Goal: Task Accomplishment & Management: Manage account settings

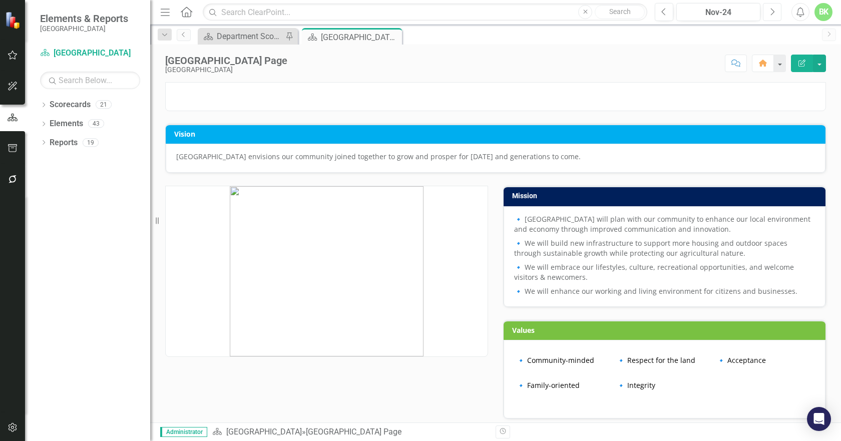
click at [777, 12] on button "Next" at bounding box center [772, 12] width 19 height 18
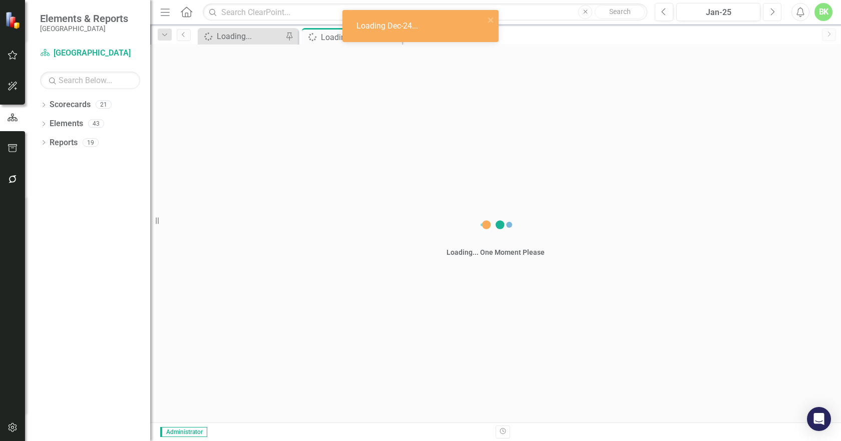
click at [777, 12] on button "Next" at bounding box center [772, 12] width 19 height 18
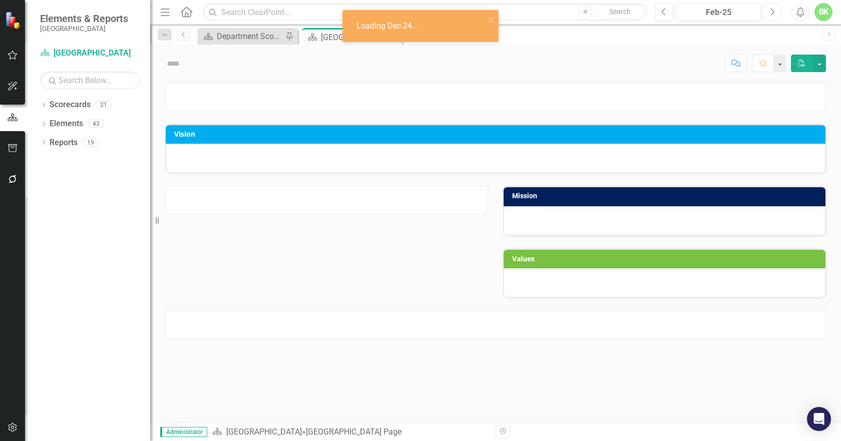
click at [777, 13] on button "Next" at bounding box center [772, 12] width 19 height 18
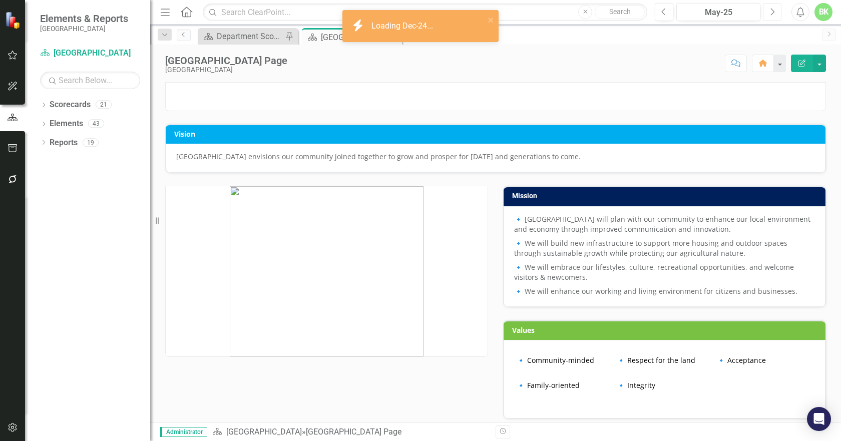
click at [777, 13] on button "Next" at bounding box center [772, 12] width 19 height 18
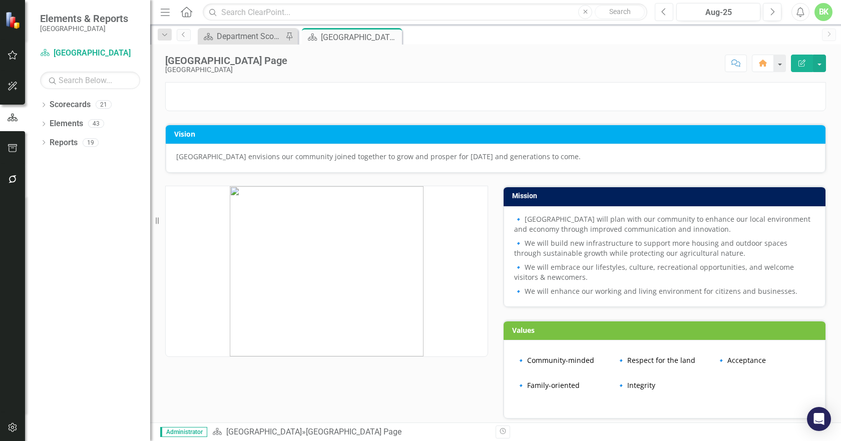
click at [669, 15] on button "Previous" at bounding box center [663, 12] width 19 height 18
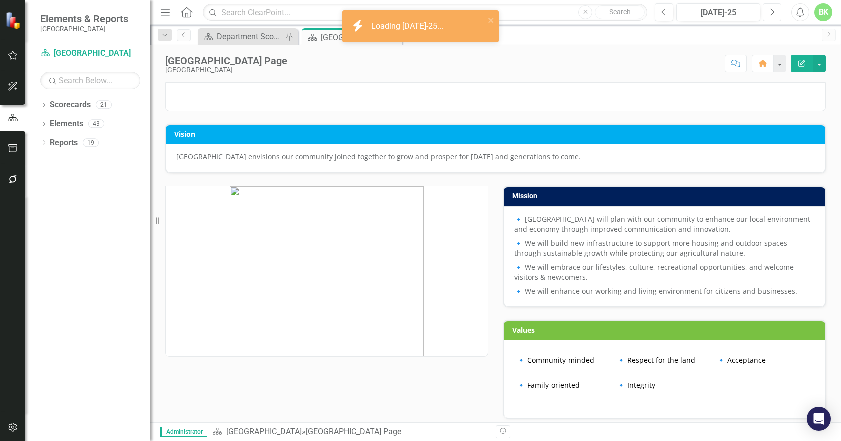
click at [774, 15] on icon "Next" at bounding box center [772, 12] width 6 height 9
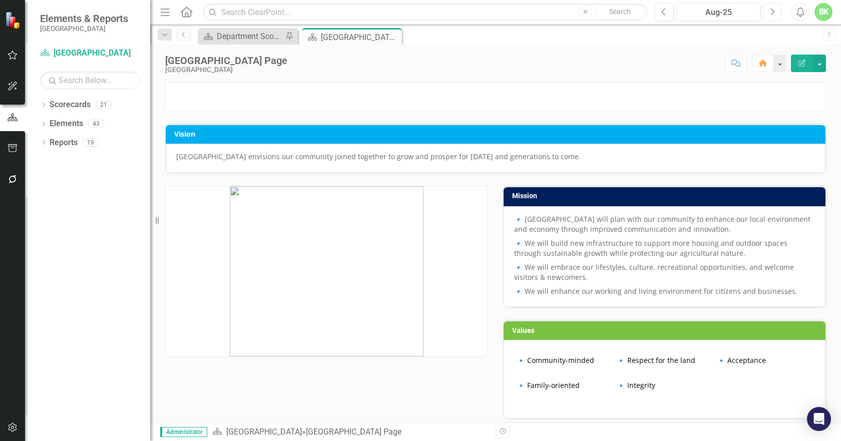
click at [778, 15] on button "Next" at bounding box center [772, 12] width 19 height 18
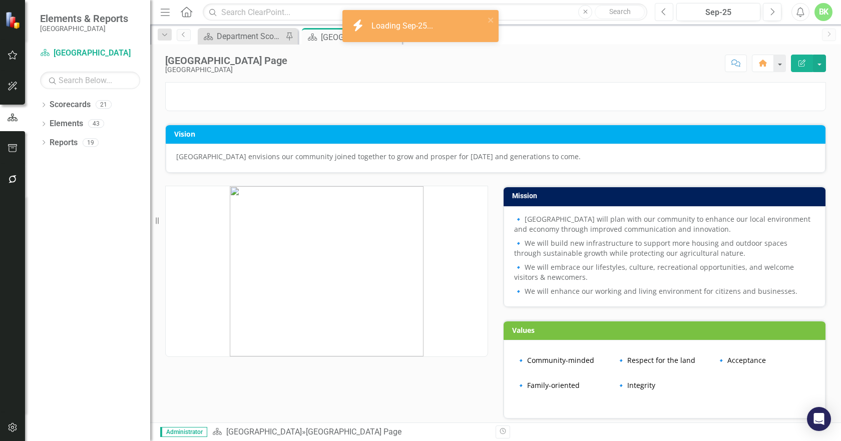
click at [663, 14] on icon "Previous" at bounding box center [664, 12] width 6 height 9
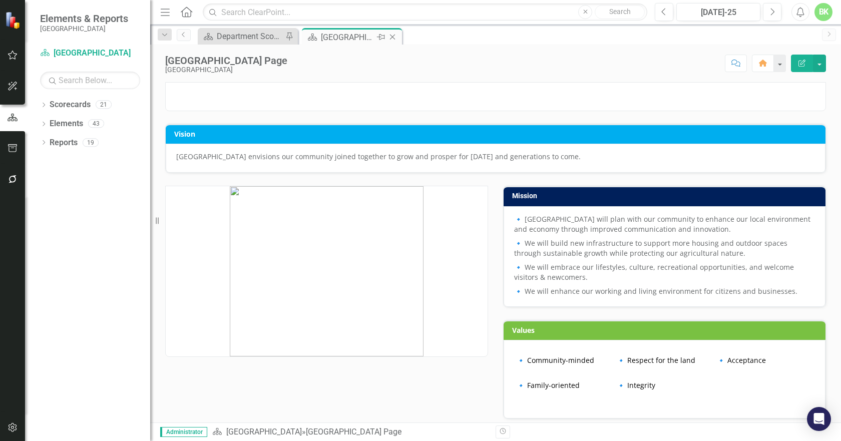
drag, startPoint x: 333, startPoint y: 41, endPoint x: 315, endPoint y: 37, distance: 18.6
drag, startPoint x: 315, startPoint y: 37, endPoint x: 290, endPoint y: 64, distance: 37.5
click at [287, 64] on div "[GEOGRAPHIC_DATA] Page" at bounding box center [226, 60] width 122 height 11
drag, startPoint x: 347, startPoint y: 40, endPoint x: 593, endPoint y: 82, distance: 249.7
click at [593, 82] on div at bounding box center [495, 96] width 660 height 29
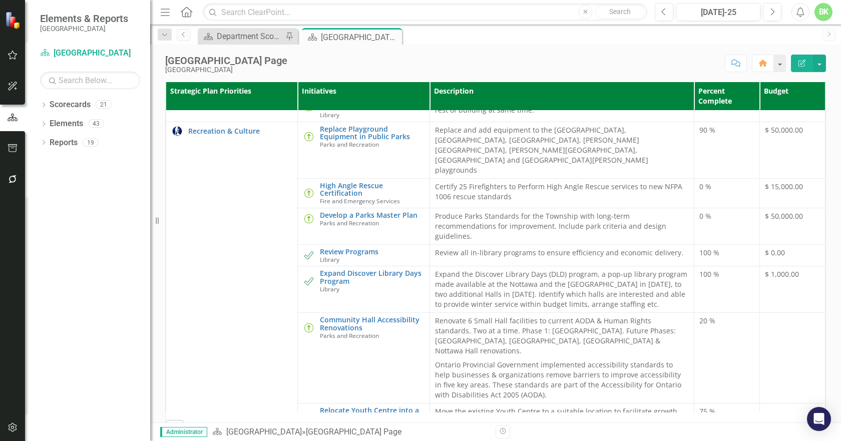
scroll to position [350, 0]
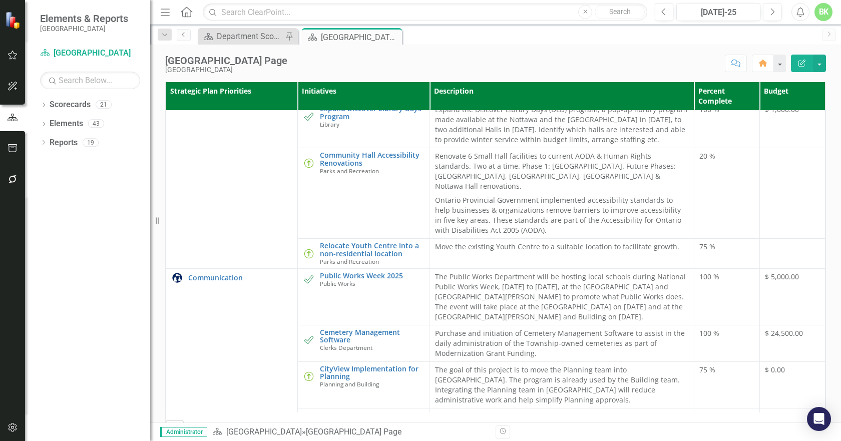
click at [420, 37] on div "Scorecard Department Scorecard: Planning and Building Pin Scorecard Clearview T…" at bounding box center [506, 36] width 621 height 16
click at [255, 30] on div "Department Scorecard: Planning and Building" at bounding box center [250, 36] width 66 height 13
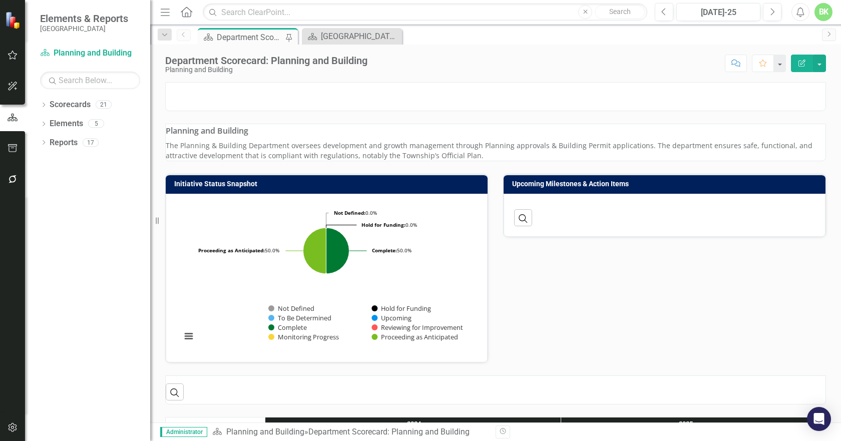
click at [252, 38] on div "Department Scorecard: Planning and Building" at bounding box center [250, 37] width 66 height 13
click at [192, 13] on icon "Home" at bounding box center [186, 12] width 13 height 11
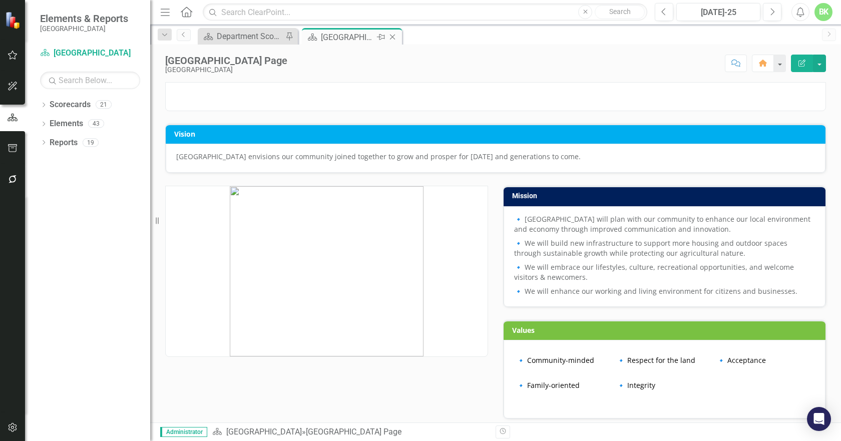
click at [328, 38] on div "[GEOGRAPHIC_DATA] Page" at bounding box center [348, 37] width 54 height 13
click at [248, 38] on div "Department Scorecard: Planning and Building" at bounding box center [250, 36] width 66 height 13
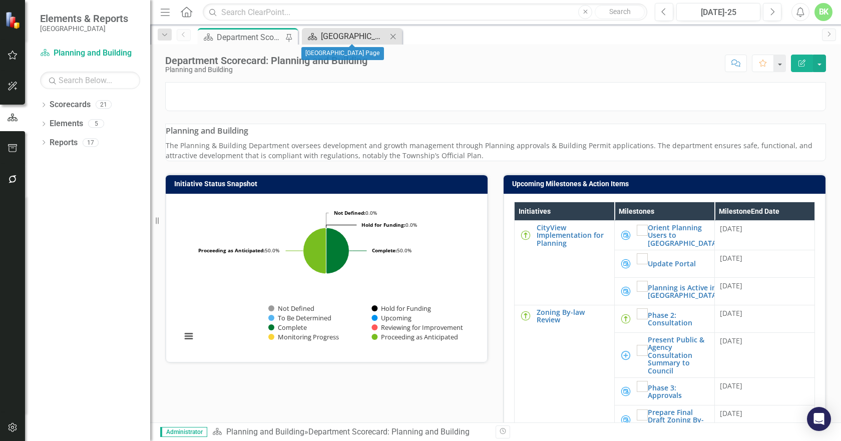
click at [330, 34] on div "[GEOGRAPHIC_DATA] Page" at bounding box center [354, 36] width 66 height 13
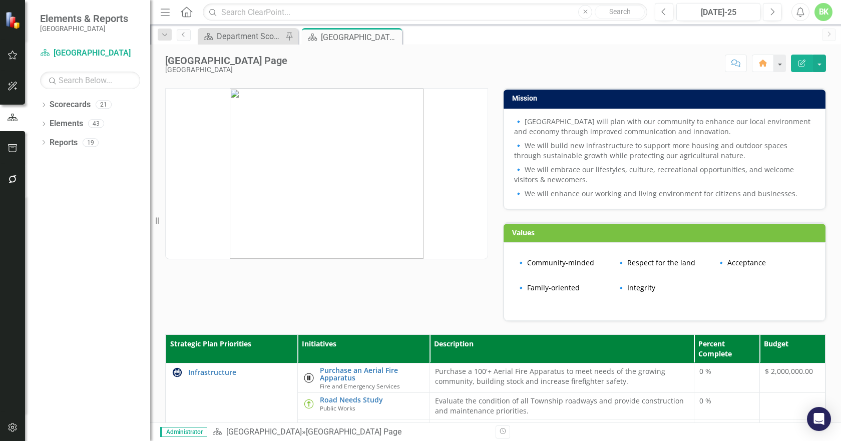
scroll to position [300, 0]
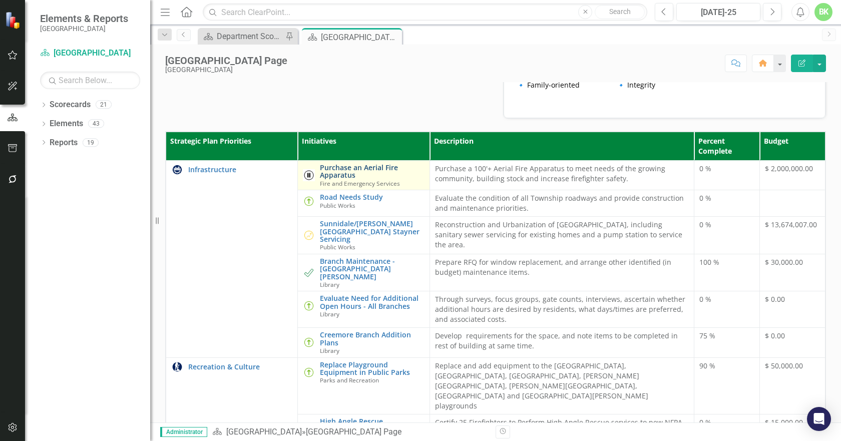
click at [337, 179] on link "Purchase an Aerial Fire Apparatus" at bounding box center [372, 172] width 104 height 16
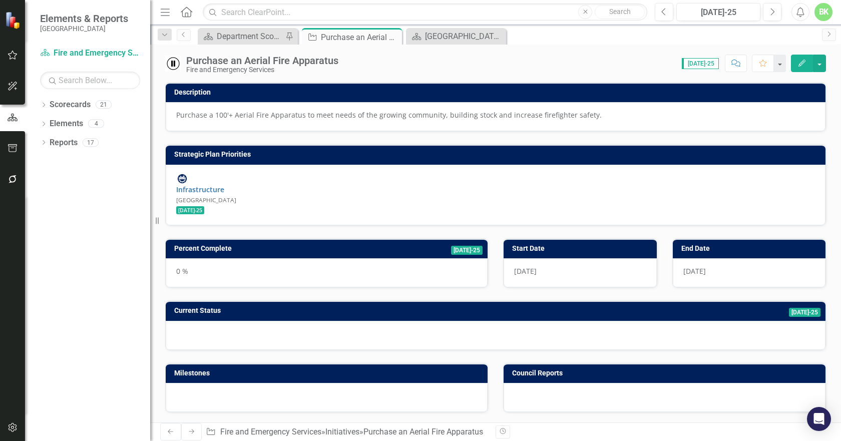
click at [185, 13] on icon at bounding box center [187, 12] width 12 height 11
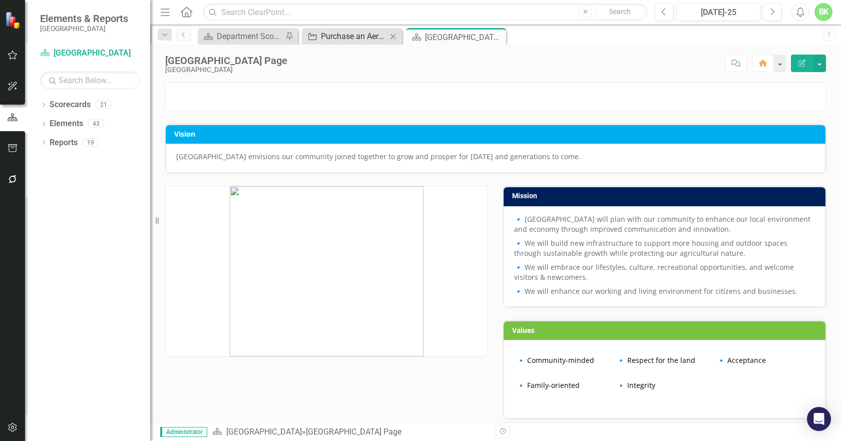
click at [341, 44] on div "Initiative Purchase an Aerial Fire Apparatus Close" at bounding box center [352, 36] width 100 height 17
click at [341, 39] on div "Purchase an Aerial Fire Apparatus" at bounding box center [354, 36] width 66 height 13
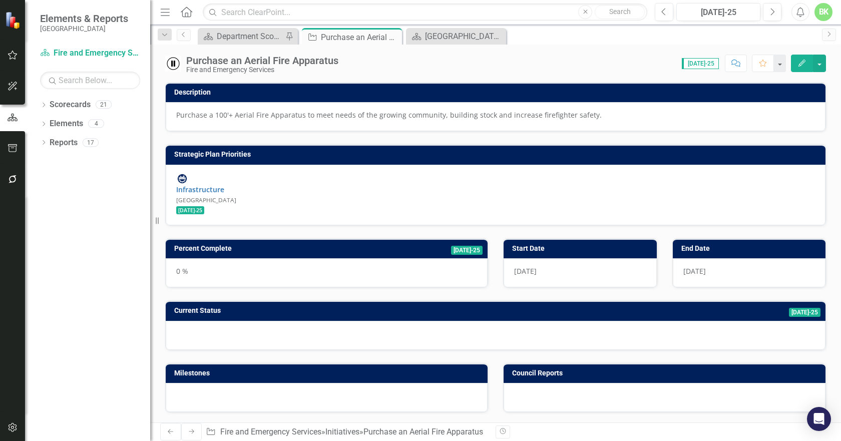
click at [186, 15] on icon "Home" at bounding box center [186, 12] width 13 height 11
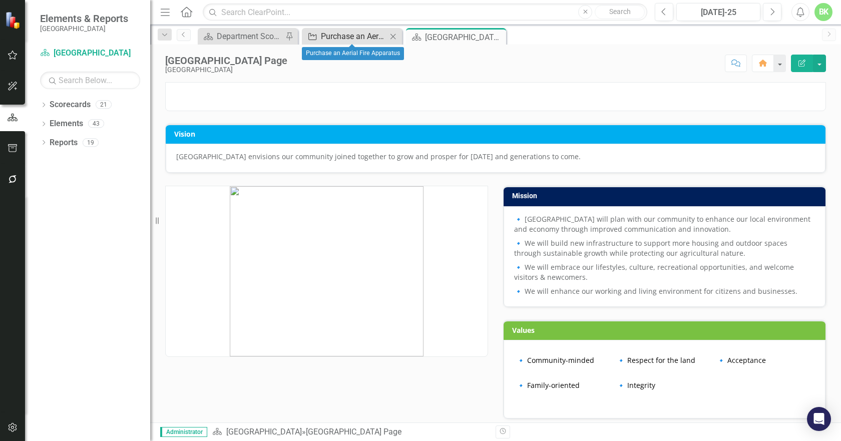
click at [337, 37] on div "Purchase an Aerial Fire Apparatus" at bounding box center [354, 36] width 66 height 13
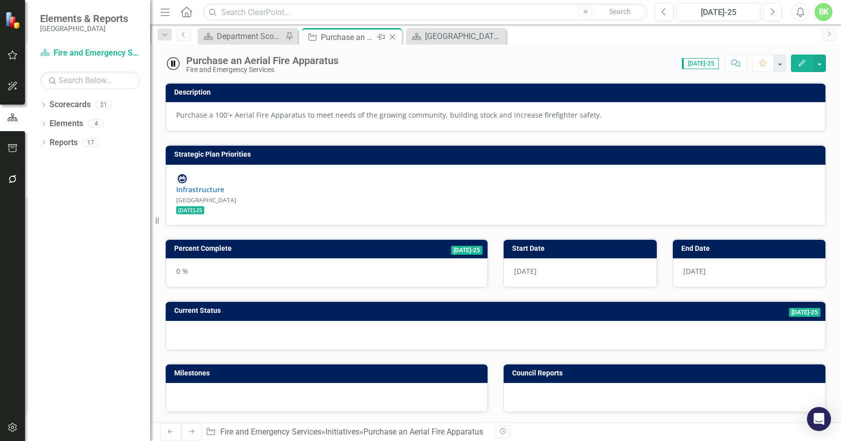
click at [389, 37] on icon "Close" at bounding box center [392, 37] width 10 height 8
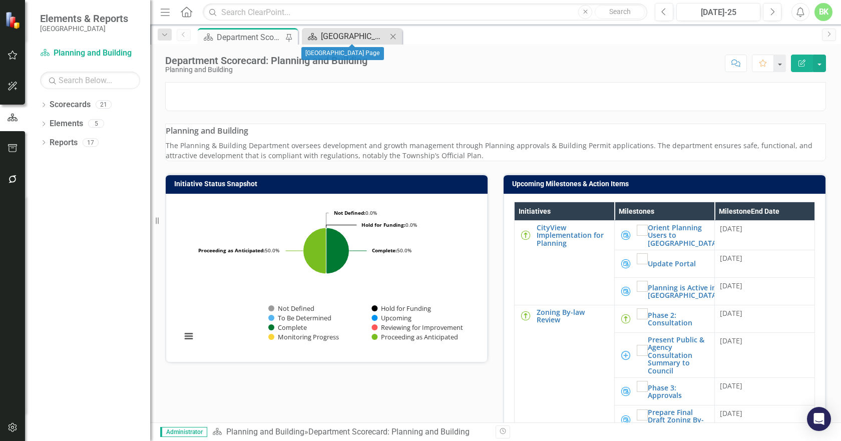
click at [375, 37] on div "[GEOGRAPHIC_DATA] Page" at bounding box center [354, 36] width 66 height 13
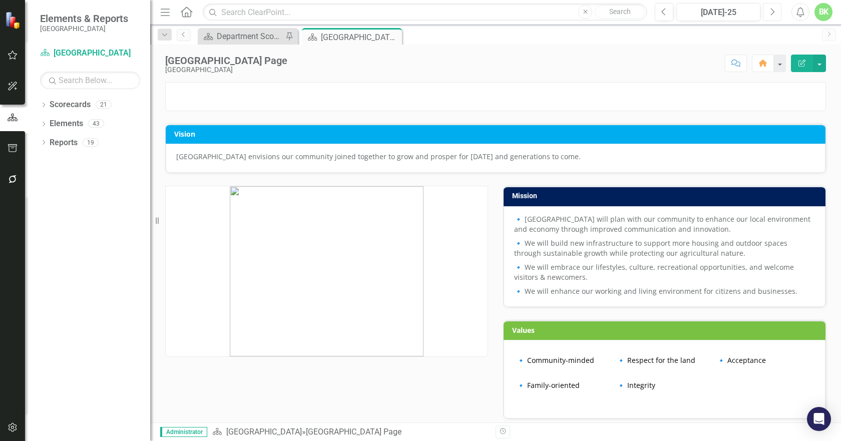
click at [779, 16] on button "Next" at bounding box center [772, 12] width 19 height 18
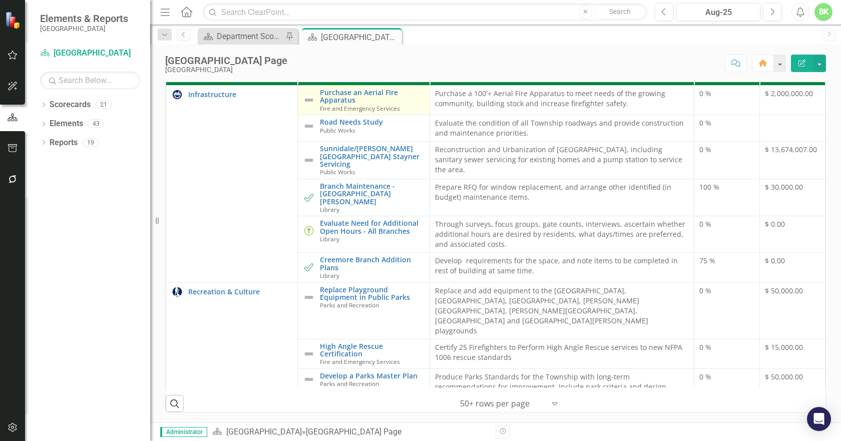
click at [304, 100] on img at bounding box center [309, 100] width 12 height 12
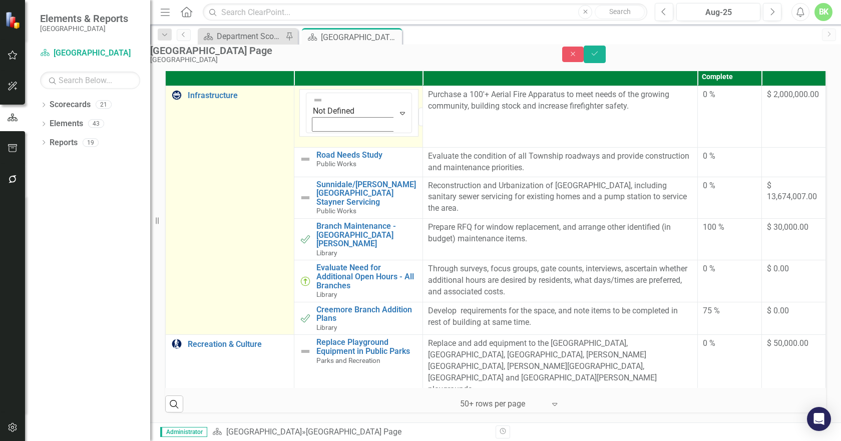
click at [287, 148] on td "Infrastructure Link Map View Link Map Edit Edit Strategic Plan Priority Link Op…" at bounding box center [230, 210] width 129 height 249
click at [183, 101] on img at bounding box center [177, 95] width 12 height 12
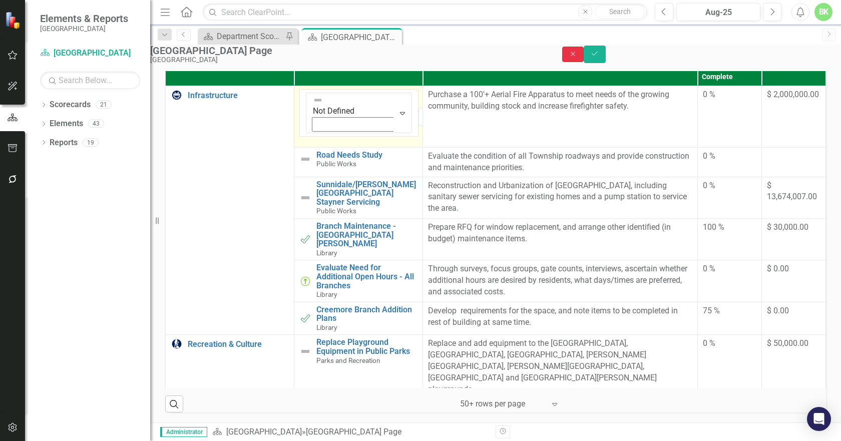
click at [577, 57] on icon "Close" at bounding box center [572, 54] width 9 height 7
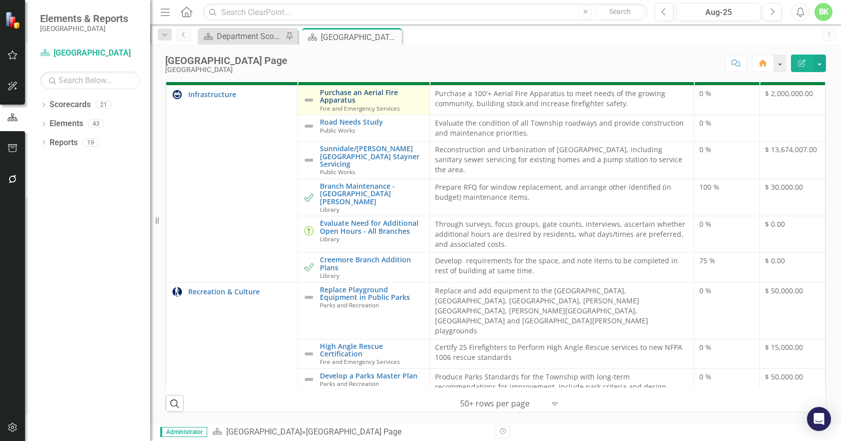
click at [362, 95] on link "Purchase an Aerial Fire Apparatus" at bounding box center [372, 97] width 104 height 16
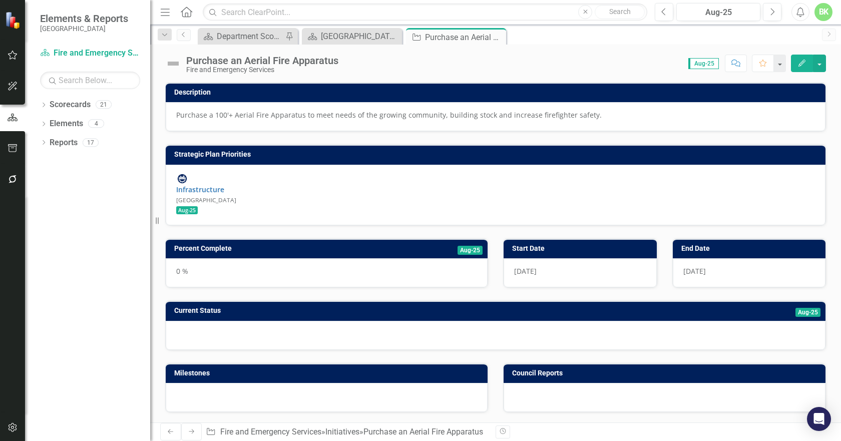
click at [175, 65] on img at bounding box center [173, 64] width 16 height 16
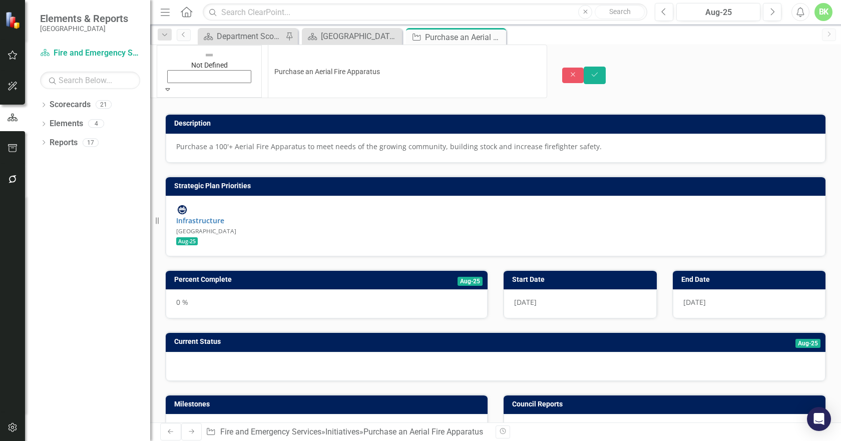
click at [185, 84] on div "Expand" at bounding box center [209, 89] width 92 height 10
click at [605, 67] on button "Save" at bounding box center [594, 76] width 22 height 18
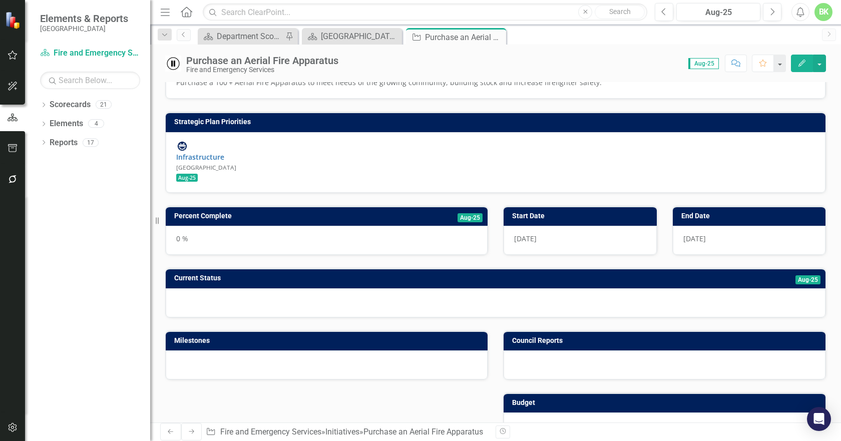
scroll to position [50, 0]
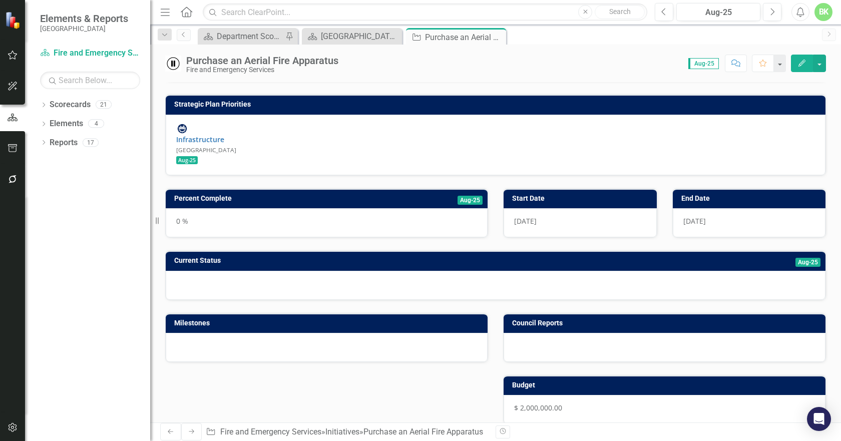
click at [389, 192] on td "Aug-25" at bounding box center [435, 199] width 93 height 15
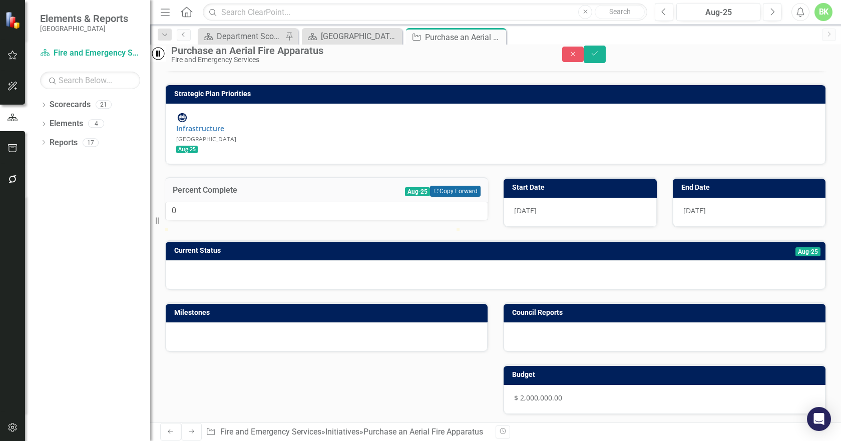
click at [465, 191] on button "Copy Forward Copy Forward" at bounding box center [455, 191] width 51 height 11
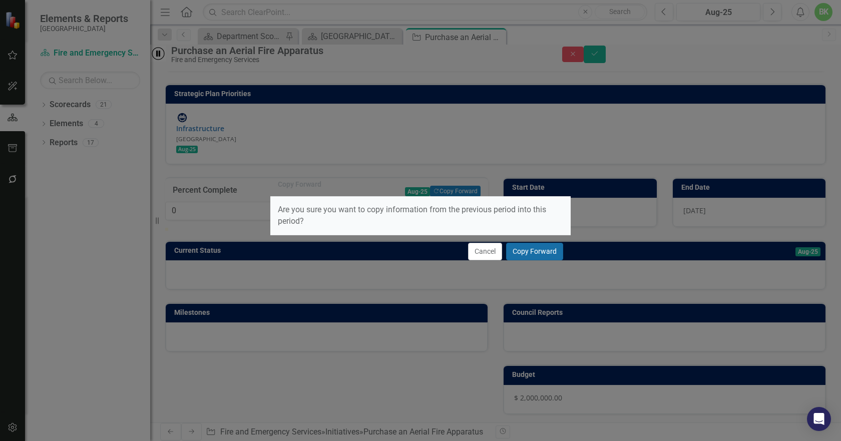
click at [553, 255] on button "Copy Forward" at bounding box center [534, 252] width 57 height 18
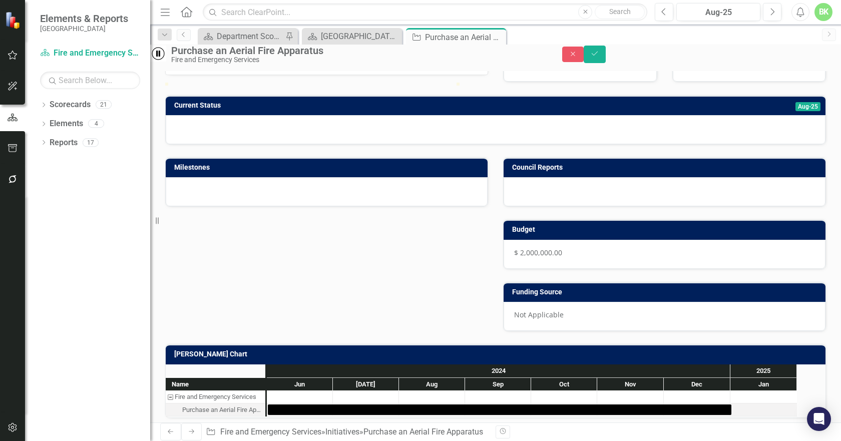
scroll to position [200, 0]
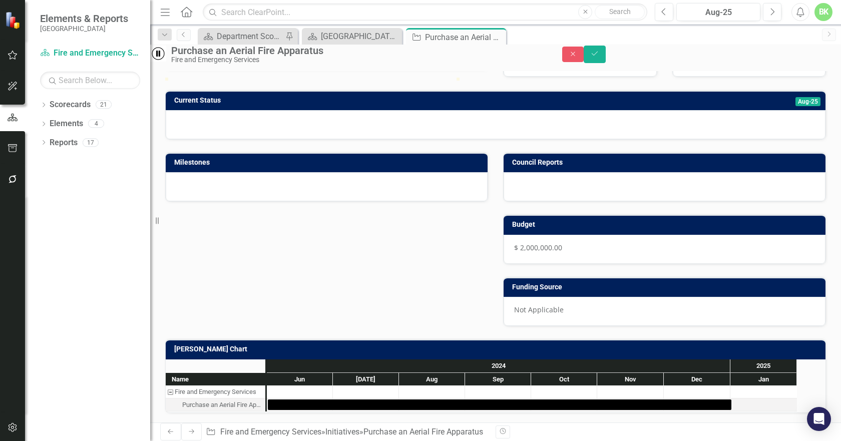
click at [390, 109] on td "Current Status" at bounding box center [384, 101] width 421 height 15
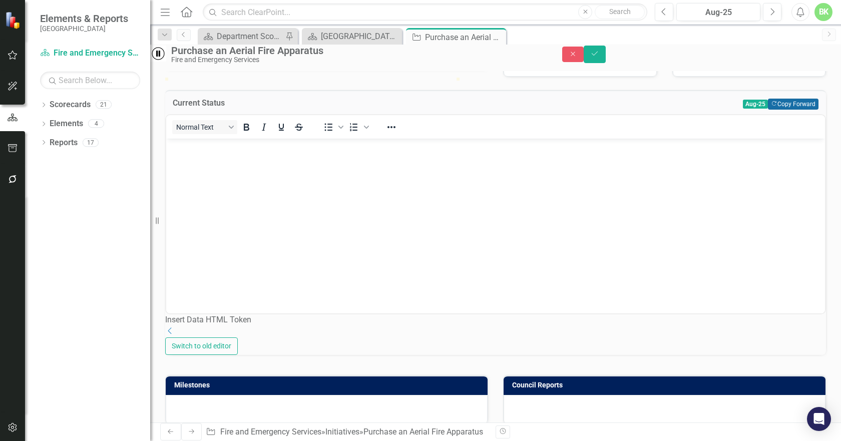
scroll to position [0, 0]
click at [772, 110] on button "Copy Forward Copy Forward" at bounding box center [793, 104] width 51 height 11
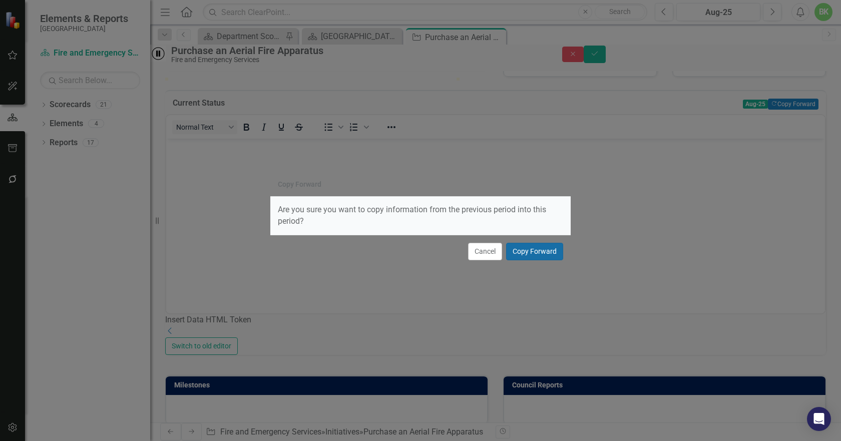
click at [550, 255] on button "Copy Forward" at bounding box center [534, 252] width 57 height 18
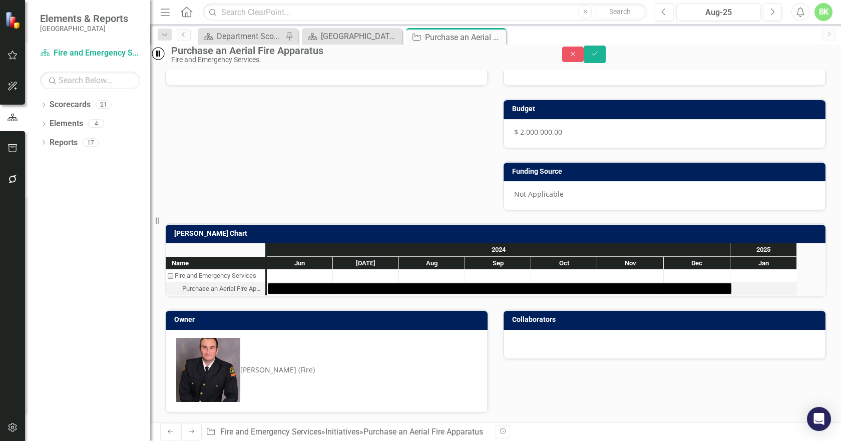
scroll to position [538, 0]
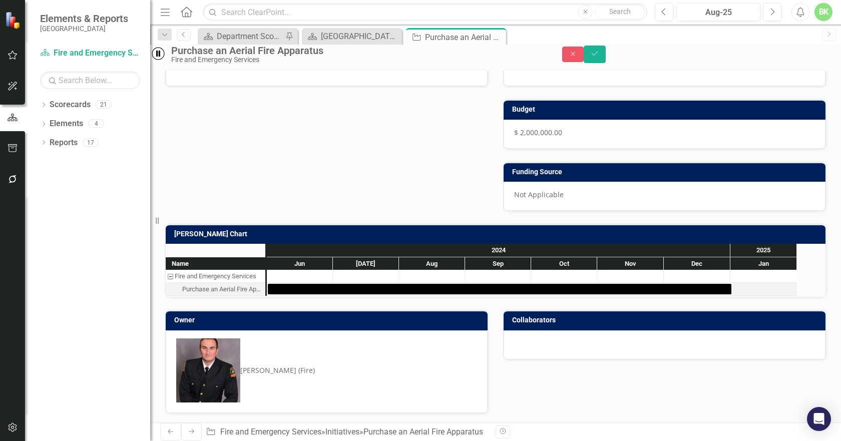
click at [361, 238] on h3 "[PERSON_NAME] Chart" at bounding box center [497, 234] width 646 height 8
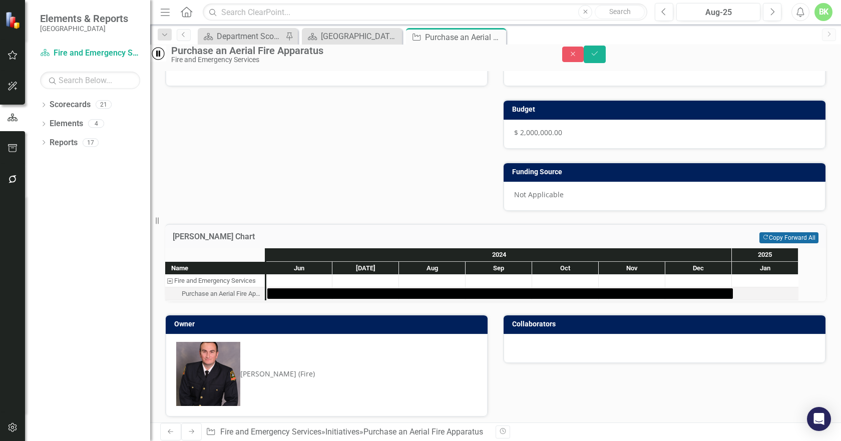
click at [770, 243] on button "Copy Forward Copy Forward All" at bounding box center [788, 237] width 59 height 11
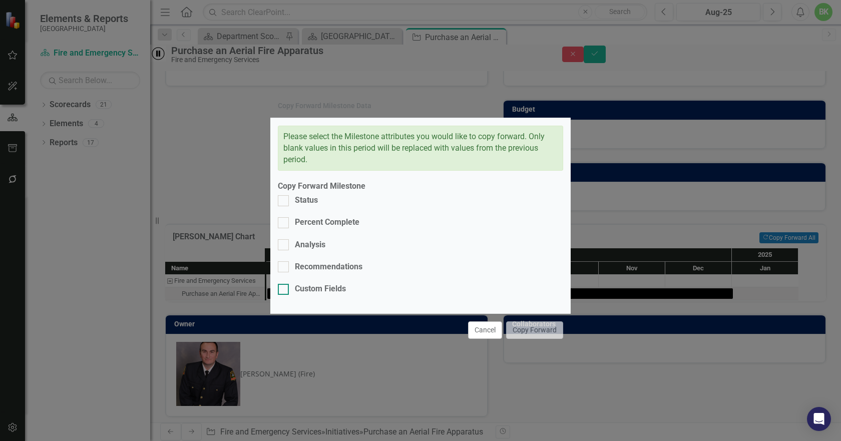
click at [302, 283] on div "Custom Fields" at bounding box center [320, 289] width 51 height 12
click at [284, 284] on input "Custom Fields" at bounding box center [281, 287] width 7 height 7
checkbox input "true"
drag, startPoint x: 302, startPoint y: 264, endPoint x: 302, endPoint y: 253, distance: 11.0
click at [302, 263] on div "Recommendations" at bounding box center [329, 267] width 68 height 12
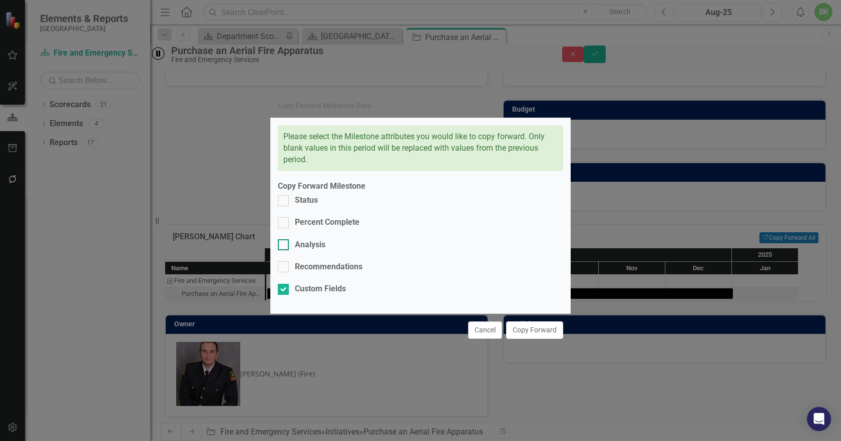
click at [284, 263] on input "Recommendations" at bounding box center [281, 264] width 7 height 7
checkbox input "true"
drag, startPoint x: 302, startPoint y: 252, endPoint x: 302, endPoint y: 244, distance: 8.5
click at [302, 251] on div "Analysis" at bounding box center [310, 245] width 31 height 12
click at [284, 246] on input "Analysis" at bounding box center [281, 242] width 7 height 7
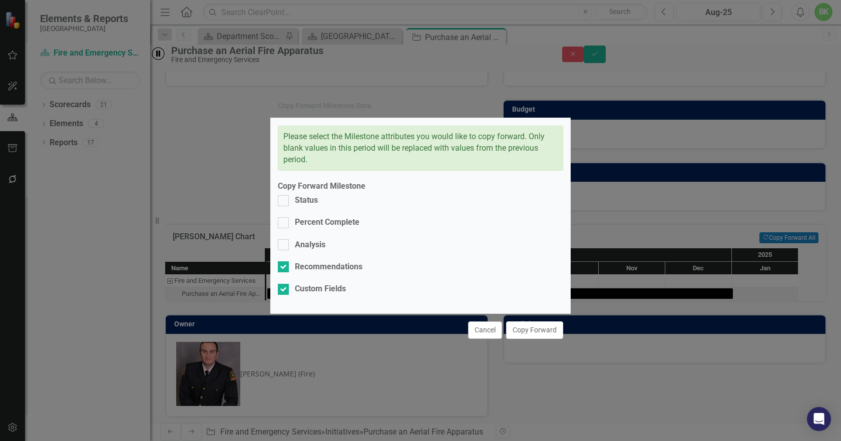
checkbox input "true"
click at [300, 228] on div "Percent Complete" at bounding box center [327, 223] width 65 height 12
click at [284, 224] on input "Percent Complete" at bounding box center [281, 220] width 7 height 7
checkbox input "true"
click at [300, 206] on div "Status" at bounding box center [306, 201] width 23 height 12
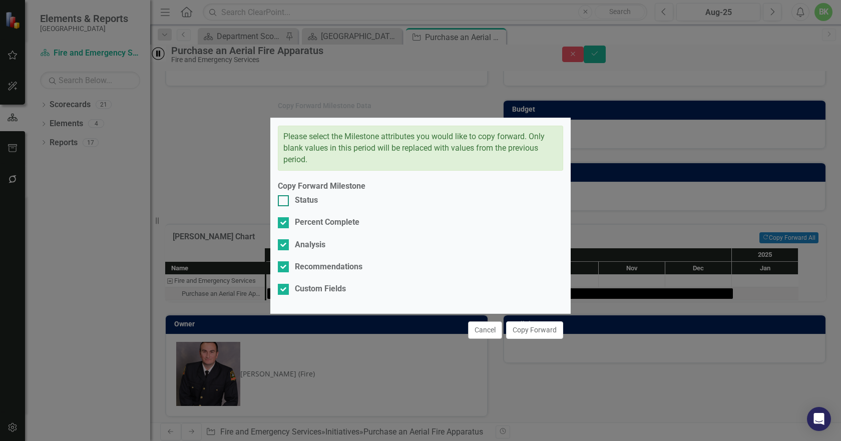
click at [284, 202] on input "Status" at bounding box center [281, 198] width 7 height 7
checkbox input "true"
click at [530, 321] on button "Copy Forward" at bounding box center [534, 330] width 57 height 18
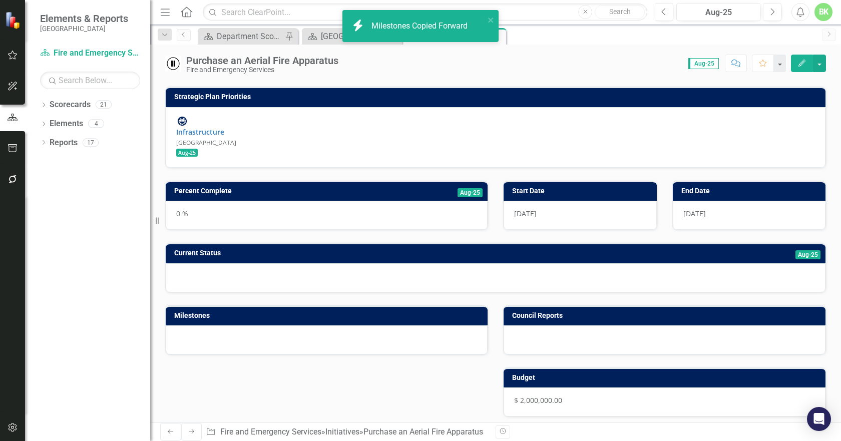
scroll to position [0, 0]
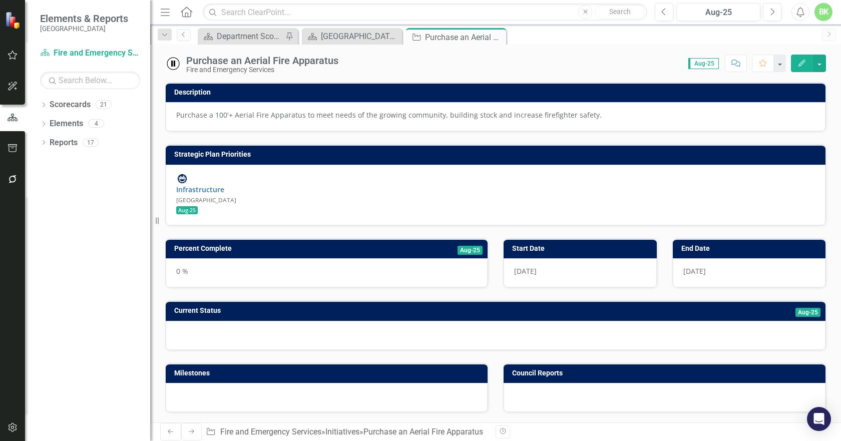
click at [171, 63] on img at bounding box center [173, 64] width 16 height 16
click at [173, 63] on img at bounding box center [173, 64] width 16 height 16
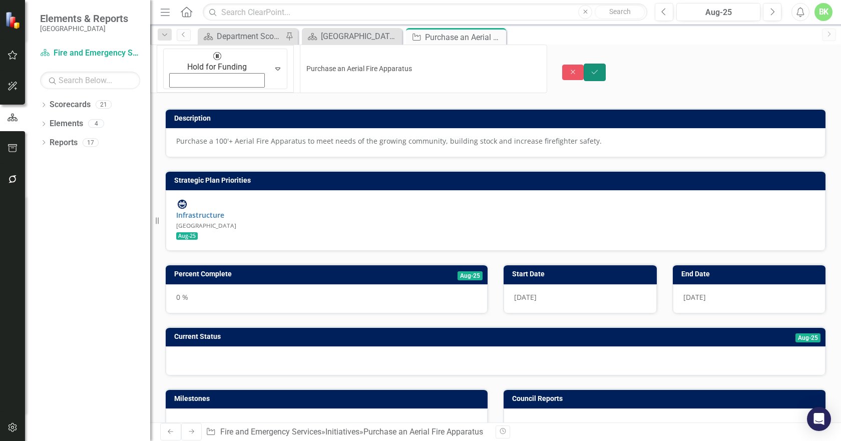
click at [605, 64] on button "Save" at bounding box center [594, 73] width 22 height 18
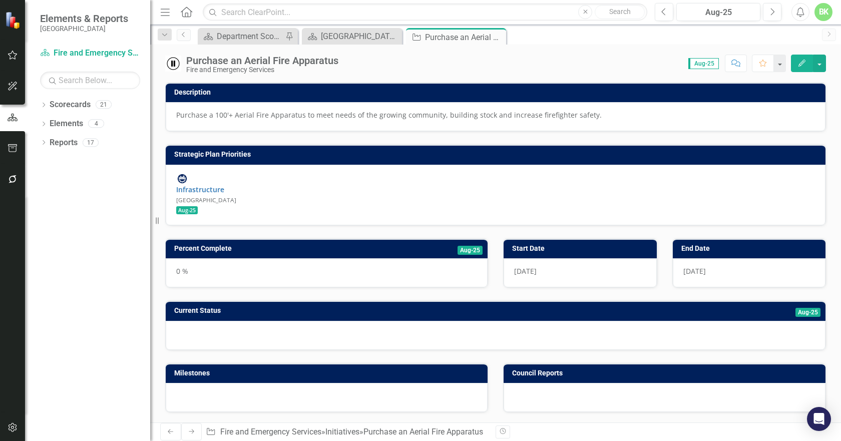
click at [0, 0] on icon "Close" at bounding box center [0, 0] width 0 height 0
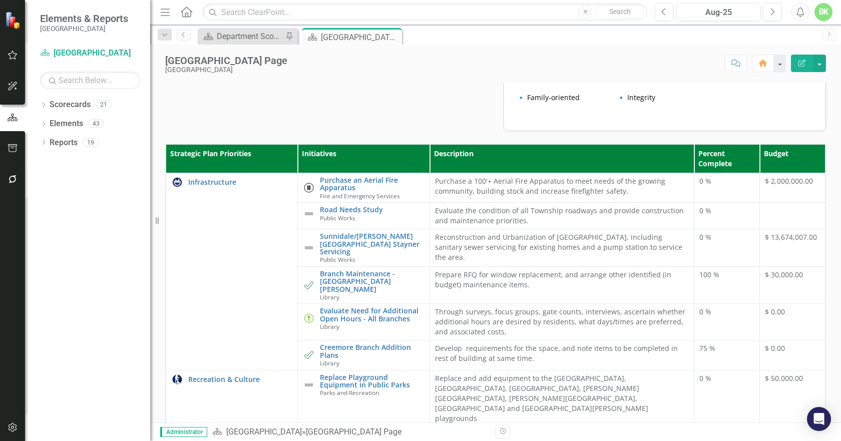
scroll to position [450, 0]
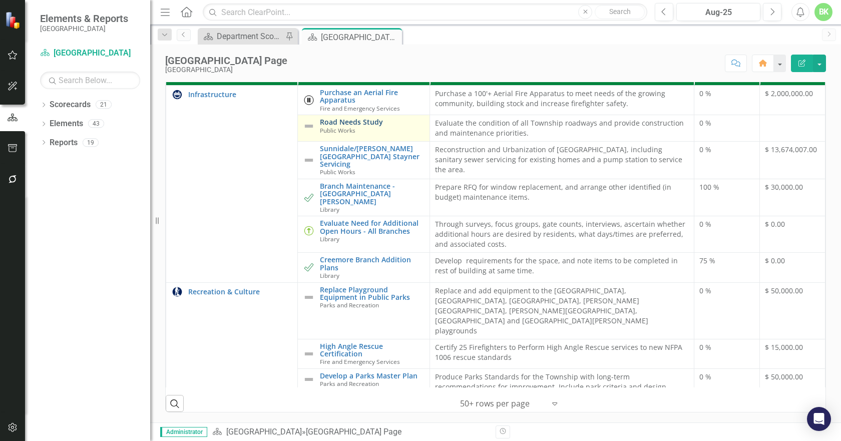
click at [355, 126] on link "Road Needs Study" at bounding box center [372, 122] width 104 height 8
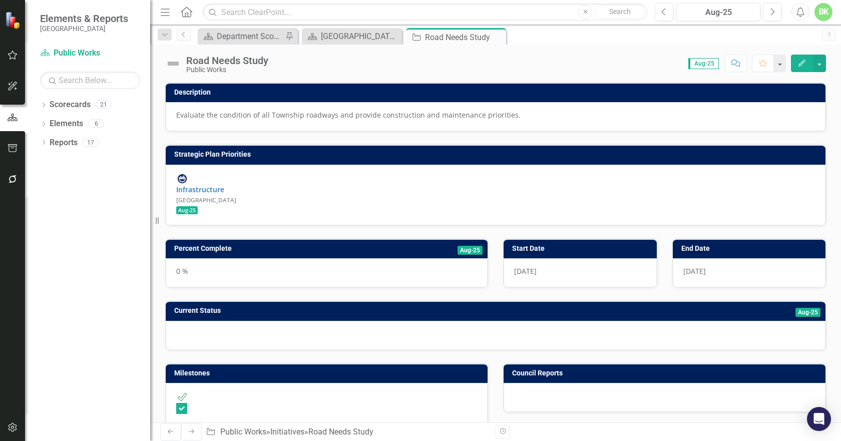
click at [171, 62] on img at bounding box center [173, 64] width 16 height 16
click at [173, 65] on img at bounding box center [173, 64] width 16 height 16
click at [173, 67] on img at bounding box center [173, 64] width 16 height 16
click at [174, 64] on img at bounding box center [173, 64] width 16 height 16
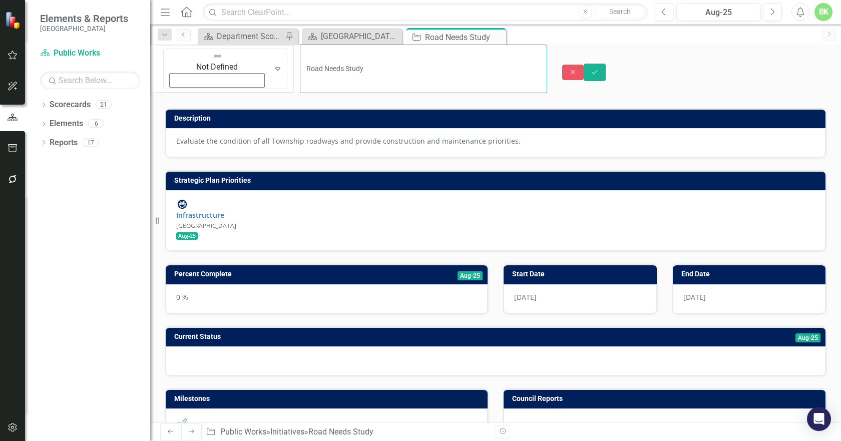
click at [300, 59] on input "Road Needs Study" at bounding box center [423, 69] width 247 height 49
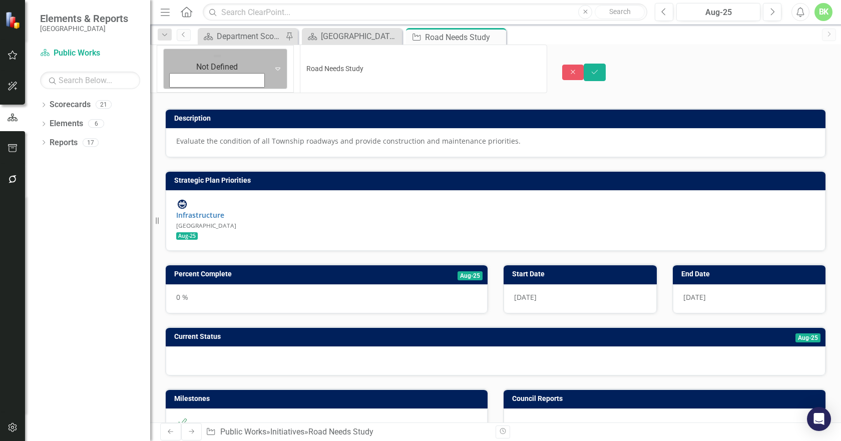
click at [212, 60] on img at bounding box center [217, 56] width 10 height 10
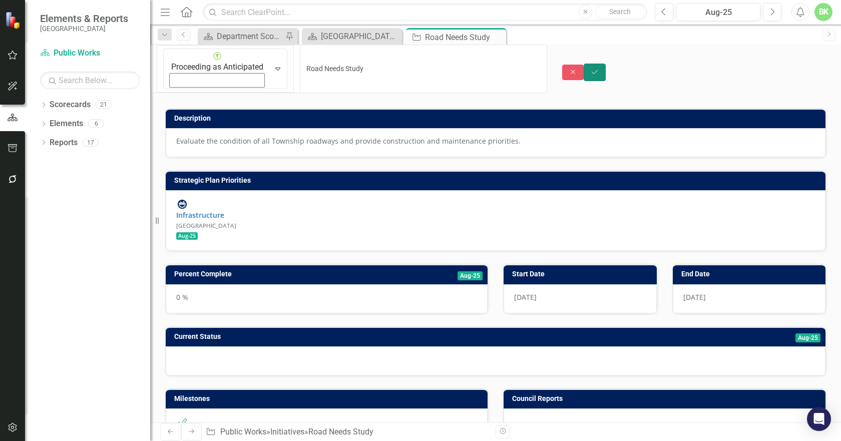
click at [599, 69] on icon "Save" at bounding box center [594, 72] width 9 height 7
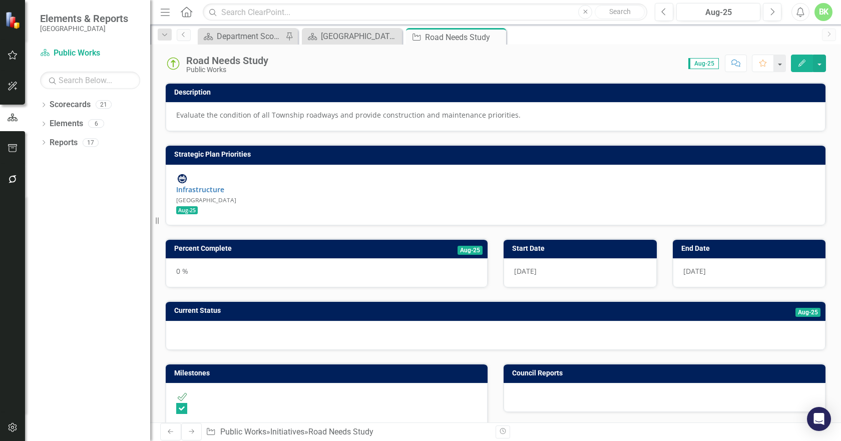
click at [294, 245] on h3 "Percent Complete" at bounding box center [281, 249] width 215 height 8
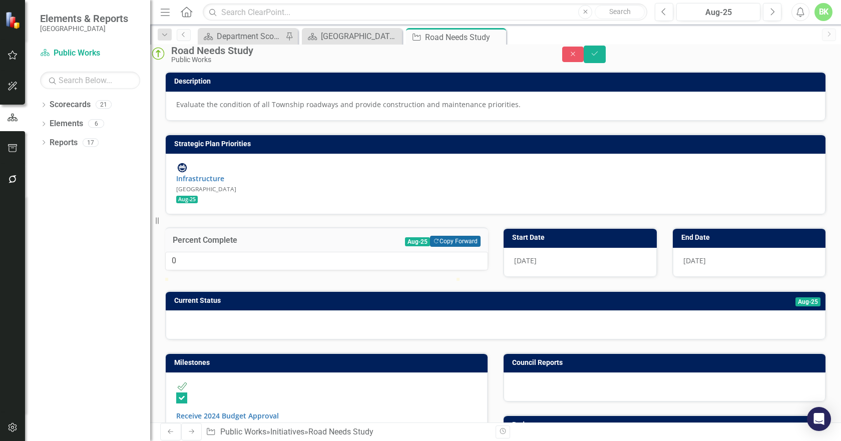
click at [453, 239] on button "Copy Forward Copy Forward" at bounding box center [455, 241] width 51 height 11
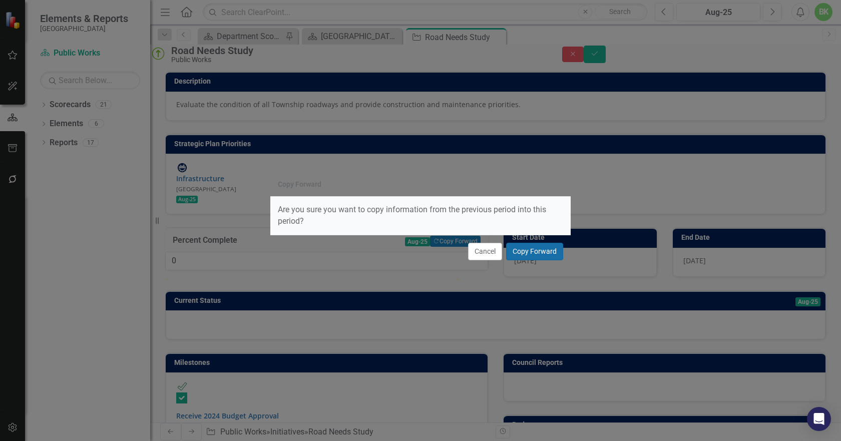
click at [556, 252] on button "Copy Forward" at bounding box center [534, 252] width 57 height 18
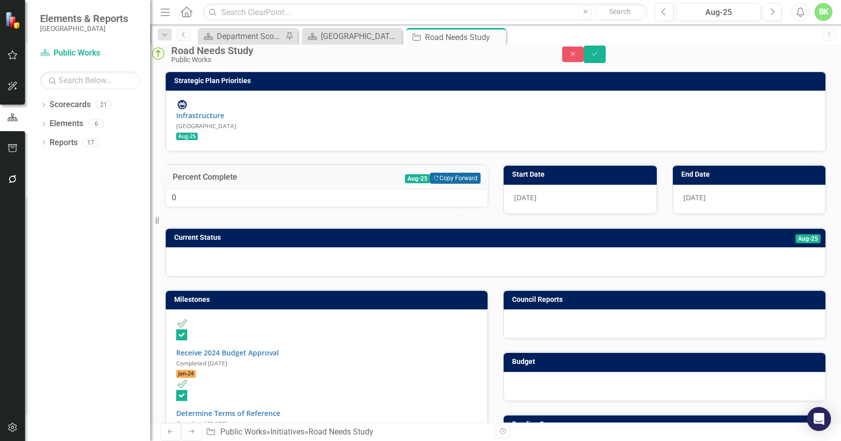
scroll to position [100, 0]
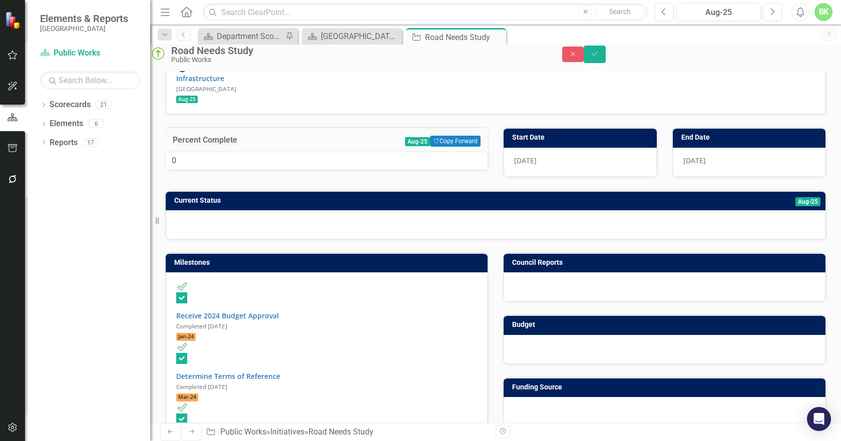
click at [339, 204] on h3 "Current Status" at bounding box center [384, 201] width 421 height 8
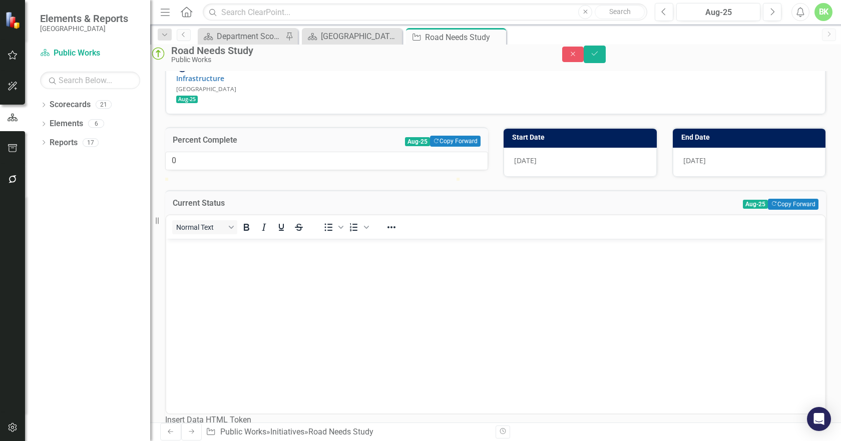
scroll to position [0, 0]
click at [779, 210] on button "Copy Forward Copy Forward" at bounding box center [793, 204] width 51 height 11
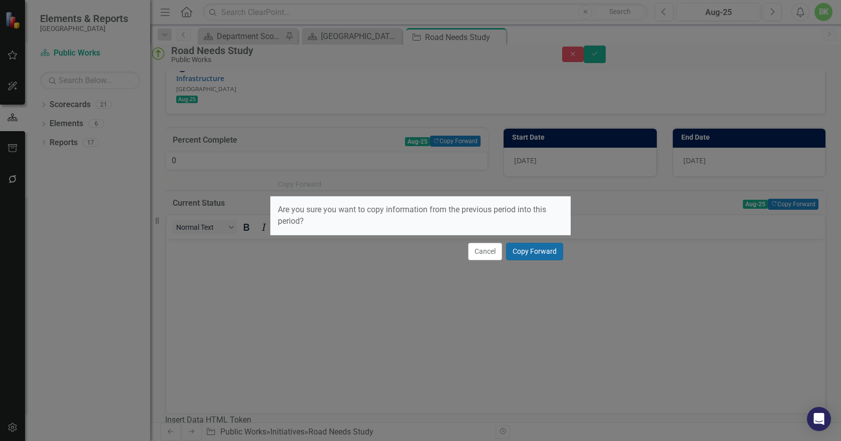
drag, startPoint x: 519, startPoint y: 253, endPoint x: 546, endPoint y: 245, distance: 28.3
click at [519, 253] on button "Copy Forward" at bounding box center [534, 252] width 57 height 18
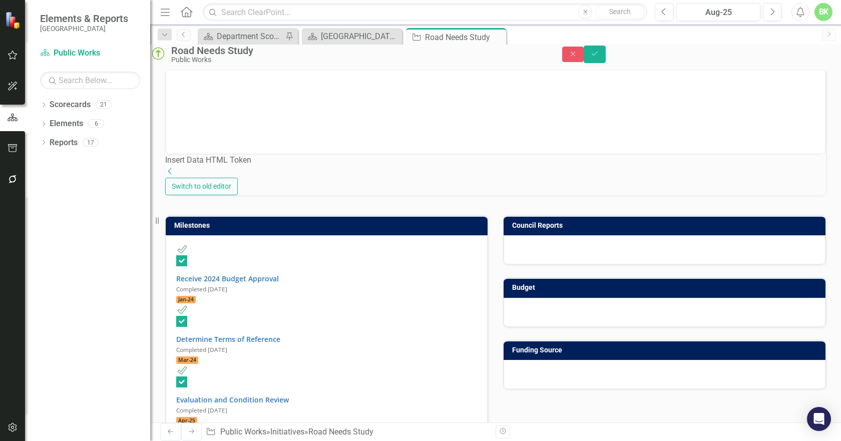
scroll to position [500, 0]
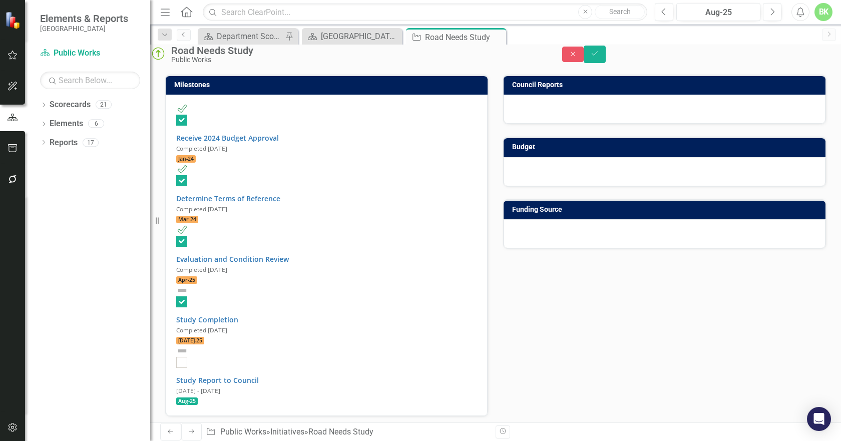
click at [405, 435] on h3 "[PERSON_NAME] Chart" at bounding box center [497, 439] width 646 height 8
click at [768, 437] on button "Copy Forward Copy Forward All" at bounding box center [788, 442] width 59 height 11
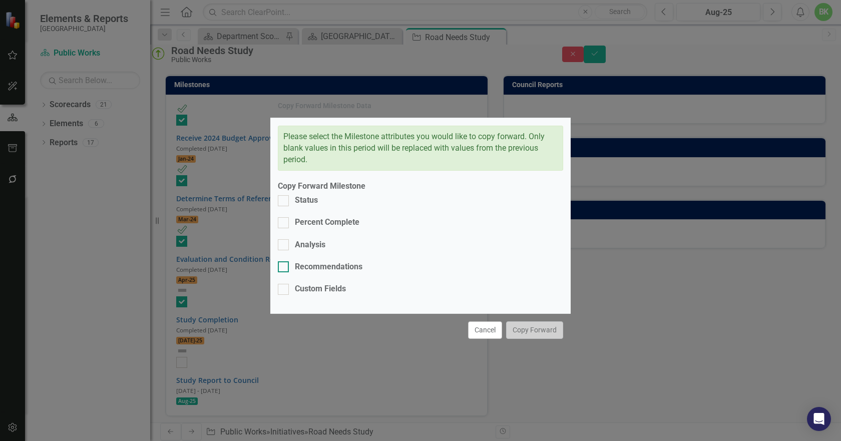
click at [307, 268] on div "Recommendations" at bounding box center [329, 267] width 68 height 12
click at [284, 268] on input "Recommendations" at bounding box center [281, 264] width 7 height 7
checkbox input "true"
drag, startPoint x: 303, startPoint y: 275, endPoint x: 291, endPoint y: 247, distance: 30.9
click at [303, 283] on div "Custom Fields" at bounding box center [320, 289] width 51 height 12
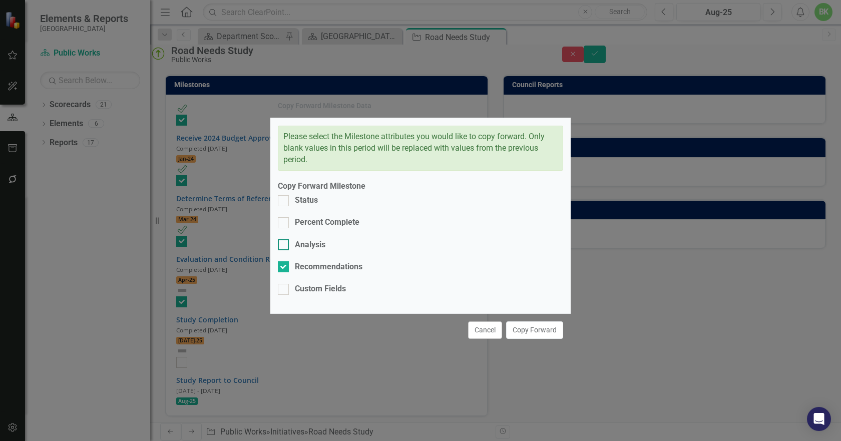
click at [284, 284] on input "Custom Fields" at bounding box center [281, 287] width 7 height 7
checkbox input "true"
click at [291, 245] on div "Analysis" at bounding box center [302, 245] width 48 height 12
click at [284, 245] on input "Analysis" at bounding box center [281, 242] width 7 height 7
checkbox input "true"
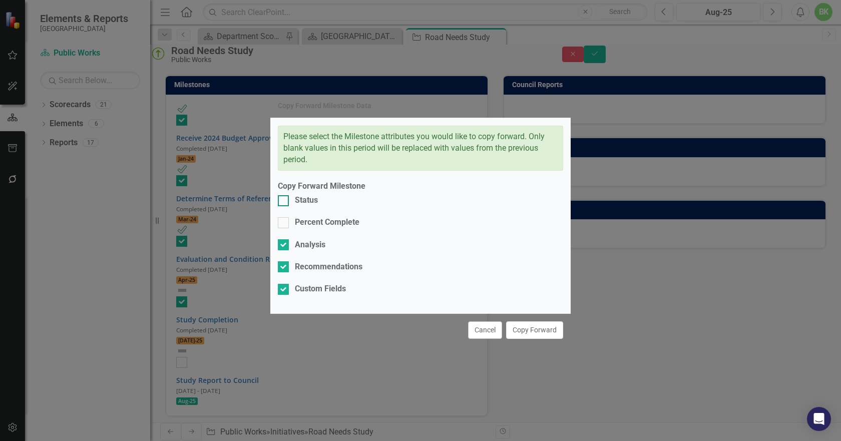
drag, startPoint x: 291, startPoint y: 232, endPoint x: 288, endPoint y: 226, distance: 6.0
click at [290, 228] on div "Percent Complete" at bounding box center [319, 223] width 82 height 12
click at [284, 224] on input "Percent Complete" at bounding box center [281, 220] width 7 height 7
checkbox input "true"
click at [288, 206] on div at bounding box center [283, 200] width 11 height 11
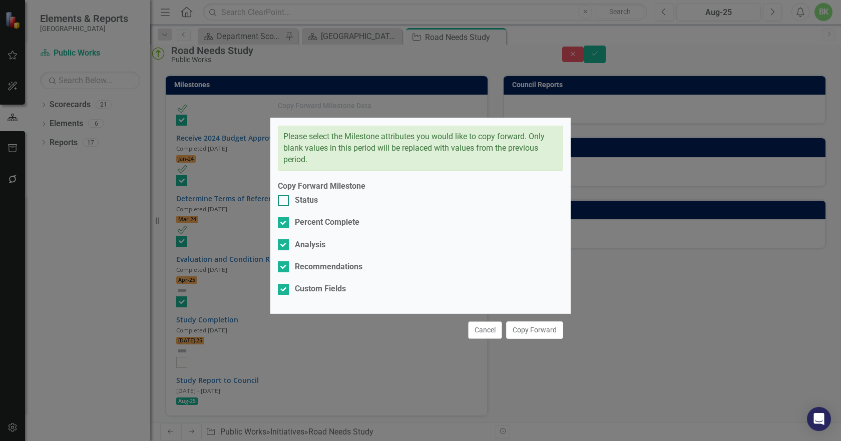
click at [284, 202] on input "Status" at bounding box center [281, 198] width 7 height 7
checkbox input "true"
click at [531, 321] on button "Copy Forward" at bounding box center [534, 330] width 57 height 18
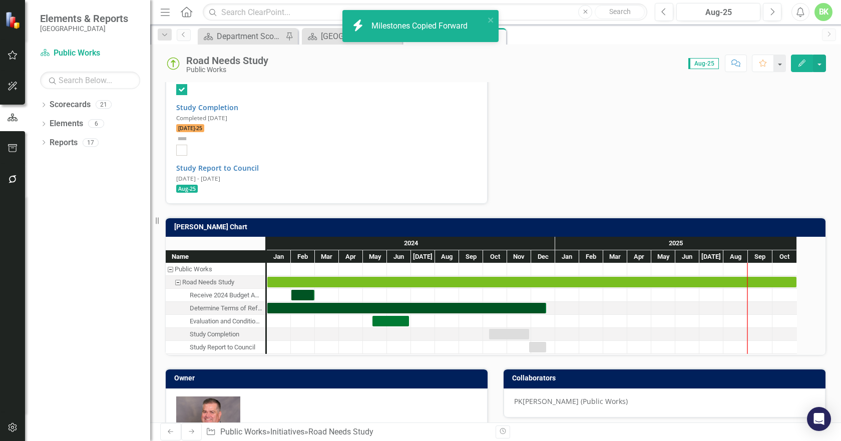
checkbox input "false"
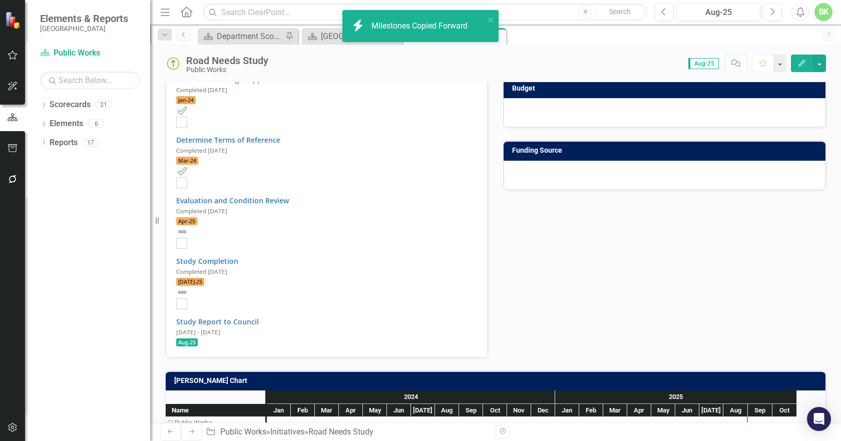
checkbox input "true"
checkbox input "false"
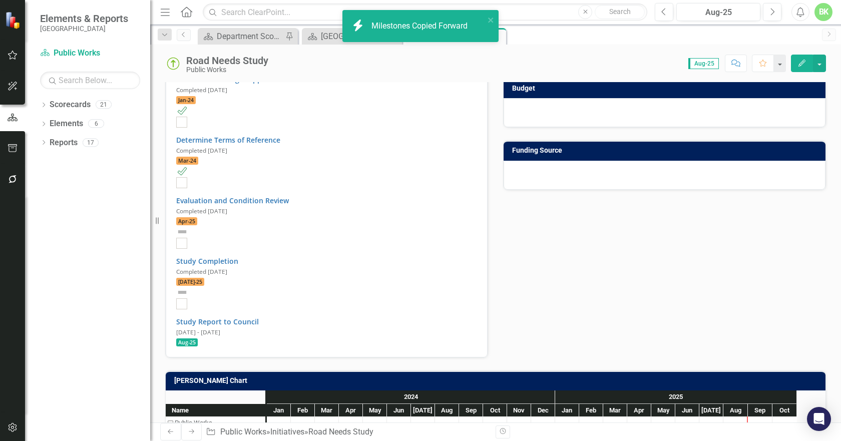
checkbox input "false"
checkbox input "true"
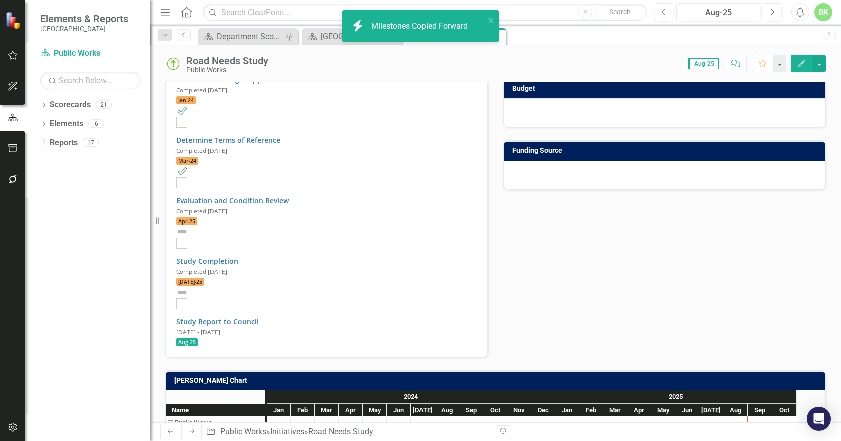
checkbox input "true"
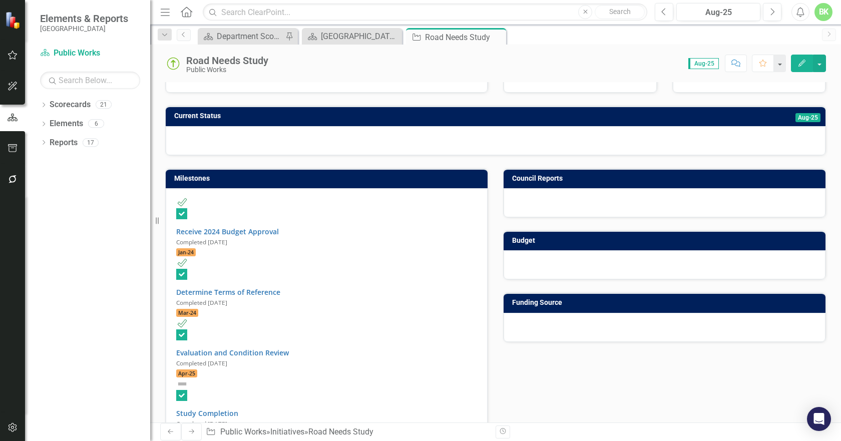
scroll to position [300, 0]
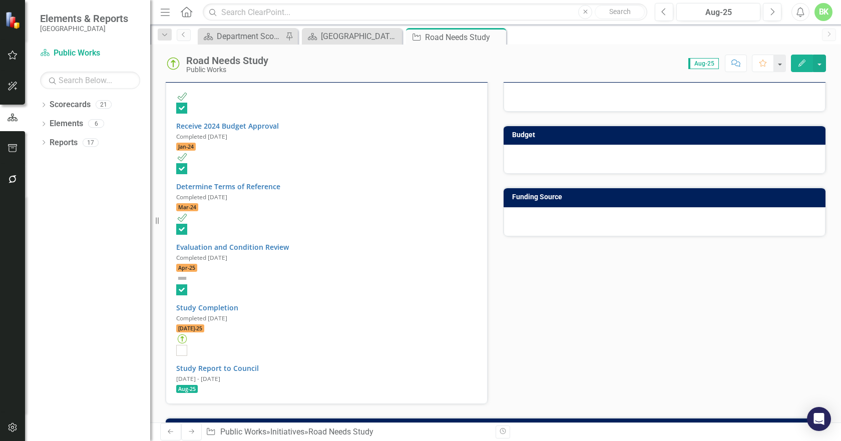
click at [232, 423] on h3 "[PERSON_NAME] Chart" at bounding box center [497, 427] width 646 height 8
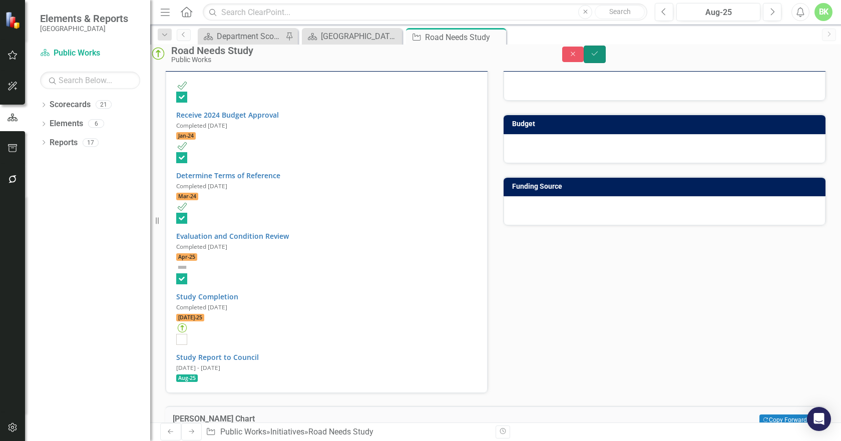
click at [605, 63] on button "Save" at bounding box center [594, 55] width 22 height 18
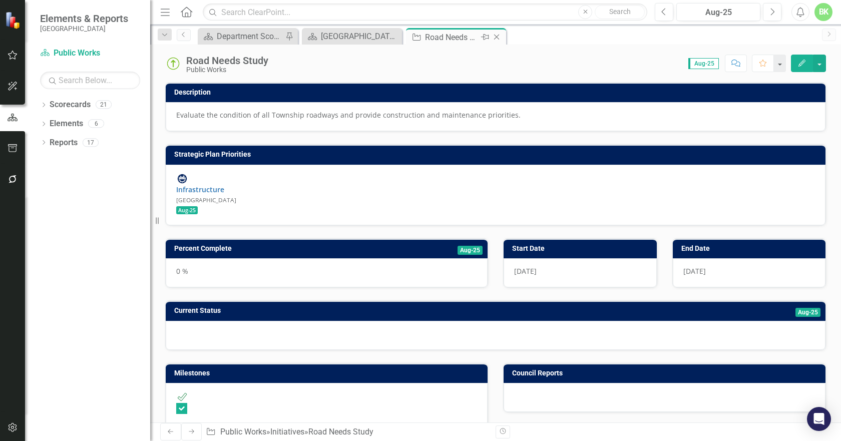
click at [497, 41] on icon "Close" at bounding box center [496, 37] width 10 height 8
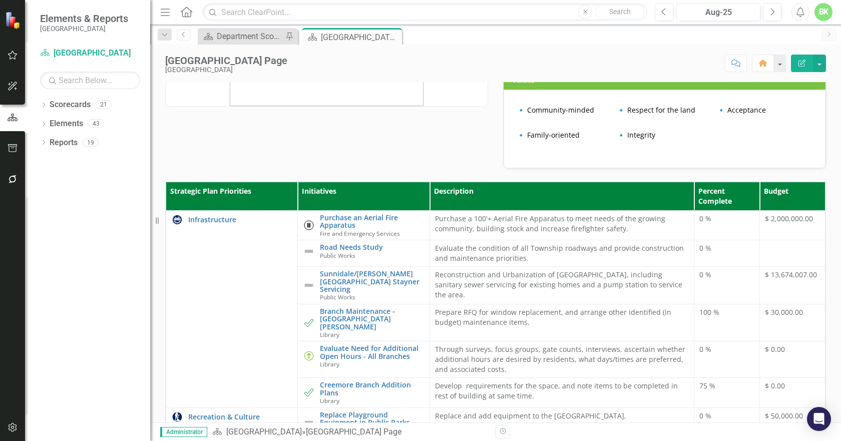
scroll to position [450, 0]
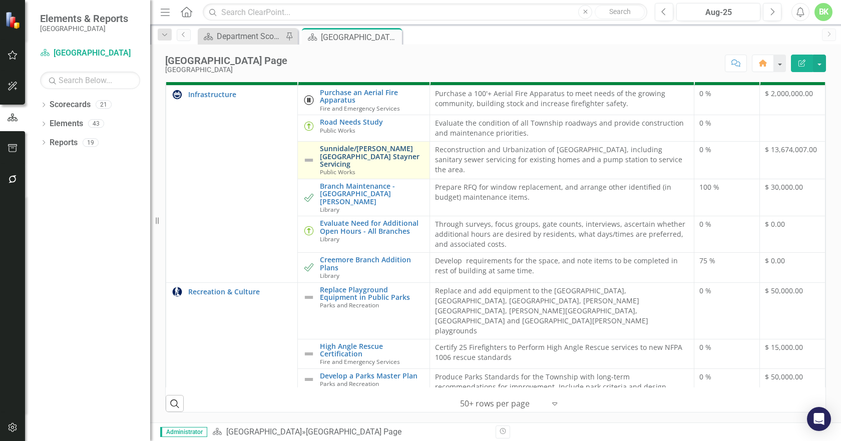
click at [342, 160] on link "Sunnidale/[PERSON_NAME][GEOGRAPHIC_DATA] Stayner Servicing" at bounding box center [372, 156] width 104 height 23
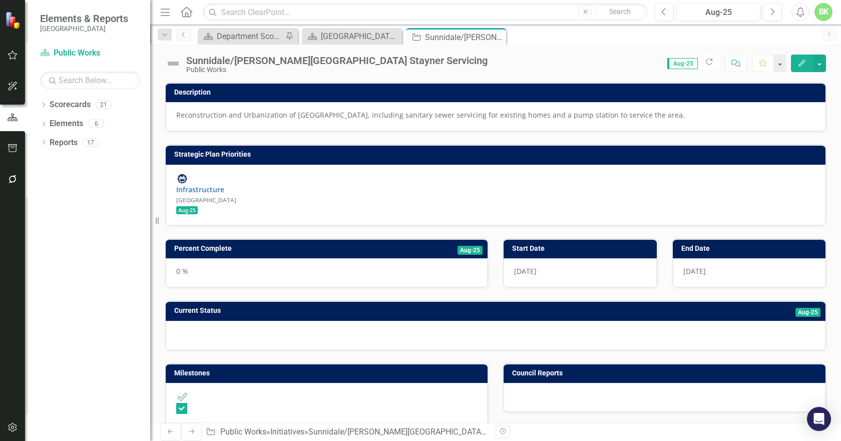
click at [174, 60] on img at bounding box center [173, 64] width 16 height 16
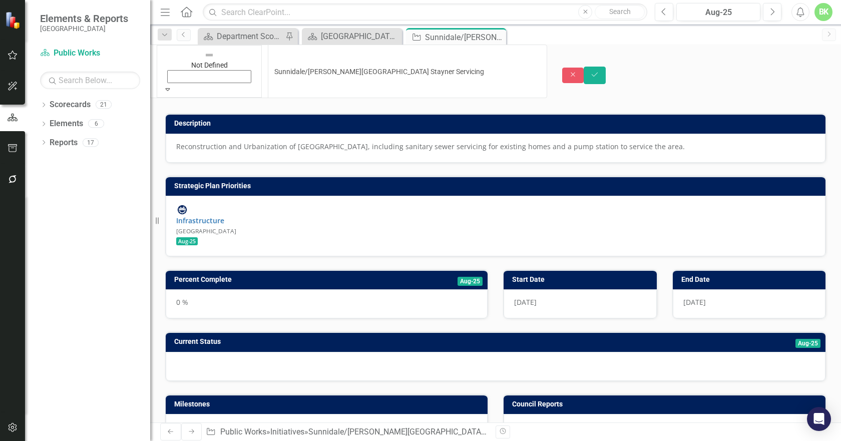
click at [175, 66] on div "Not Defined Expand" at bounding box center [209, 72] width 92 height 46
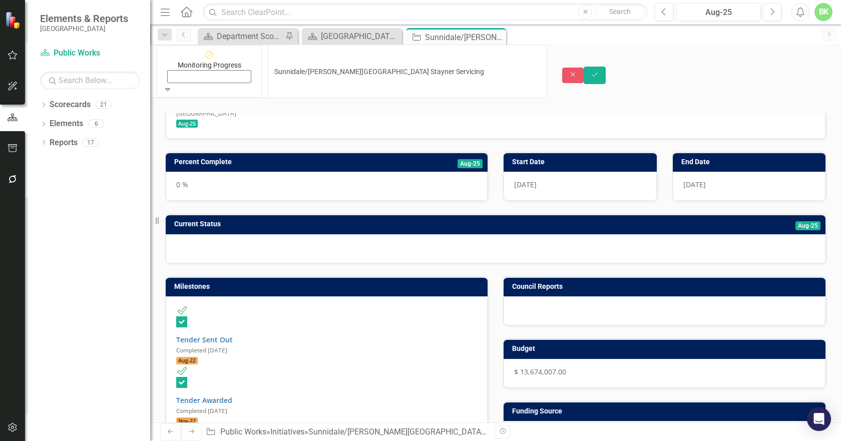
scroll to position [100, 0]
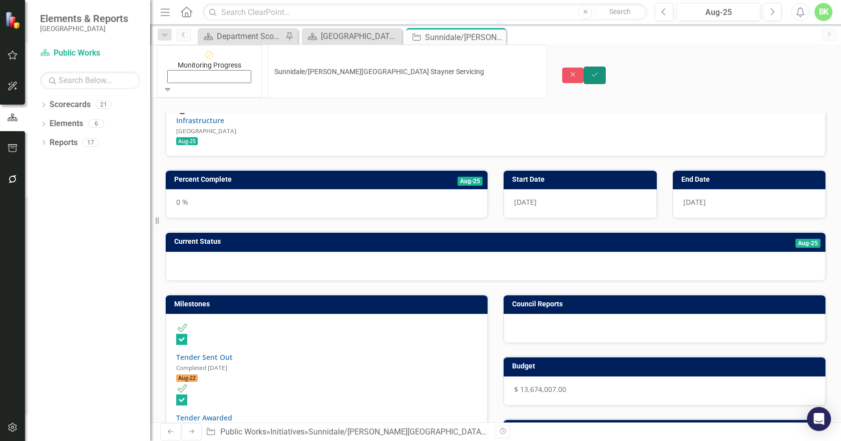
click at [605, 67] on button "Save" at bounding box center [594, 76] width 22 height 18
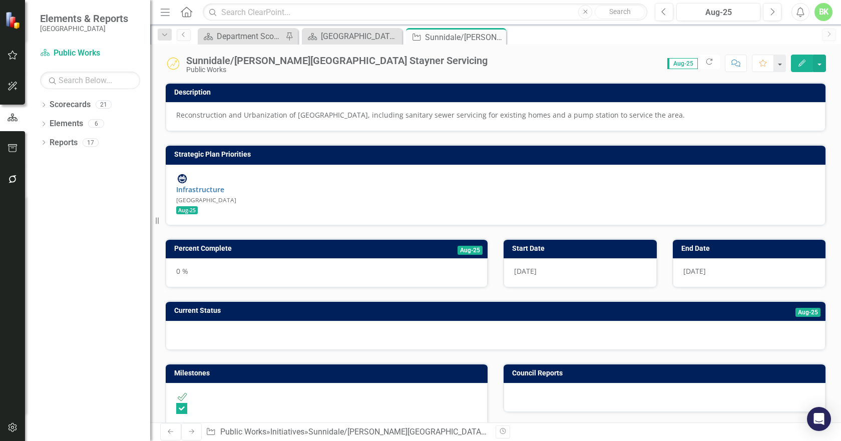
click at [274, 245] on h3 "Percent Complete" at bounding box center [281, 249] width 215 height 8
click at [275, 245] on h3 "Percent Complete" at bounding box center [281, 249] width 215 height 8
click at [320, 242] on td "Percent Complete" at bounding box center [281, 249] width 215 height 15
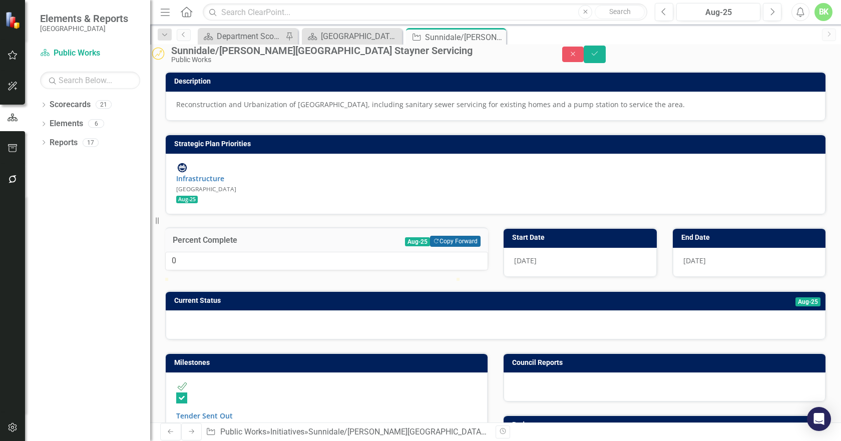
click at [450, 239] on button "Copy Forward Copy Forward" at bounding box center [455, 241] width 51 height 11
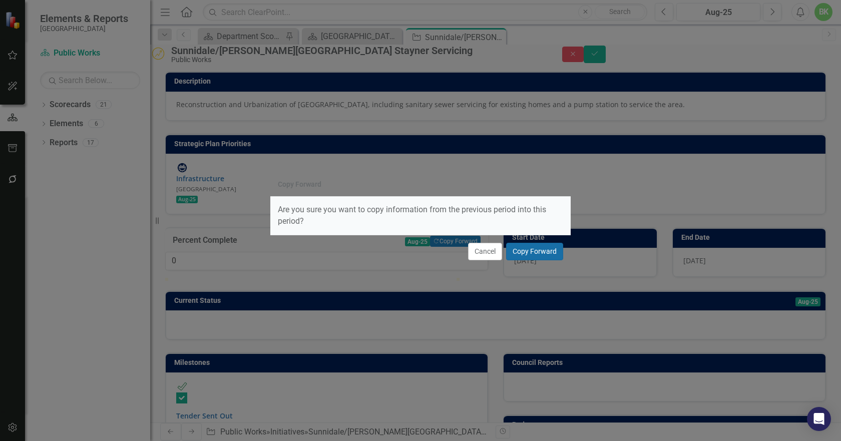
click at [557, 251] on button "Copy Forward" at bounding box center [534, 252] width 57 height 18
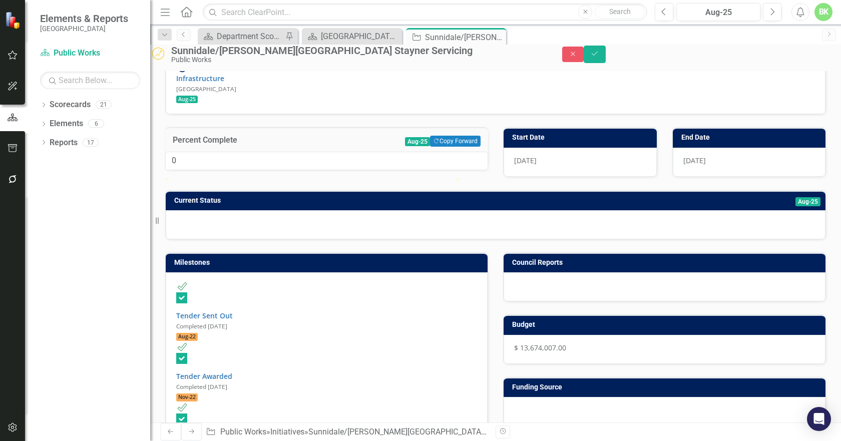
click at [408, 209] on td "Current Status" at bounding box center [384, 201] width 421 height 15
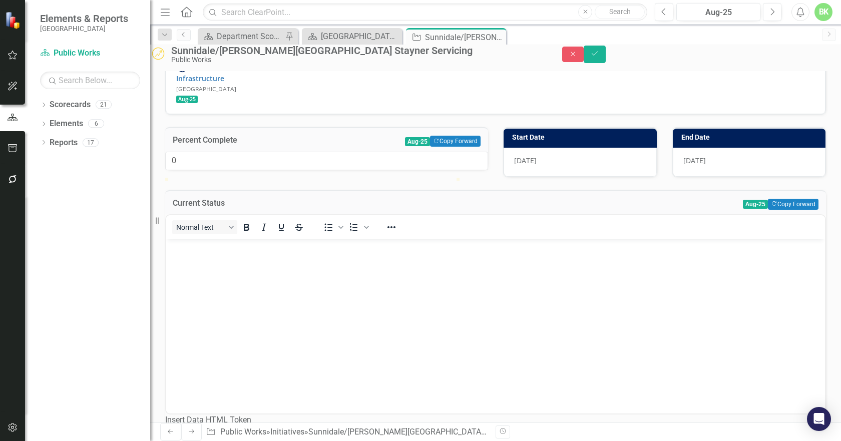
scroll to position [0, 0]
click at [785, 210] on button "Copy Forward Copy Forward" at bounding box center [793, 204] width 51 height 11
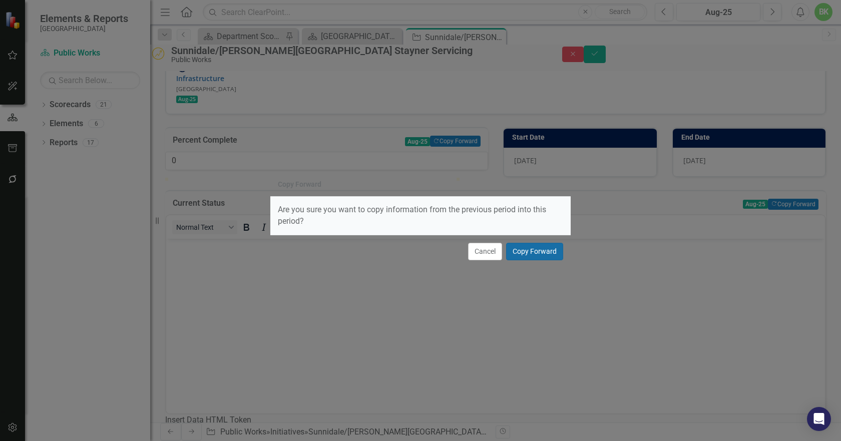
click at [558, 258] on button "Copy Forward" at bounding box center [534, 252] width 57 height 18
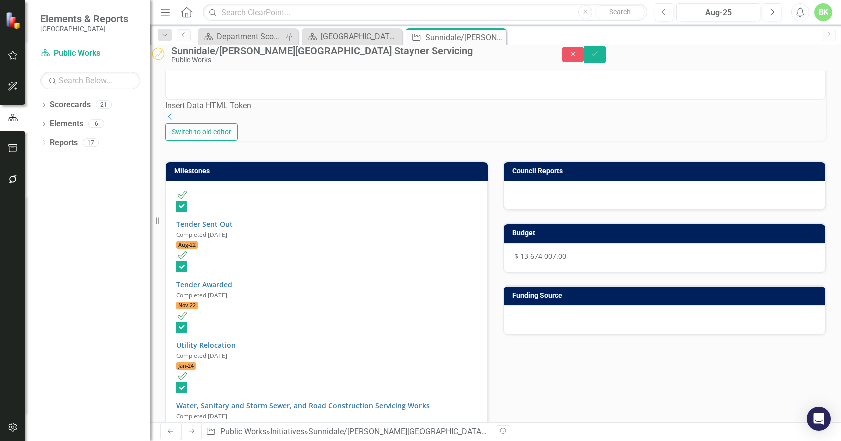
scroll to position [500, 0]
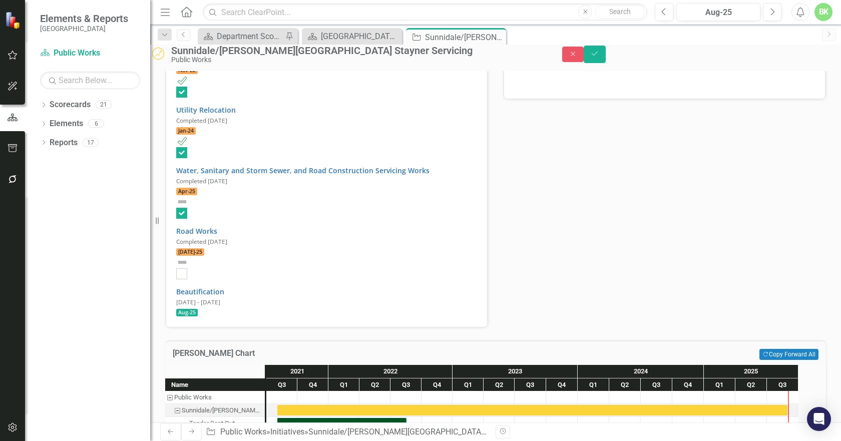
scroll to position [650, 0]
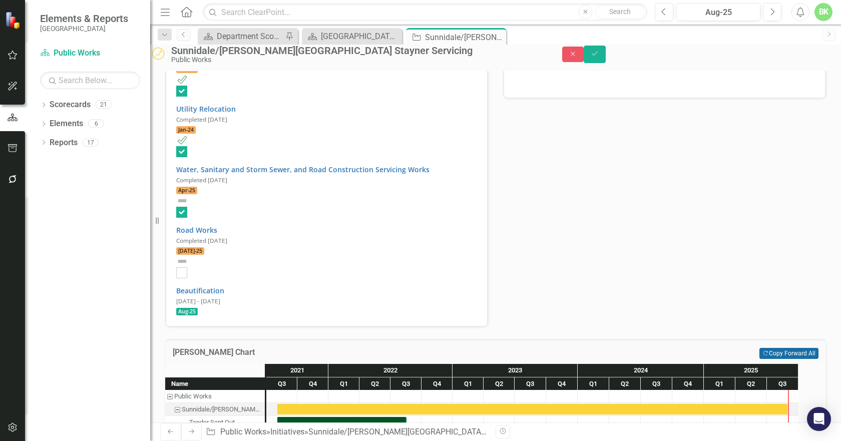
click at [770, 348] on button "Copy Forward Copy Forward All" at bounding box center [788, 353] width 59 height 11
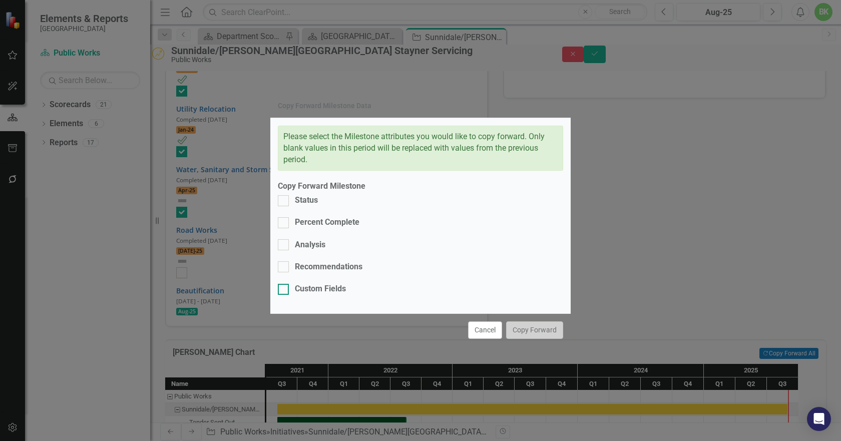
click at [336, 283] on div "Custom Fields" at bounding box center [320, 289] width 51 height 12
click at [284, 284] on input "Custom Fields" at bounding box center [281, 287] width 7 height 7
checkbox input "true"
click at [328, 265] on div "Recommendations" at bounding box center [329, 267] width 68 height 12
click at [284, 265] on input "Recommendations" at bounding box center [281, 264] width 7 height 7
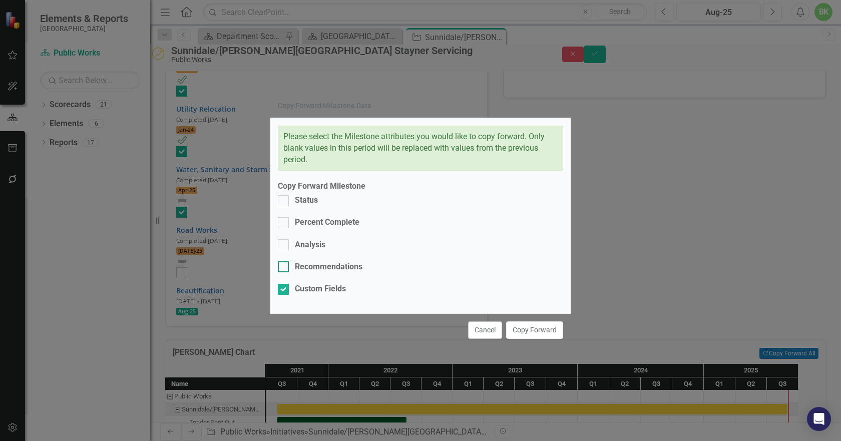
checkbox input "true"
click at [311, 251] on div "Analysis" at bounding box center [310, 245] width 31 height 12
click at [284, 246] on input "Analysis" at bounding box center [281, 242] width 7 height 7
checkbox input "true"
click at [299, 228] on div "Percent Complete" at bounding box center [327, 223] width 65 height 12
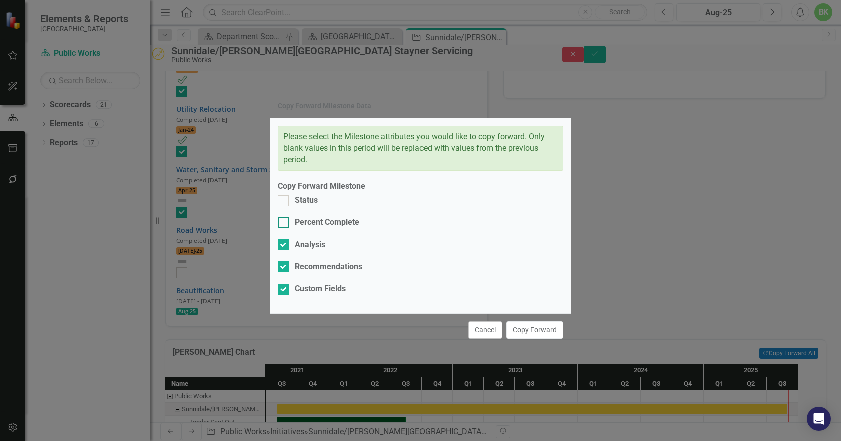
click at [284, 224] on input "Percent Complete" at bounding box center [281, 220] width 7 height 7
checkbox input "true"
click at [294, 206] on div "Status" at bounding box center [298, 201] width 40 height 12
click at [284, 202] on input "Status" at bounding box center [281, 198] width 7 height 7
checkbox input "true"
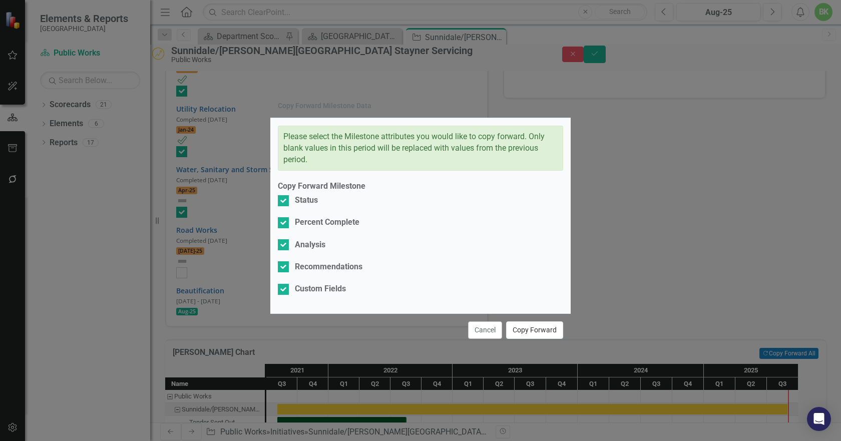
click at [524, 321] on button "Copy Forward" at bounding box center [534, 330] width 57 height 18
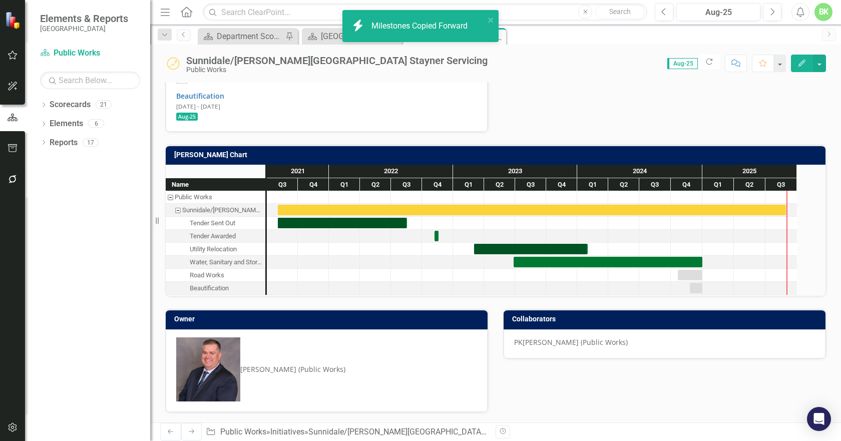
scroll to position [342, 0]
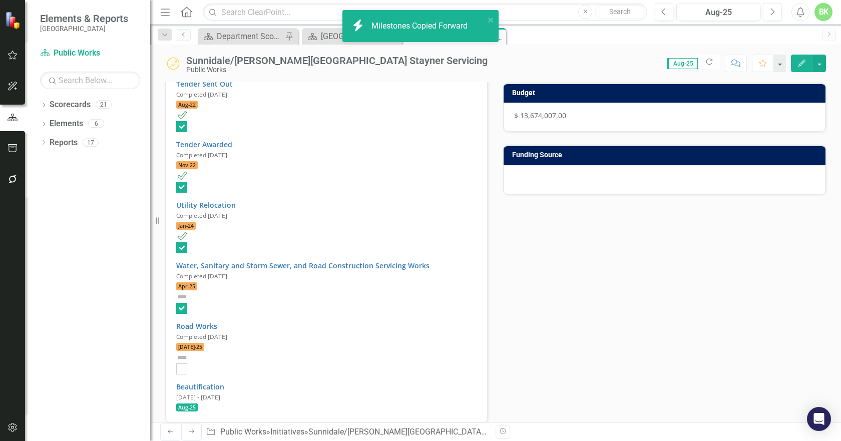
checkbox input "false"
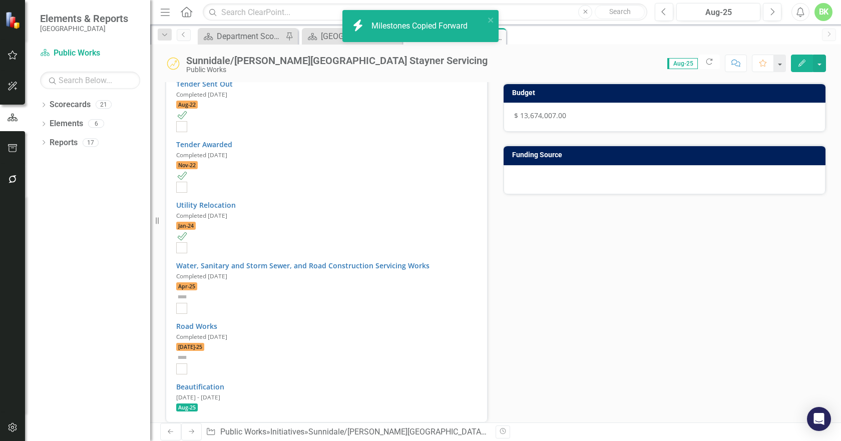
checkbox input "true"
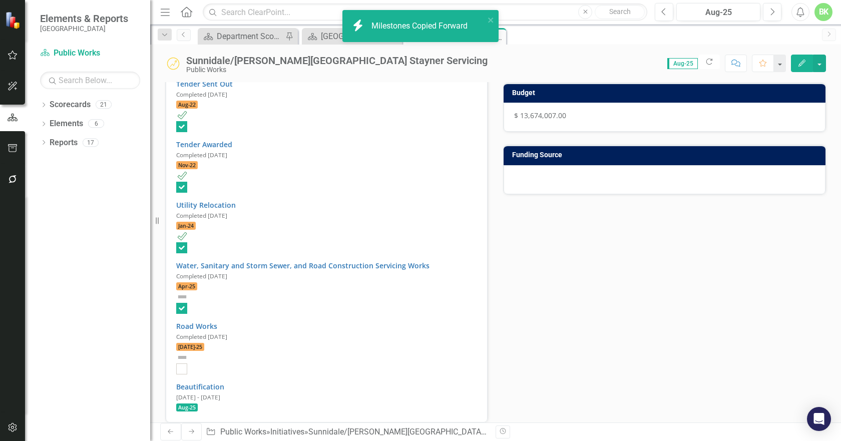
checkbox input "false"
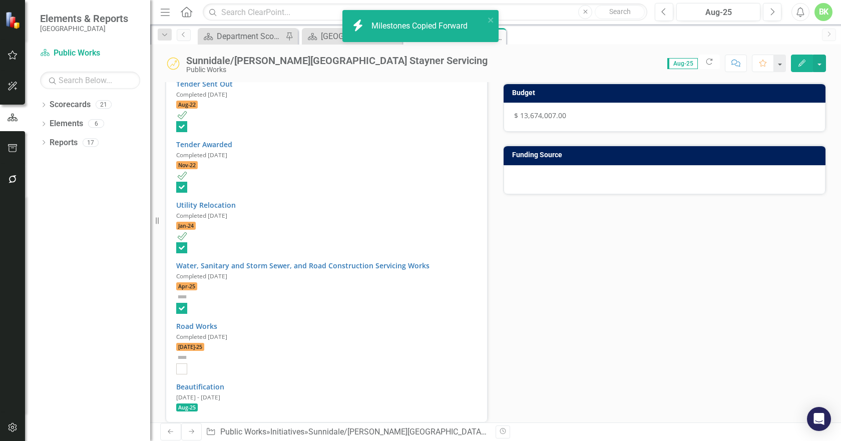
checkbox input "true"
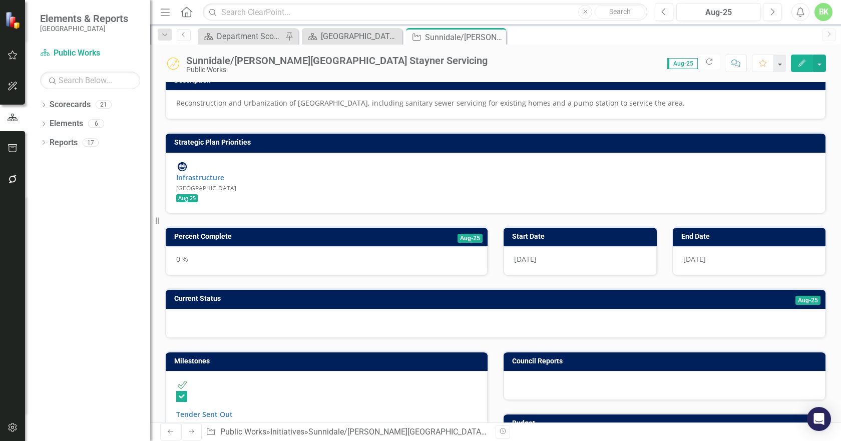
scroll to position [0, 0]
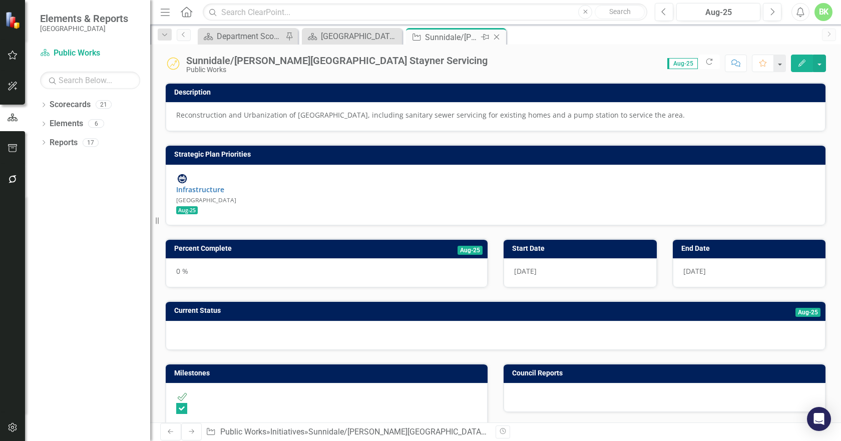
click at [497, 36] on icon "Close" at bounding box center [496, 37] width 10 height 8
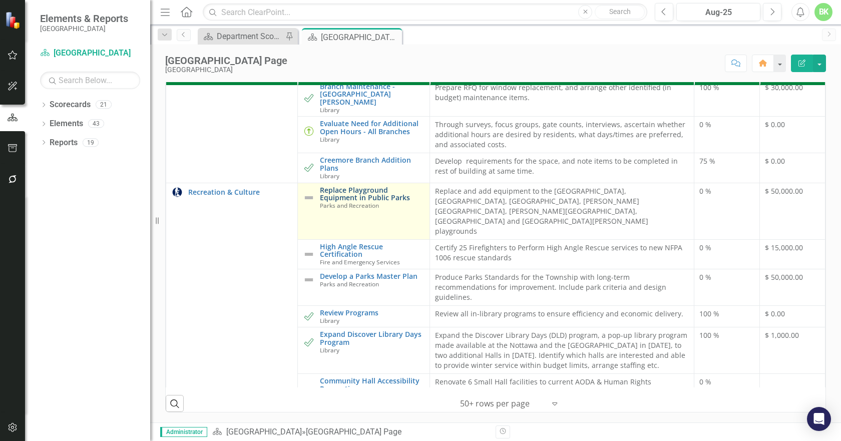
scroll to position [100, 0]
click at [334, 201] on link "Replace Playground Equipment in Public Parks" at bounding box center [372, 194] width 104 height 16
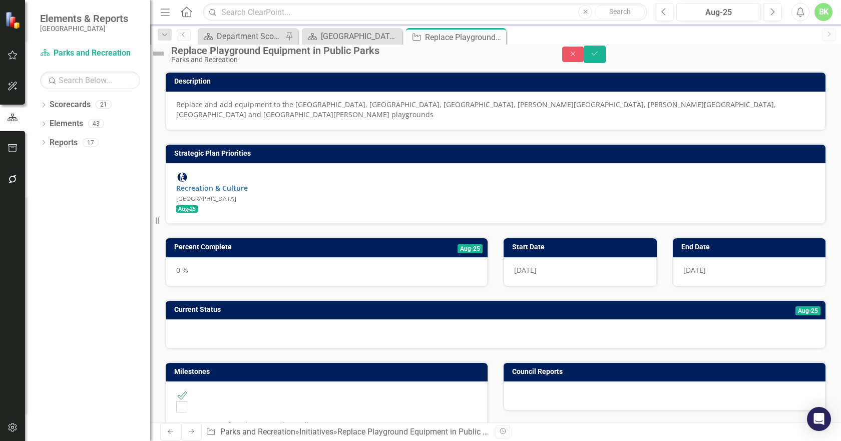
checkbox input "true"
click at [166, 61] on img at bounding box center [158, 54] width 16 height 16
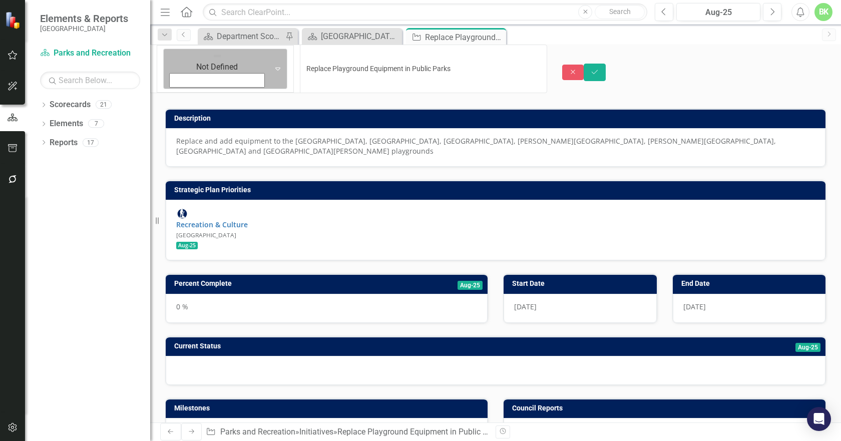
click at [269, 63] on div "Expand" at bounding box center [278, 69] width 18 height 40
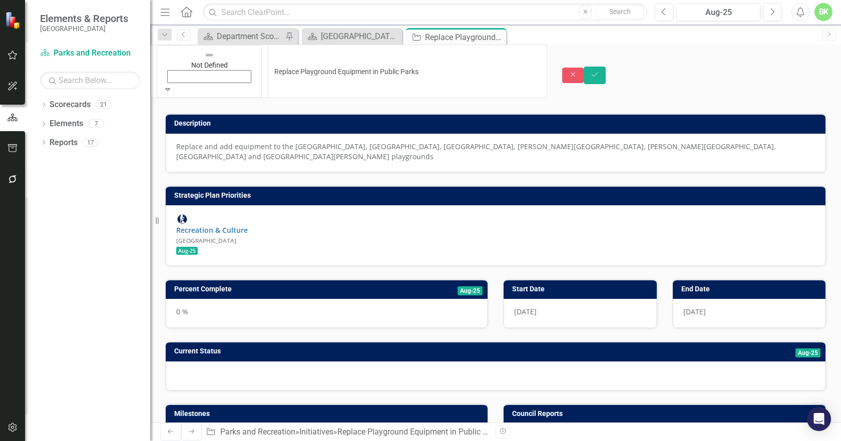
click at [816, 68] on div "option Proceeding as Anticipated, selected. Proceeding as Anticipated Expand Re…" at bounding box center [495, 75] width 705 height 61
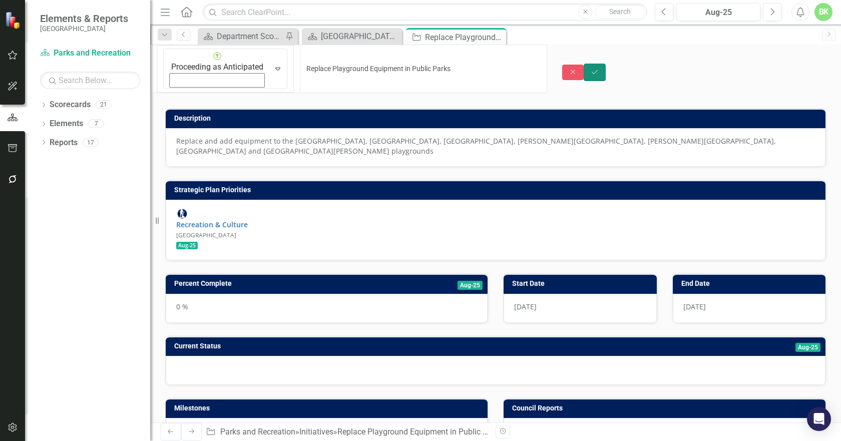
click at [605, 64] on button "Save" at bounding box center [594, 73] width 22 height 18
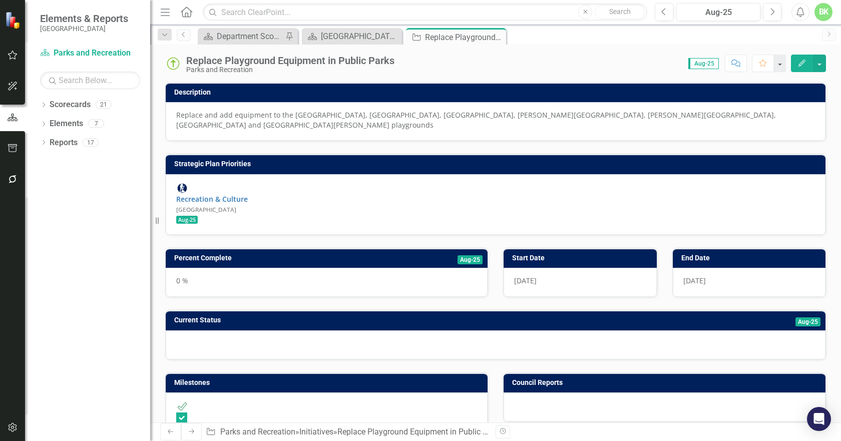
click at [157, 149] on div "Resize" at bounding box center [154, 220] width 8 height 441
click at [300, 254] on h3 "Percent Complete" at bounding box center [281, 258] width 215 height 8
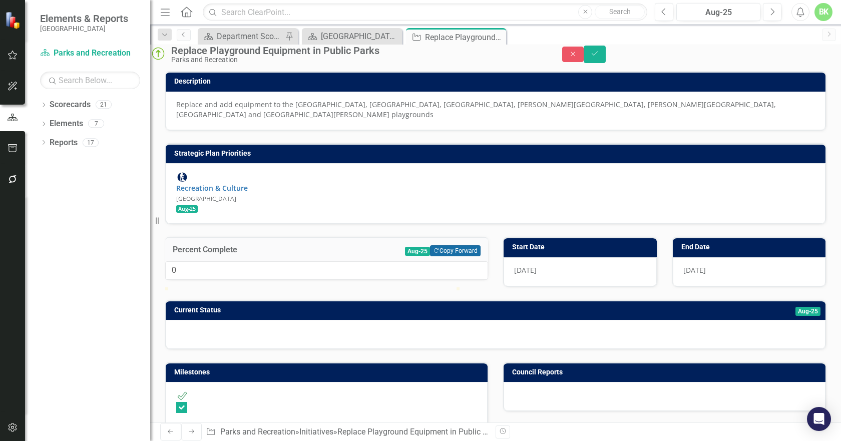
click at [452, 245] on button "Copy Forward Copy Forward" at bounding box center [455, 250] width 51 height 11
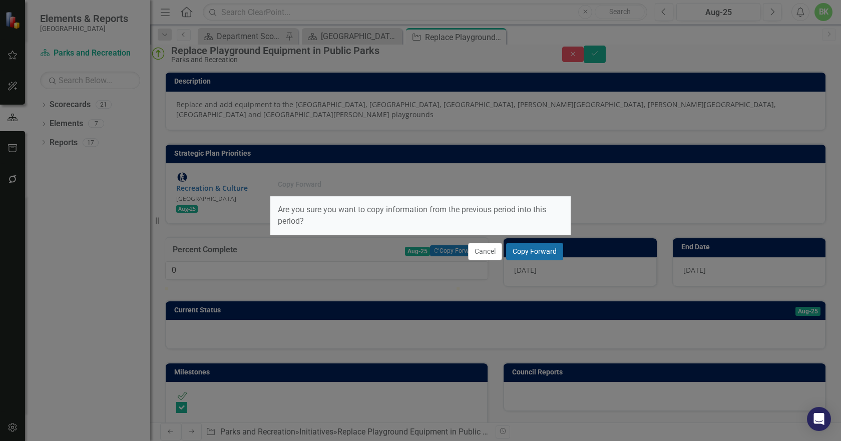
click at [545, 251] on button "Copy Forward" at bounding box center [534, 252] width 57 height 18
type input "90"
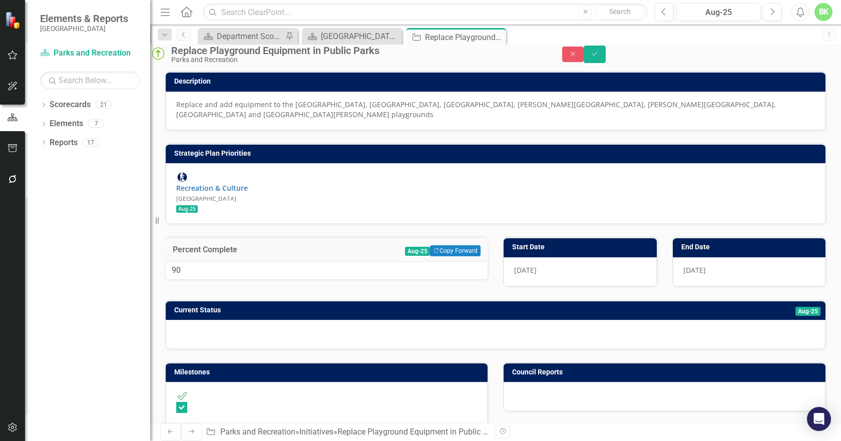
click at [623, 303] on div "Description Replace and add equipment to the Legion Park, Ives Park, Centennial…" at bounding box center [495, 204] width 675 height 291
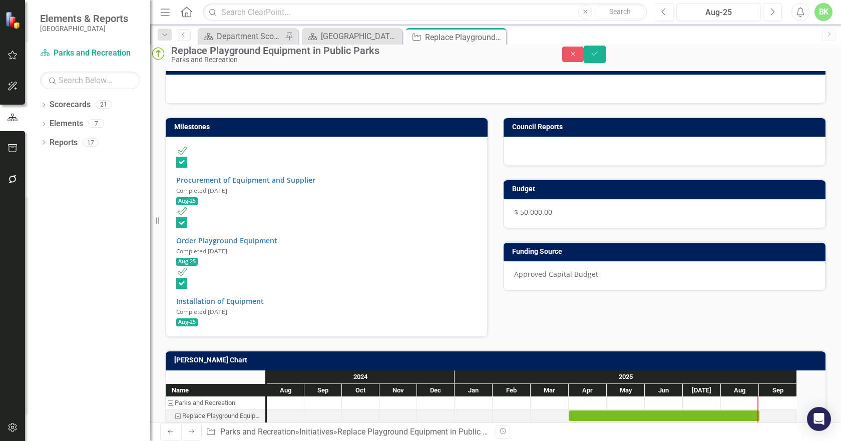
scroll to position [250, 0]
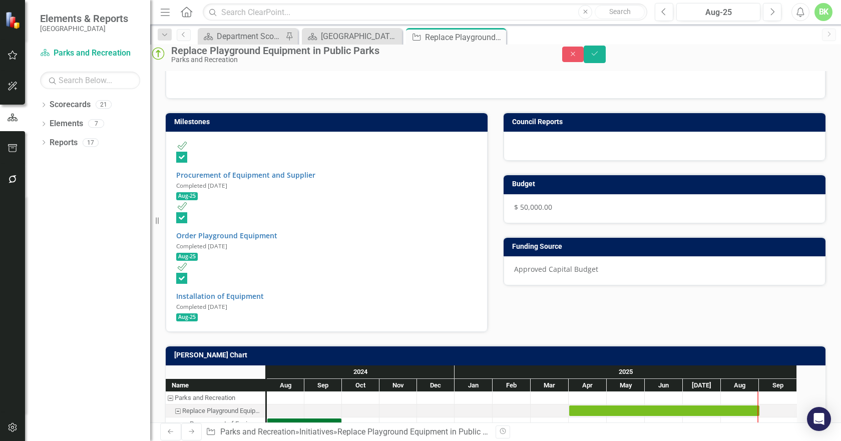
click at [301, 70] on div "Current Status Aug-25" at bounding box center [495, 60] width 659 height 20
click at [303, 64] on h3 "Current Status" at bounding box center [384, 60] width 421 height 8
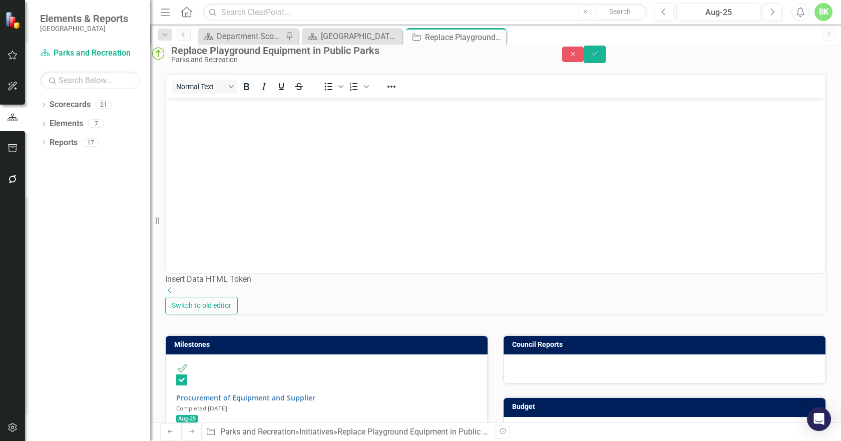
scroll to position [0, 0]
click at [773, 69] on button "Copy Forward Copy Forward" at bounding box center [793, 63] width 51 height 11
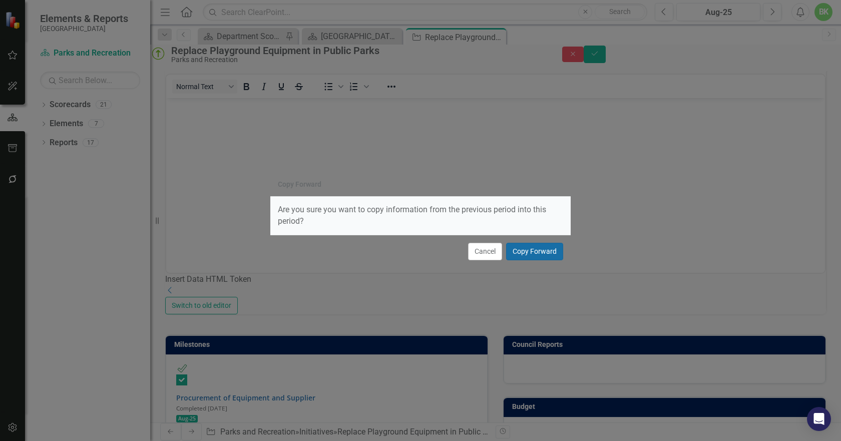
click at [545, 249] on button "Copy Forward" at bounding box center [534, 252] width 57 height 18
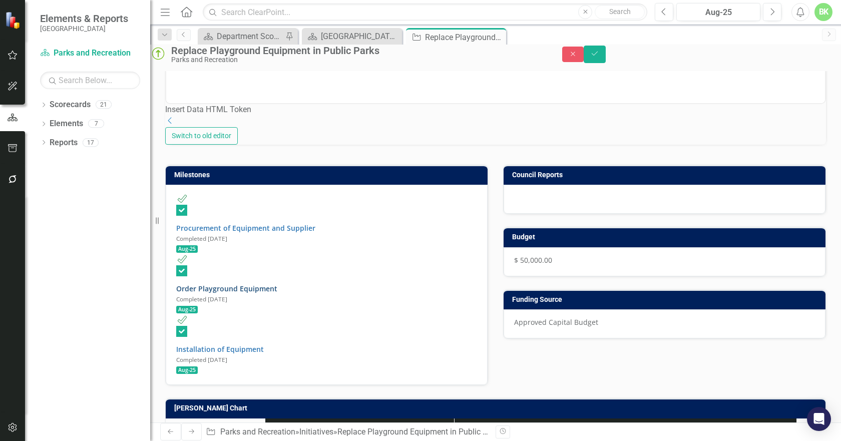
scroll to position [500, 0]
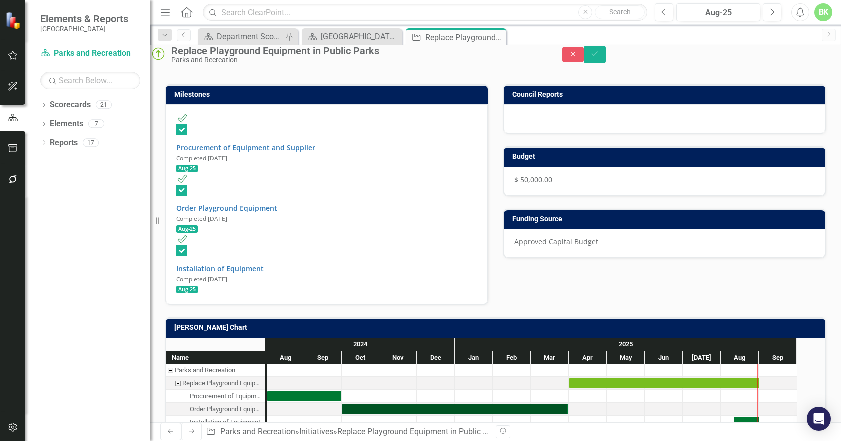
click at [254, 103] on td "Milestones" at bounding box center [328, 95] width 308 height 15
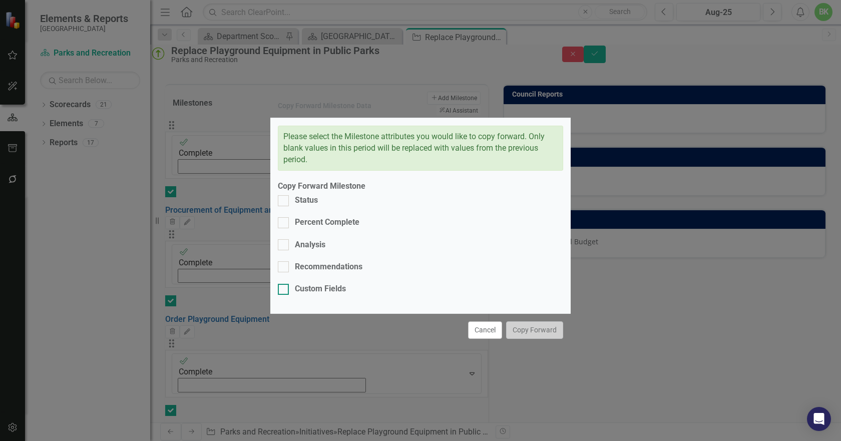
click at [328, 283] on div "Custom Fields" at bounding box center [320, 289] width 51 height 12
click at [284, 284] on input "Custom Fields" at bounding box center [281, 287] width 7 height 7
checkbox input "true"
drag, startPoint x: 329, startPoint y: 264, endPoint x: 311, endPoint y: 252, distance: 21.9
click at [328, 263] on div "Recommendations" at bounding box center [329, 267] width 68 height 12
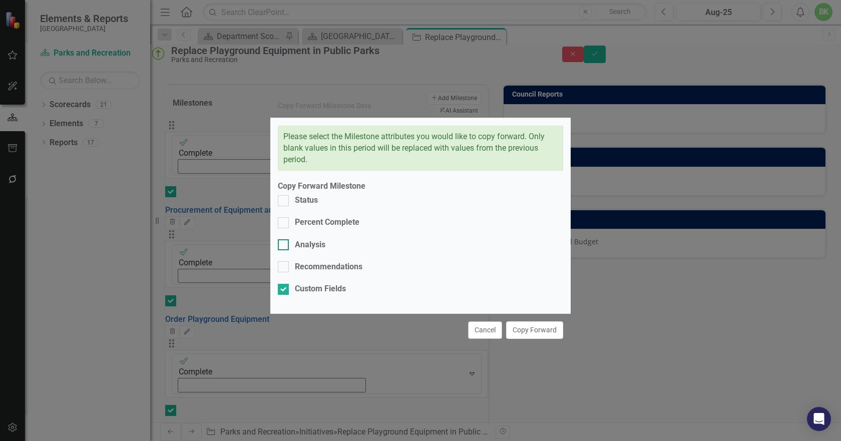
click at [284, 263] on input "Recommendations" at bounding box center [281, 264] width 7 height 7
checkbox input "true"
click at [308, 249] on div "Analysis" at bounding box center [310, 245] width 31 height 12
click at [284, 246] on input "Analysis" at bounding box center [281, 242] width 7 height 7
checkbox input "true"
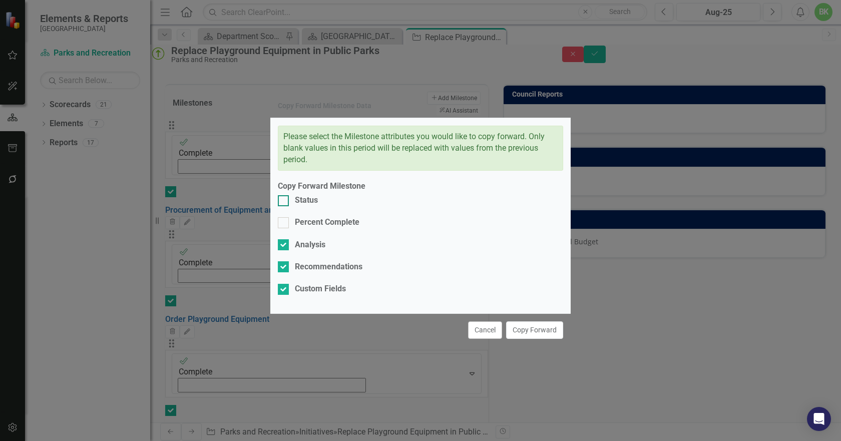
drag, startPoint x: 308, startPoint y: 241, endPoint x: 308, endPoint y: 223, distance: 18.0
click at [308, 228] on div "Percent Complete" at bounding box center [327, 223] width 65 height 12
click at [284, 224] on input "Percent Complete" at bounding box center [281, 220] width 7 height 7
checkbox input "true"
click at [308, 206] on div "Status" at bounding box center [306, 201] width 23 height 12
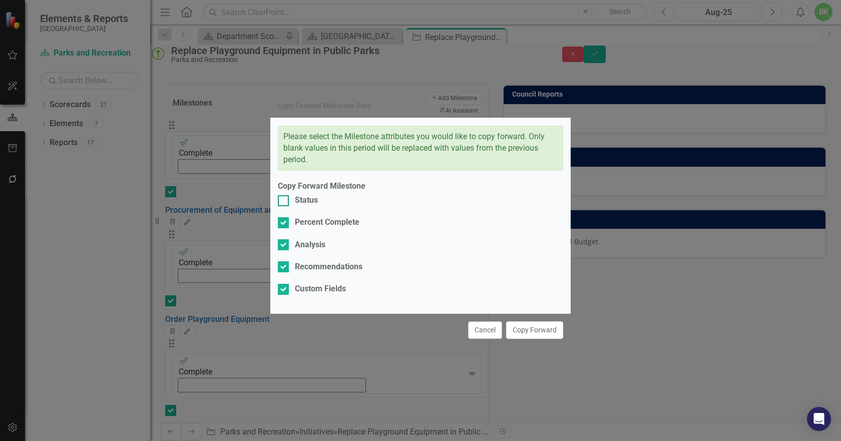
click at [284, 202] on input "Status" at bounding box center [281, 198] width 7 height 7
checkbox input "true"
click at [533, 321] on button "Copy Forward" at bounding box center [534, 330] width 57 height 18
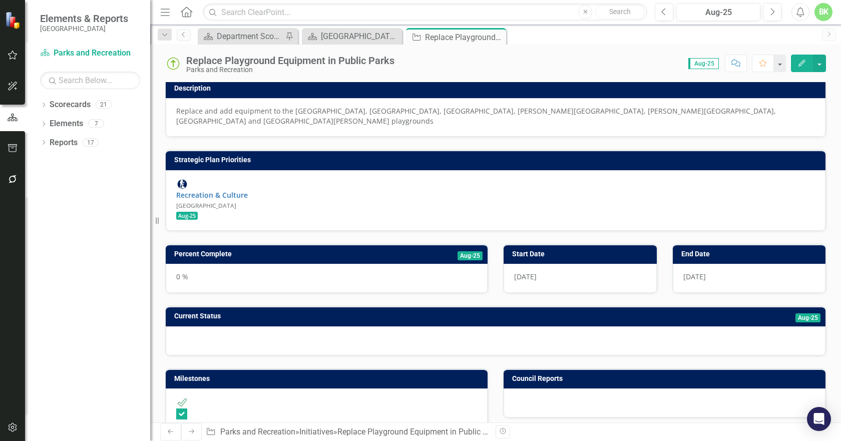
scroll to position [0, 0]
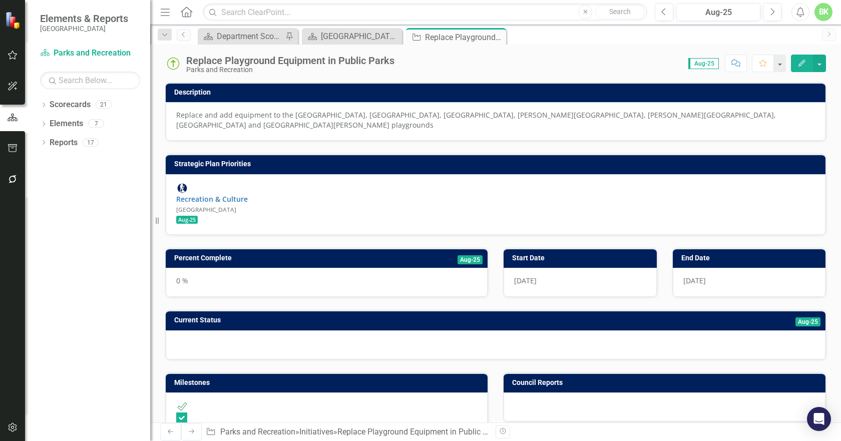
click at [182, 64] on div "Replace Playground Equipment in Public Parks Parks and Recreation" at bounding box center [282, 64] width 234 height 19
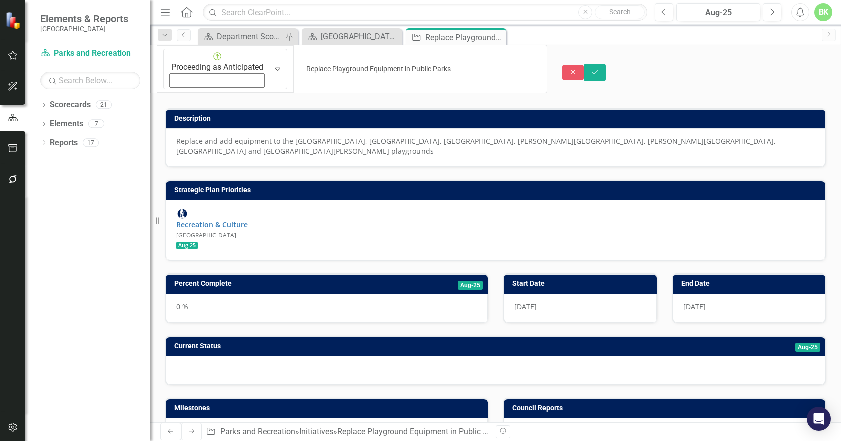
click at [826, 64] on div "Close Save" at bounding box center [701, 73] width 279 height 18
click at [605, 64] on button "Save" at bounding box center [594, 73] width 22 height 18
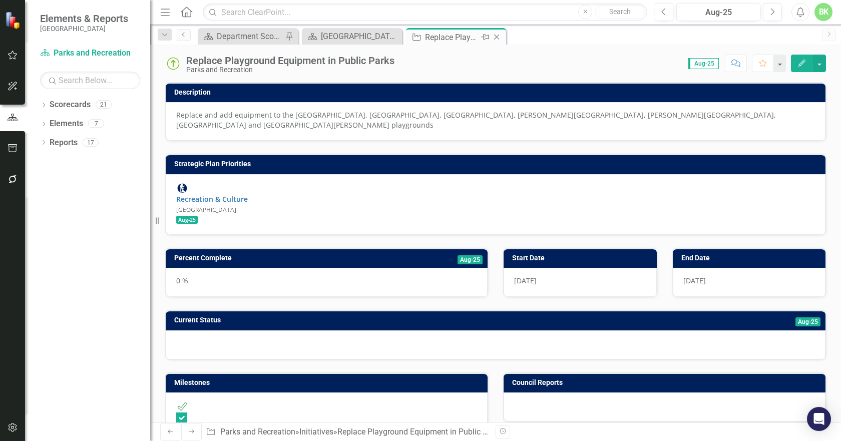
click at [494, 38] on icon "Close" at bounding box center [496, 37] width 10 height 8
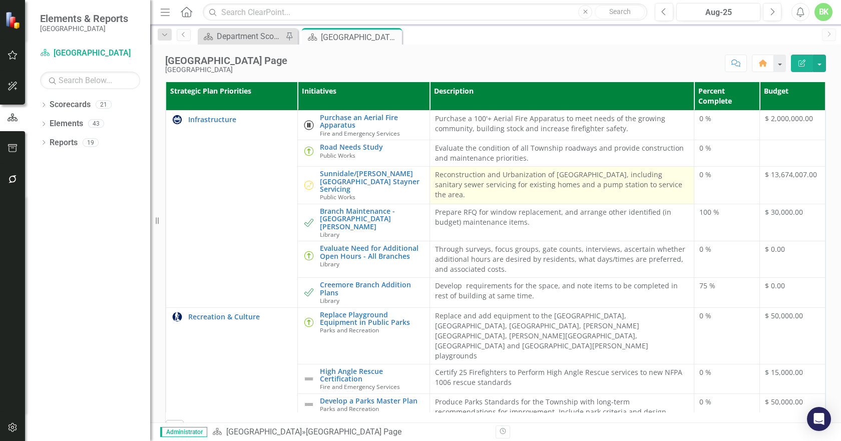
scroll to position [150, 0]
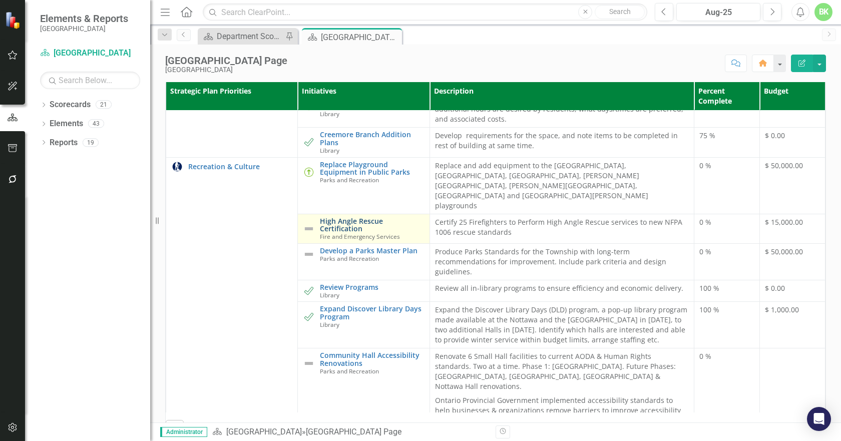
click at [342, 233] on link "High Angle Rescue Certification" at bounding box center [372, 225] width 104 height 16
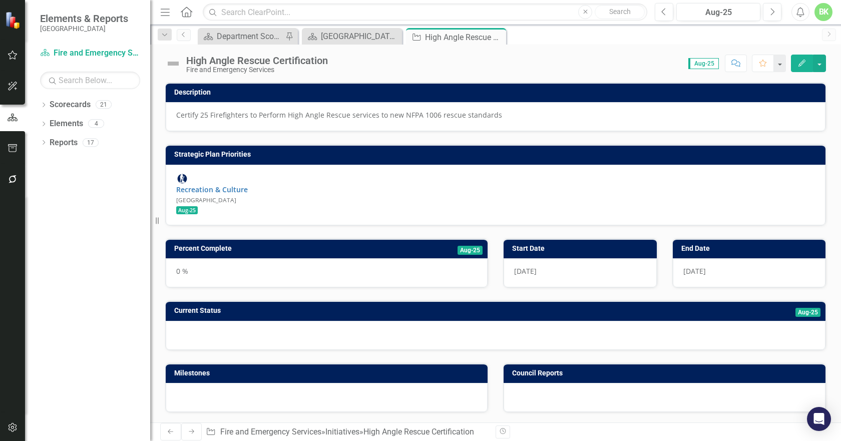
click at [178, 63] on img at bounding box center [173, 64] width 16 height 16
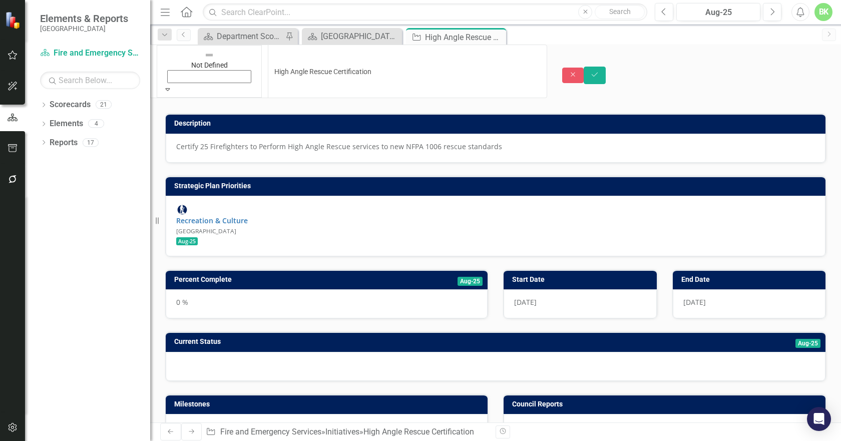
click at [172, 86] on icon "Expand" at bounding box center [167, 89] width 9 height 7
click at [605, 67] on button "Save" at bounding box center [594, 76] width 22 height 18
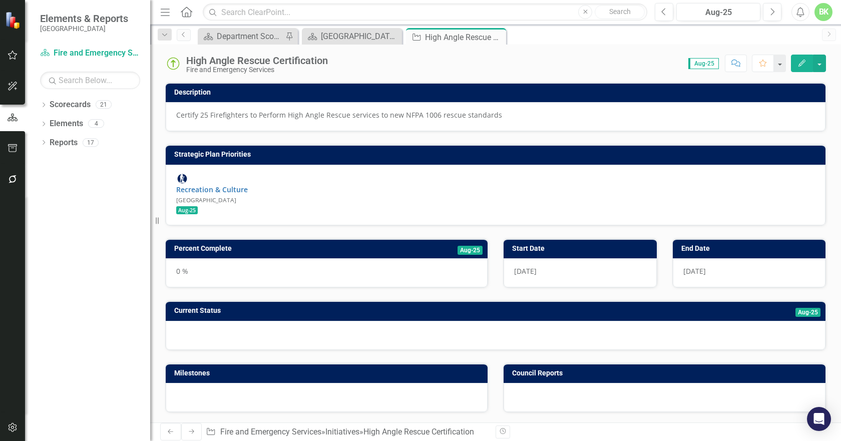
click at [303, 245] on h3 "Percent Complete" at bounding box center [281, 249] width 215 height 8
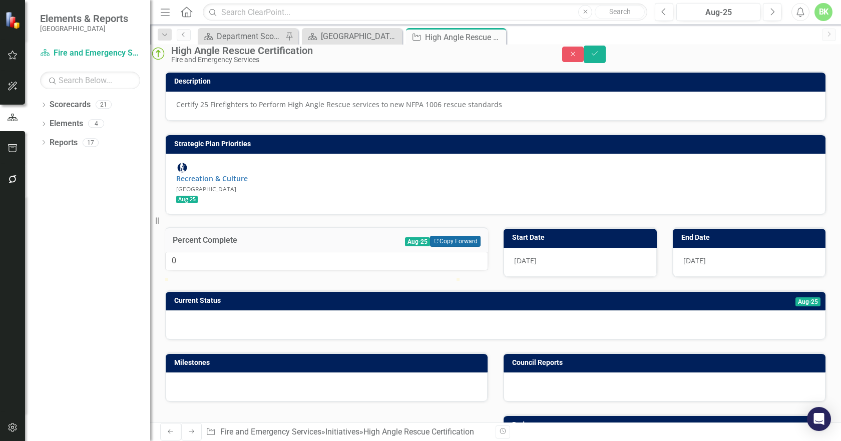
click at [472, 241] on button "Copy Forward Copy Forward" at bounding box center [455, 241] width 51 height 11
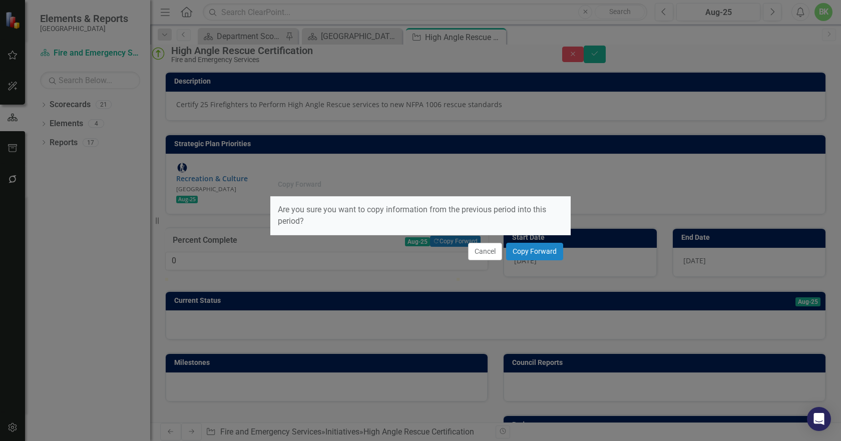
click at [560, 263] on div "Cancel Copy Forward" at bounding box center [420, 251] width 300 height 33
click at [555, 258] on button "Copy Forward" at bounding box center [534, 252] width 57 height 18
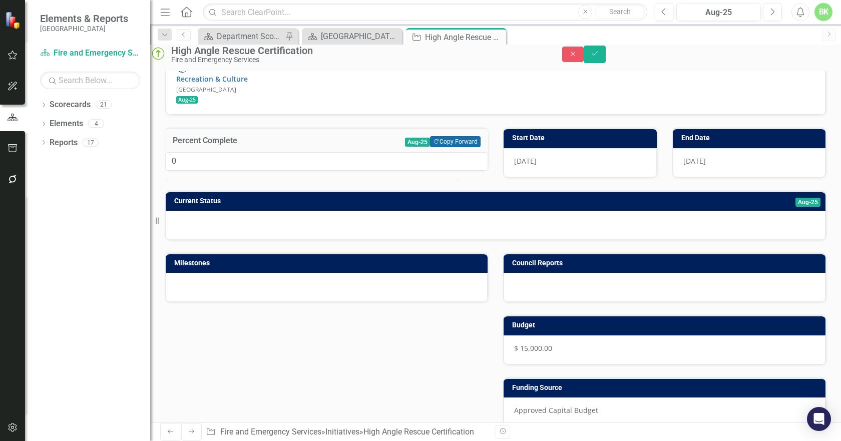
scroll to position [100, 0]
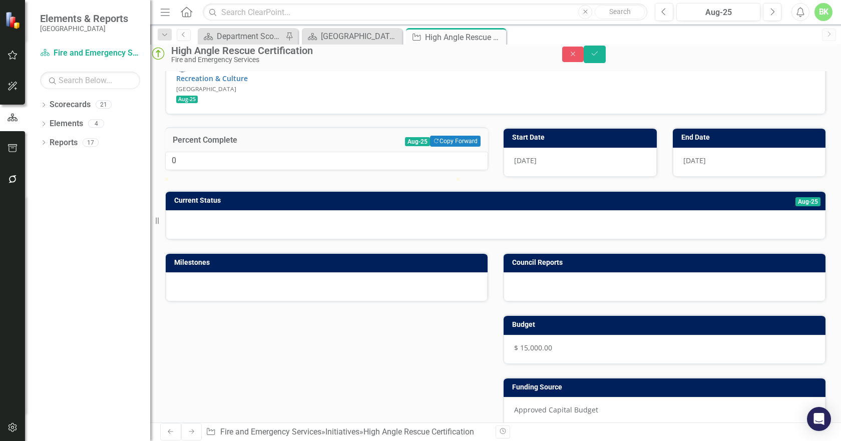
click at [403, 204] on h3 "Current Status" at bounding box center [384, 201] width 421 height 8
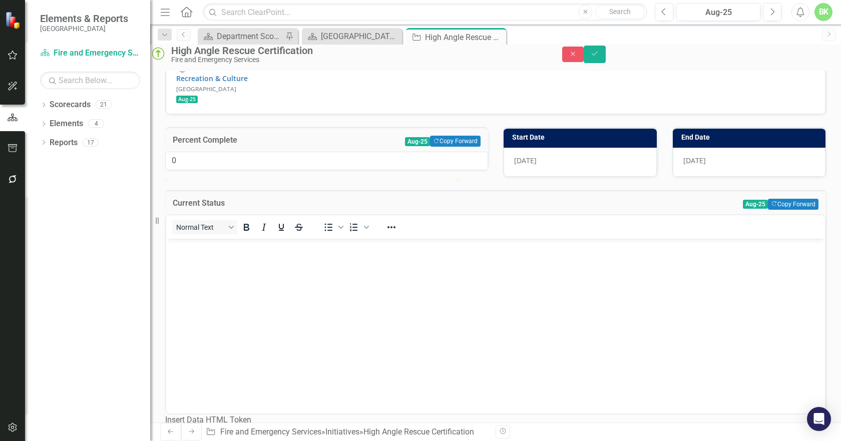
scroll to position [0, 0]
click at [772, 210] on button "Copy Forward Copy Forward" at bounding box center [793, 204] width 51 height 11
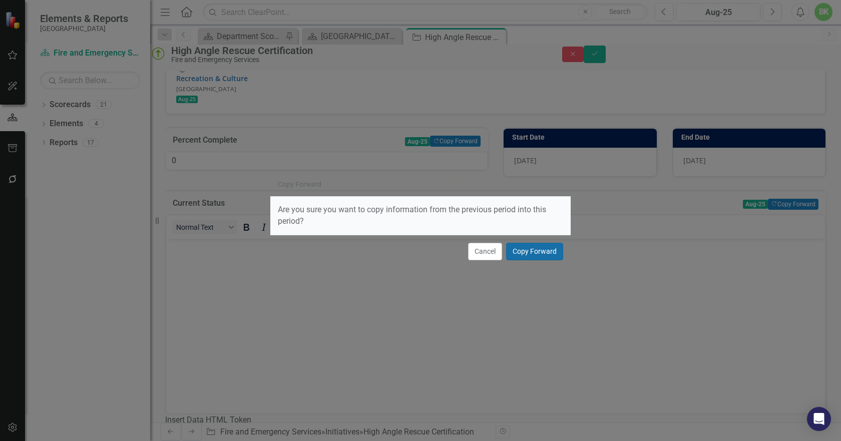
click at [529, 247] on button "Copy Forward" at bounding box center [534, 252] width 57 height 18
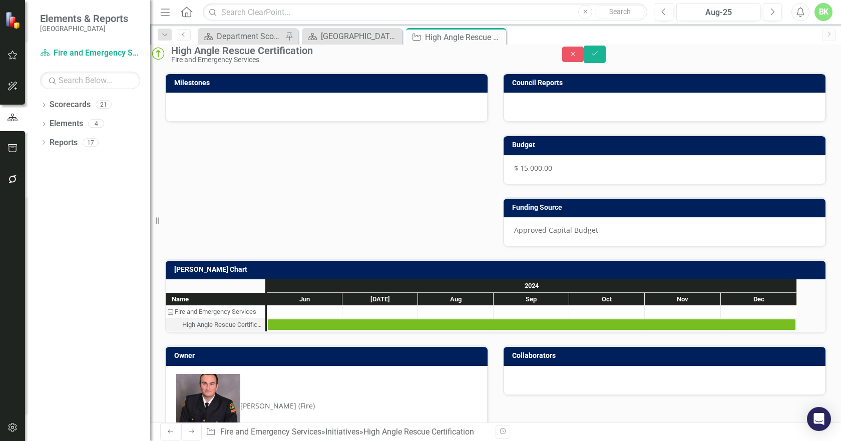
scroll to position [588, 0]
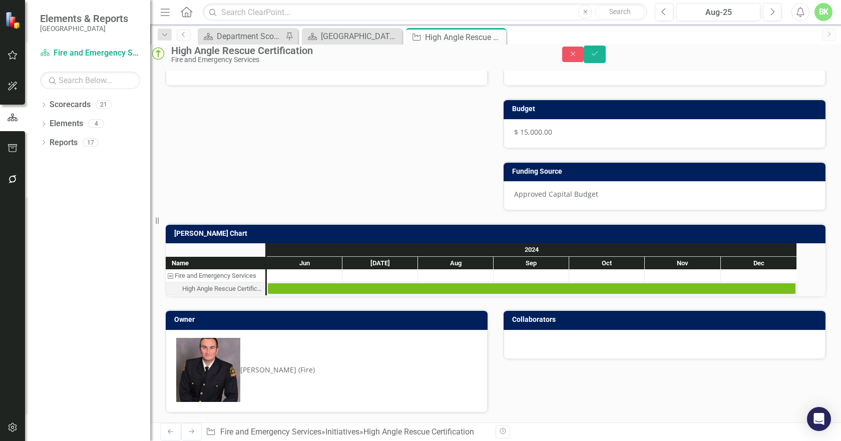
click at [447, 243] on div "[PERSON_NAME] Chart" at bounding box center [495, 234] width 659 height 20
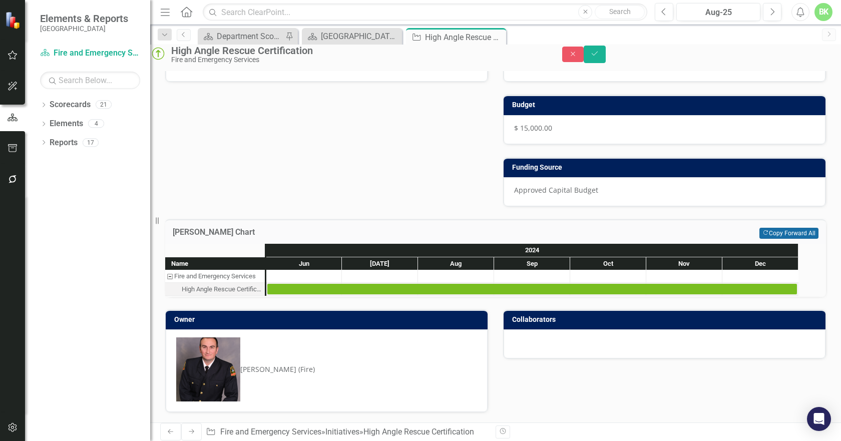
click at [801, 239] on button "Copy Forward Copy Forward All" at bounding box center [788, 233] width 59 height 11
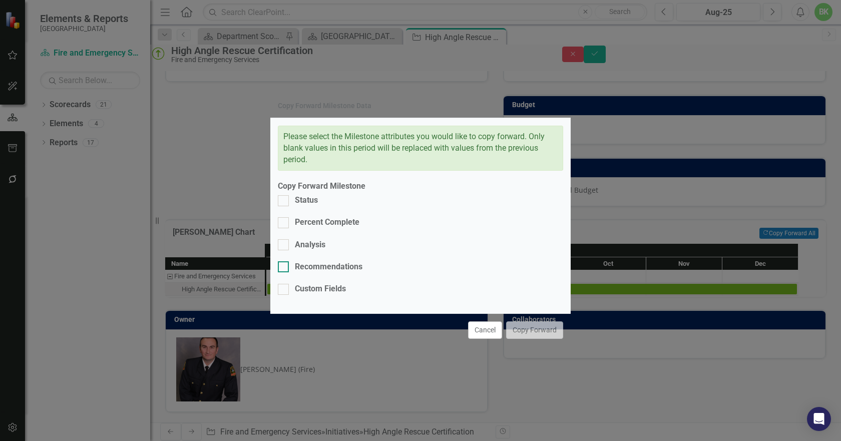
drag, startPoint x: 327, startPoint y: 280, endPoint x: 332, endPoint y: 265, distance: 15.3
click at [329, 283] on div "Custom Fields" at bounding box center [320, 289] width 51 height 12
drag, startPoint x: 331, startPoint y: 264, endPoint x: 328, endPoint y: 257, distance: 7.8
click at [330, 261] on div "Recommendations" at bounding box center [329, 267] width 68 height 12
click at [284, 261] on input "Recommendations" at bounding box center [281, 264] width 7 height 7
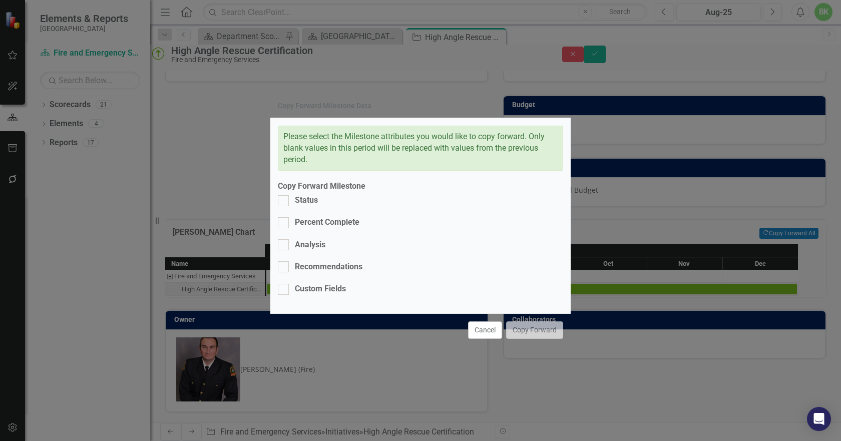
checkbox input "true"
click at [316, 250] on div "Analysis" at bounding box center [310, 245] width 31 height 12
click at [284, 246] on input "Analysis" at bounding box center [281, 242] width 7 height 7
checkbox input "true"
click at [301, 283] on div "Custom Fields" at bounding box center [320, 289] width 51 height 12
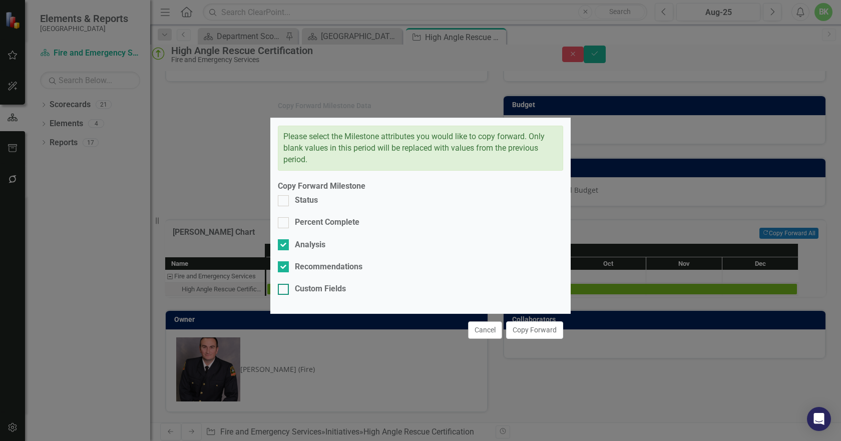
click at [284, 284] on input "Custom Fields" at bounding box center [281, 287] width 7 height 7
checkbox input "true"
drag, startPoint x: 296, startPoint y: 233, endPoint x: 294, endPoint y: 226, distance: 7.3
click at [296, 228] on div "Percent Complete" at bounding box center [327, 223] width 65 height 12
click at [284, 224] on input "Percent Complete" at bounding box center [281, 220] width 7 height 7
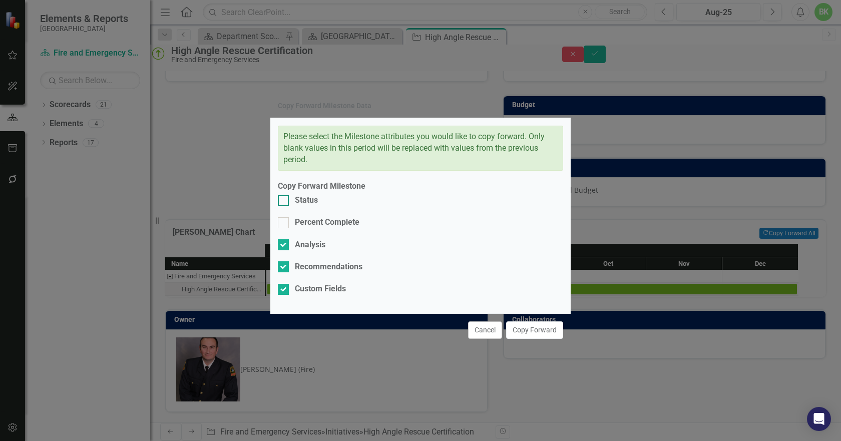
checkbox input "true"
click at [293, 206] on div "Status" at bounding box center [298, 201] width 40 height 12
click at [284, 202] on input "Status" at bounding box center [281, 198] width 7 height 7
checkbox input "true"
click at [530, 321] on button "Copy Forward" at bounding box center [534, 330] width 57 height 18
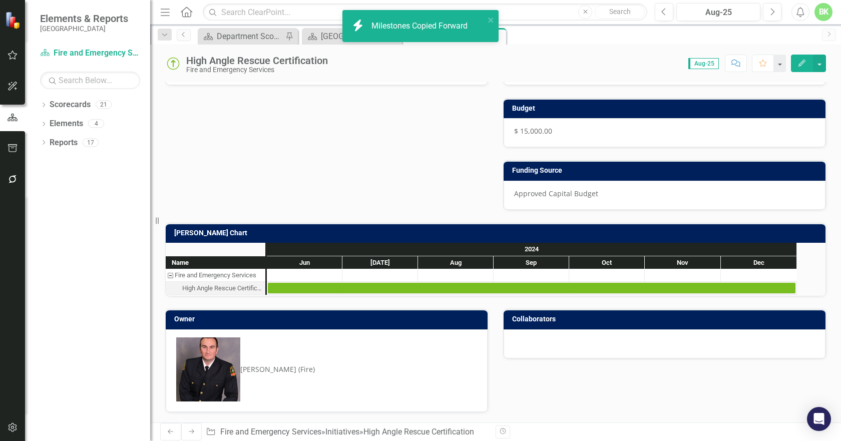
scroll to position [279, 0]
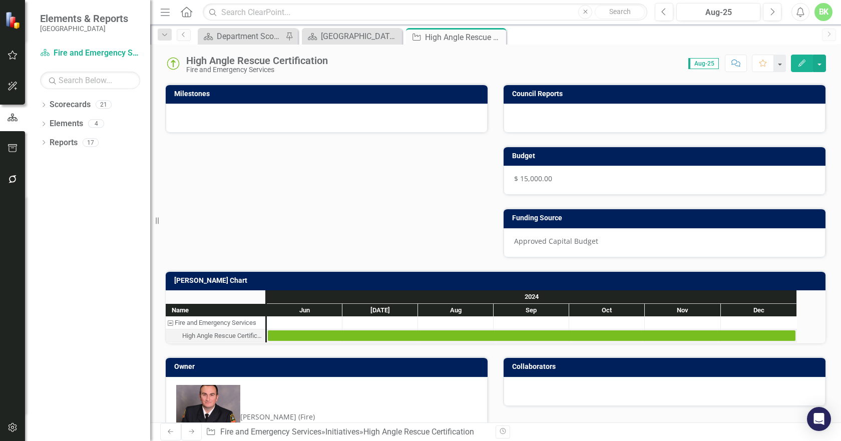
click at [202, 68] on div "Fire and Emergency Services" at bounding box center [257, 70] width 142 height 8
click at [179, 62] on img at bounding box center [173, 64] width 16 height 16
click at [180, 64] on img at bounding box center [173, 64] width 16 height 16
click at [175, 65] on img at bounding box center [173, 64] width 16 height 16
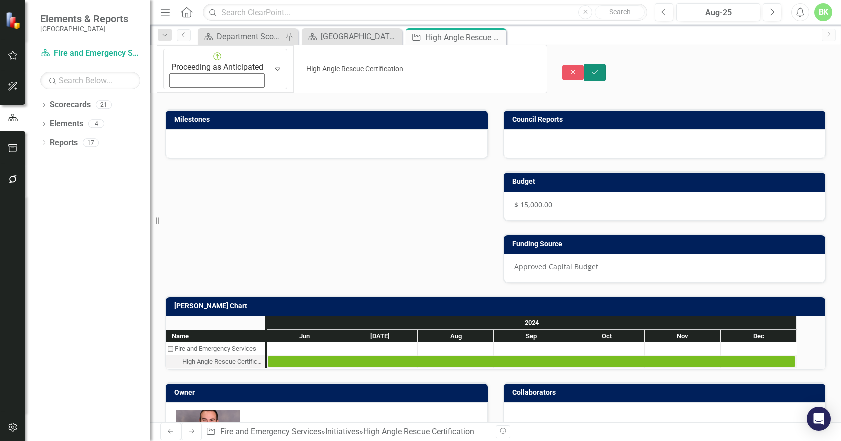
click at [605, 64] on button "Save" at bounding box center [594, 73] width 22 height 18
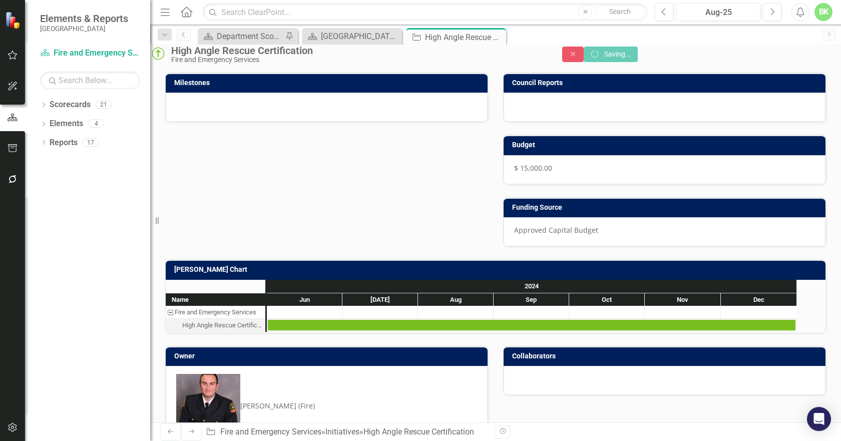
scroll to position [0, 0]
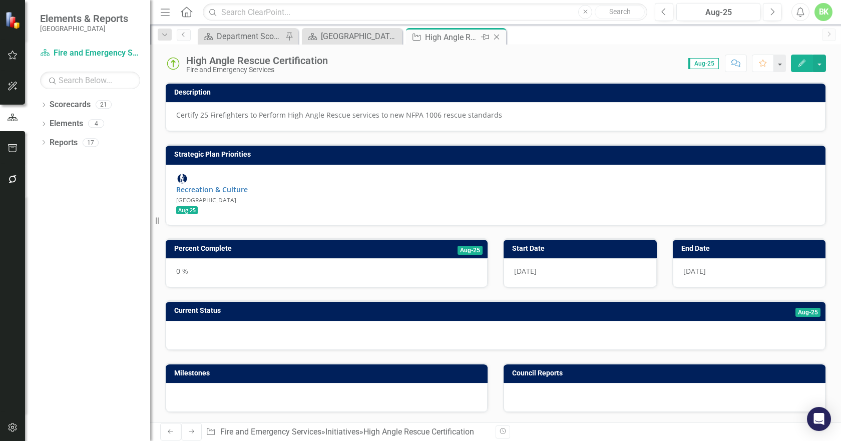
click at [496, 37] on icon "Close" at bounding box center [496, 37] width 10 height 8
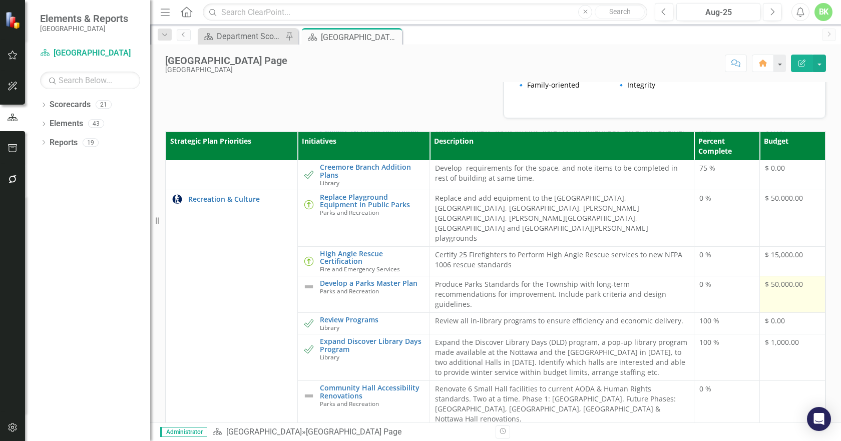
scroll to position [200, 0]
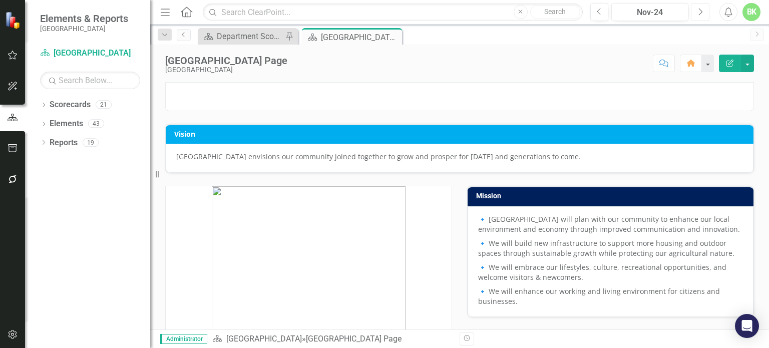
click at [695, 12] on button "Next" at bounding box center [699, 12] width 19 height 18
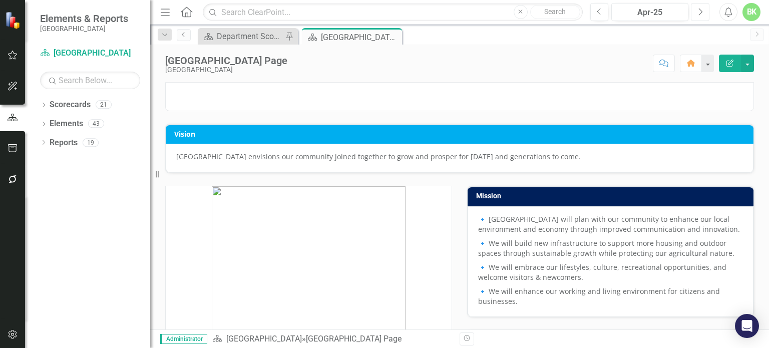
click at [695, 12] on button "Next" at bounding box center [699, 12] width 19 height 18
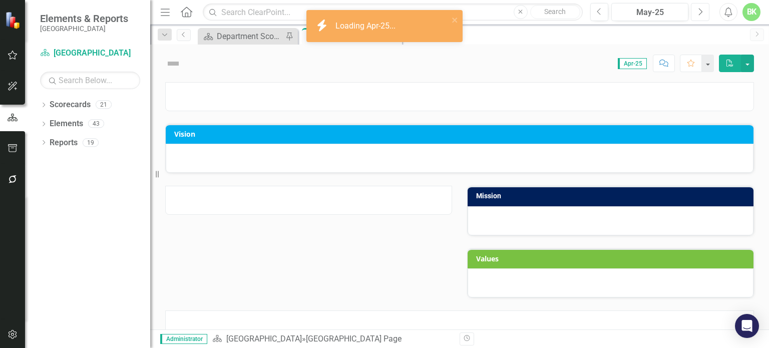
click at [695, 12] on button "Next" at bounding box center [699, 12] width 19 height 18
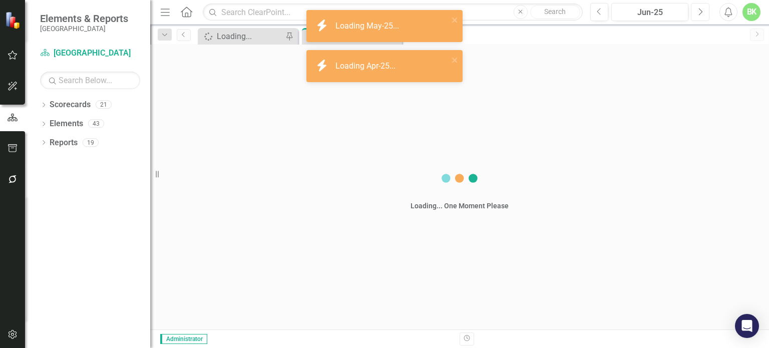
click at [695, 12] on button "Next" at bounding box center [699, 12] width 19 height 18
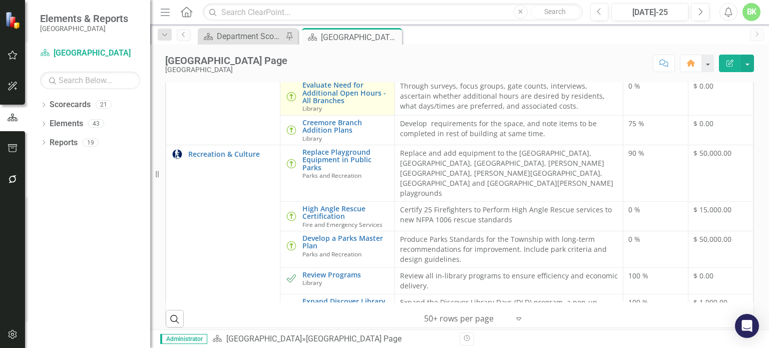
scroll to position [150, 0]
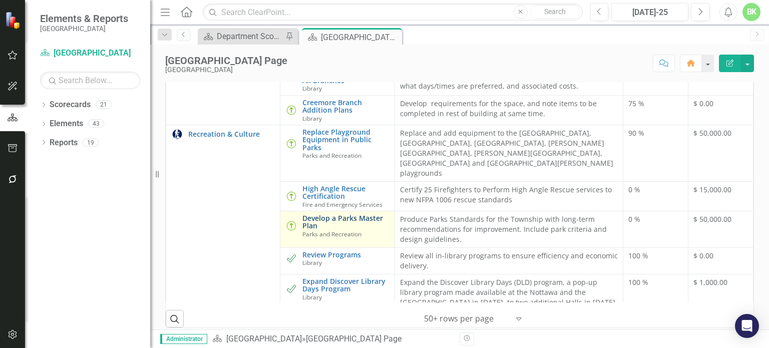
click at [362, 230] on link "Develop a Parks Master Plan" at bounding box center [345, 222] width 87 height 16
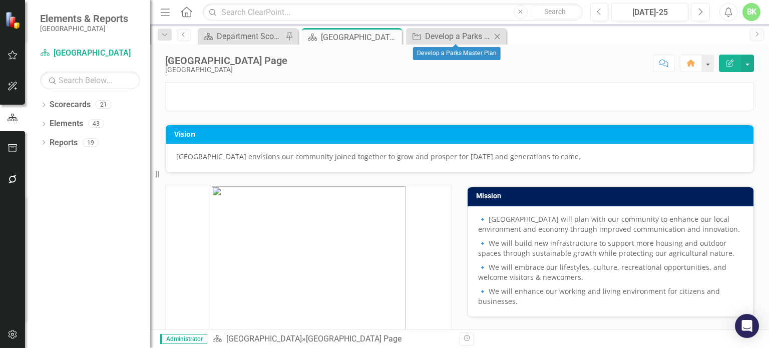
click at [492, 37] on icon "Close" at bounding box center [497, 37] width 10 height 8
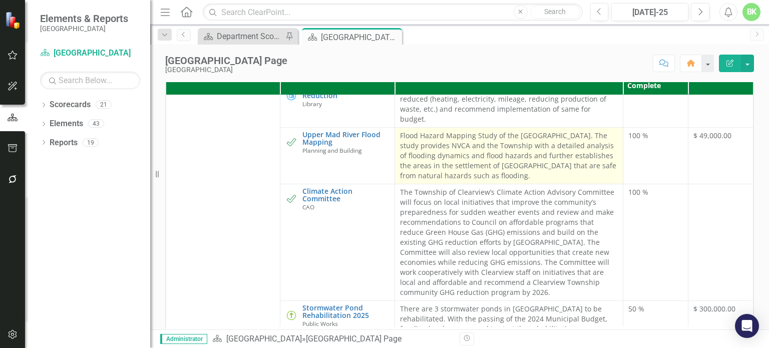
scroll to position [1265, 0]
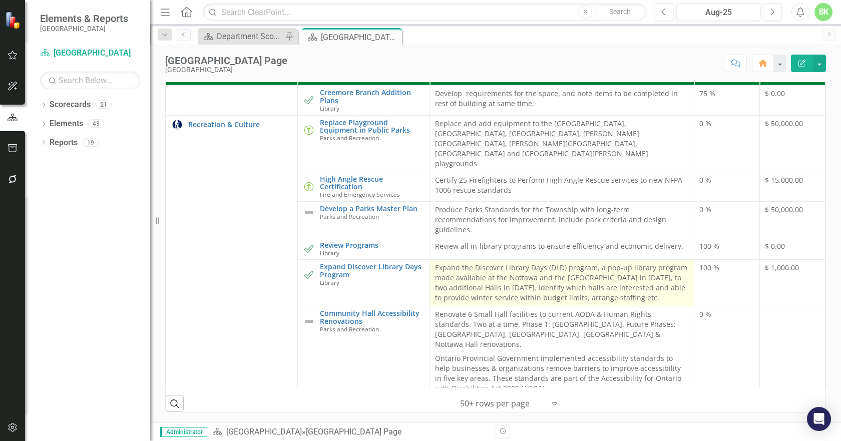
scroll to position [150, 0]
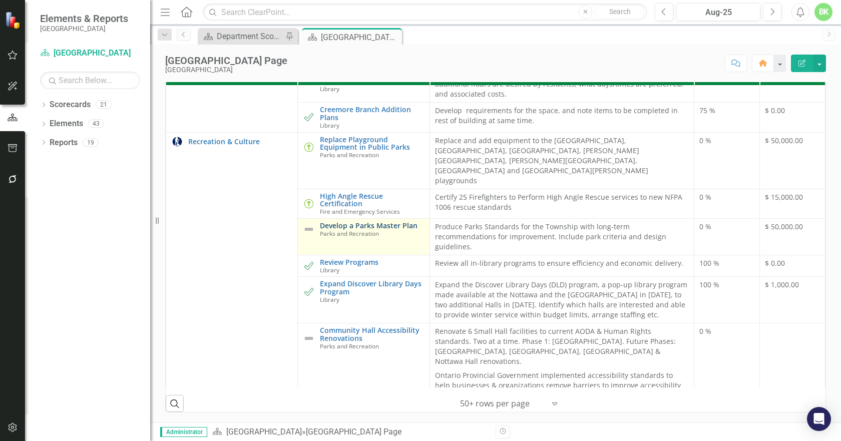
click at [354, 229] on link "Develop a Parks Master Plan" at bounding box center [372, 226] width 104 height 8
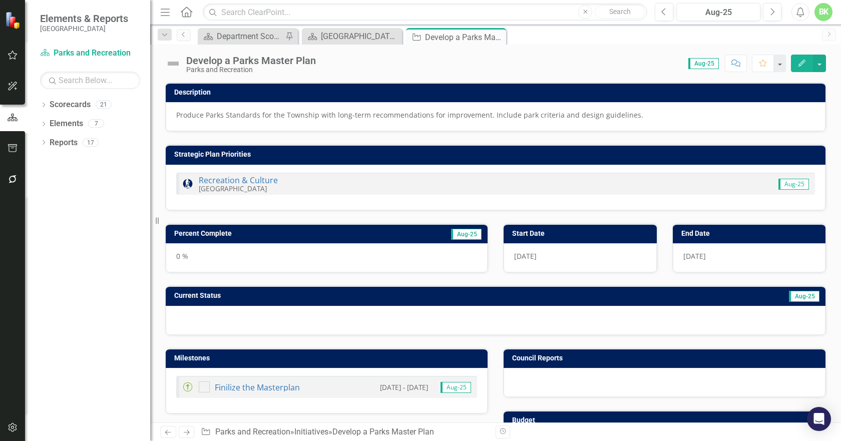
click at [172, 61] on img at bounding box center [173, 64] width 16 height 16
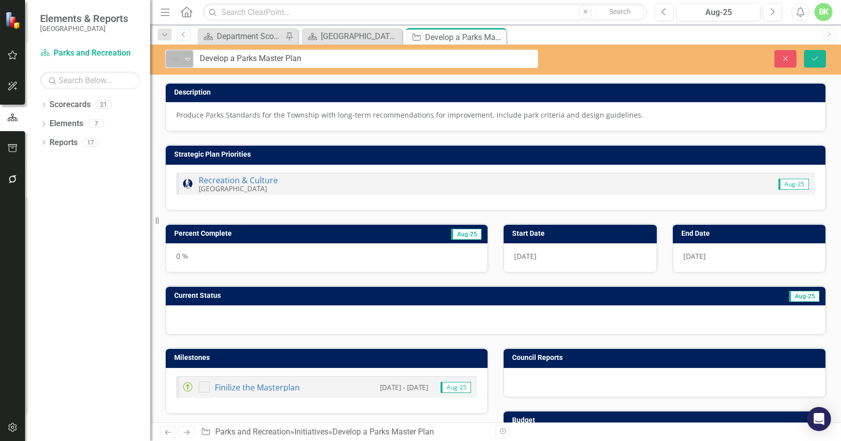
click at [176, 67] on div "Not Defined Expand" at bounding box center [180, 59] width 28 height 18
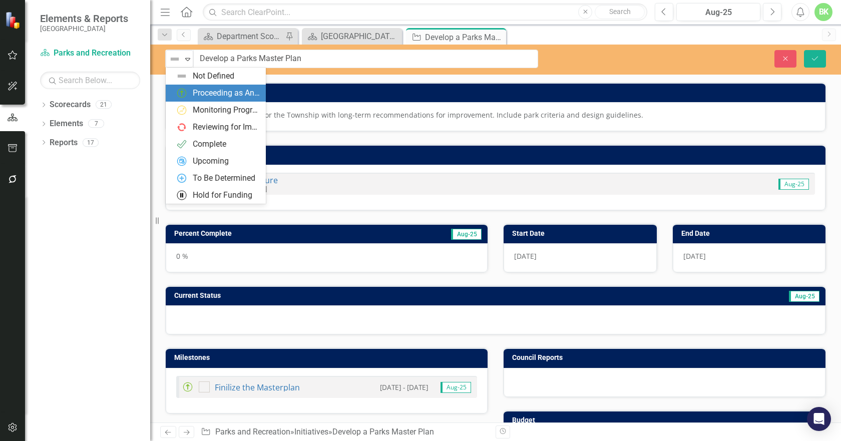
click at [192, 93] on div "Proceeding as Anticipated" at bounding box center [218, 93] width 84 height 12
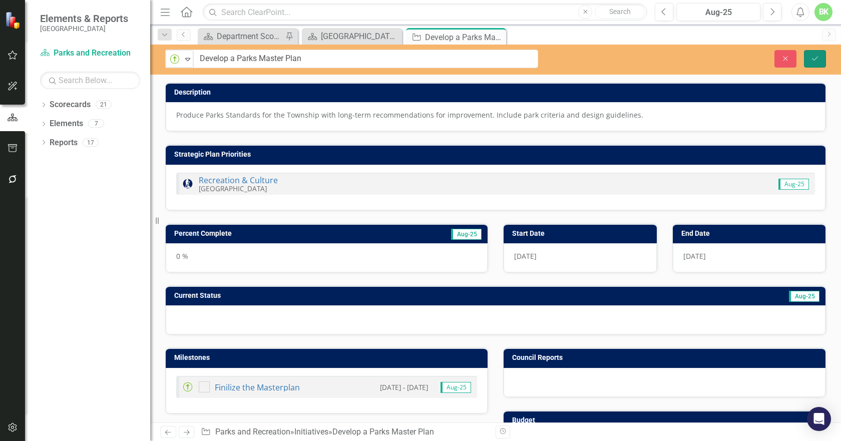
click at [817, 57] on icon "Save" at bounding box center [814, 58] width 9 height 7
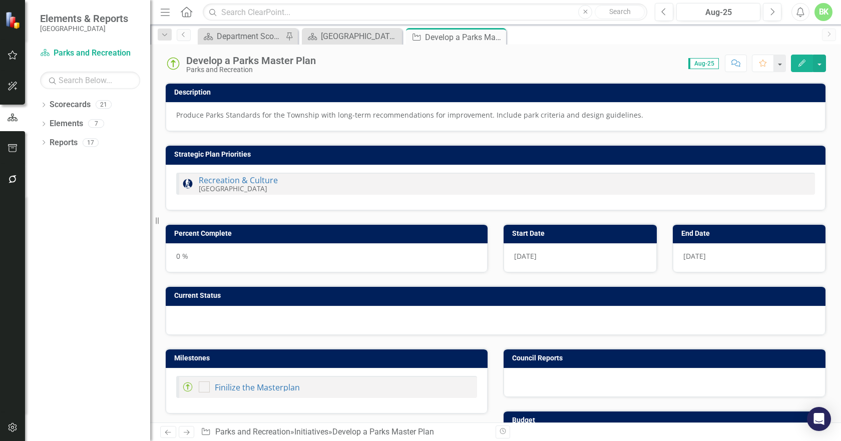
click at [256, 234] on h3 "Percent Complete" at bounding box center [328, 234] width 308 height 8
click at [256, 234] on h3 "Percent Complete" at bounding box center [273, 234] width 199 height 8
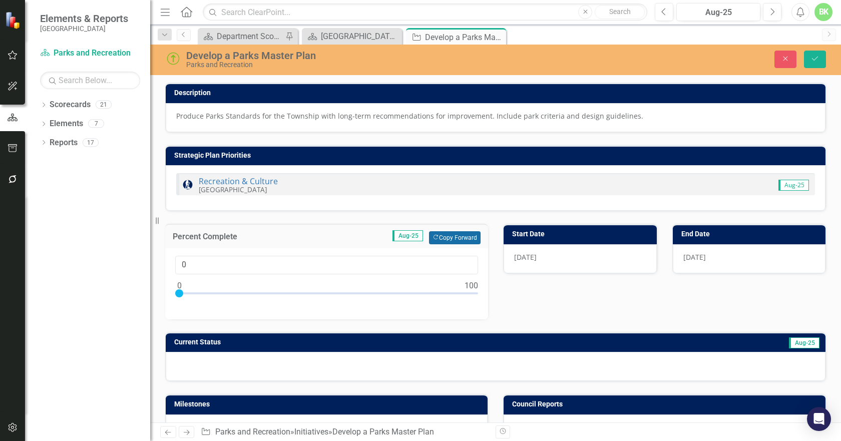
click at [435, 237] on button "Copy Forward Copy Forward" at bounding box center [455, 237] width 52 height 13
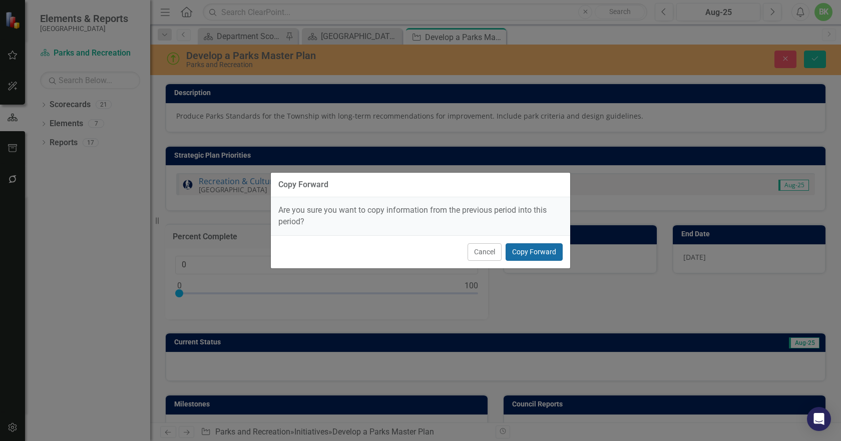
click at [530, 249] on button "Copy Forward" at bounding box center [533, 252] width 57 height 18
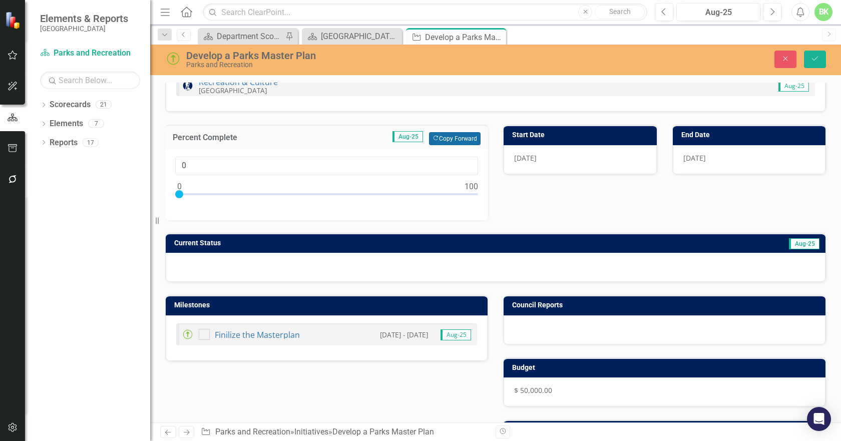
scroll to position [100, 0]
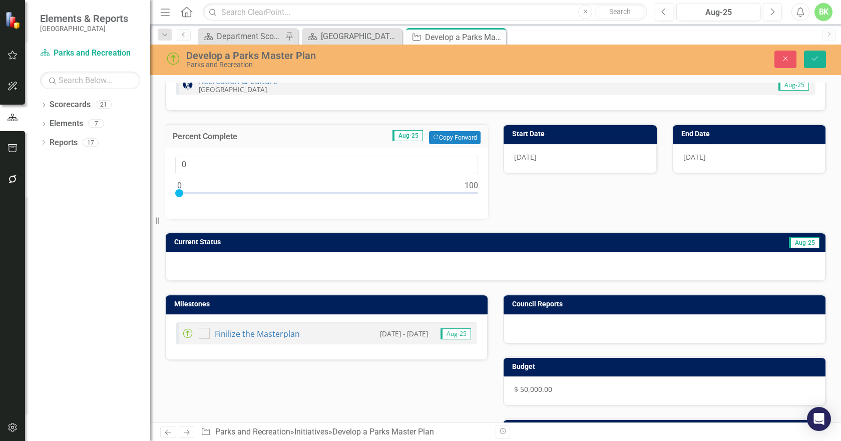
click at [403, 234] on div "Current Status Aug-25" at bounding box center [495, 242] width 659 height 20
click at [403, 235] on div "Current Status Aug-25" at bounding box center [495, 242] width 659 height 20
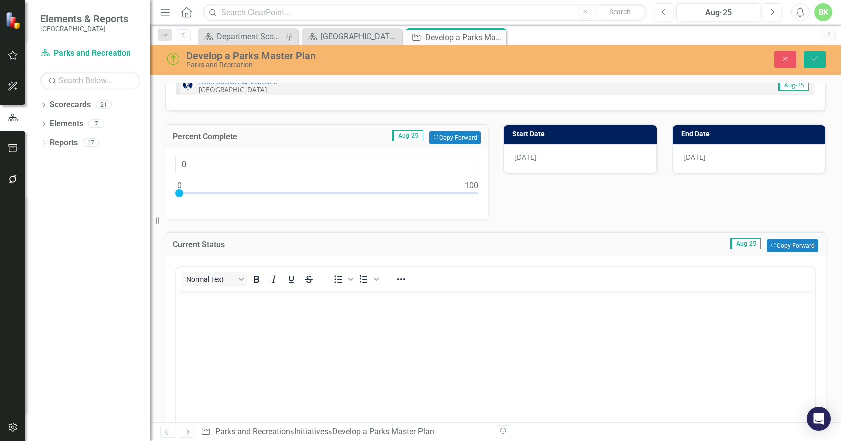
scroll to position [0, 0]
click at [777, 246] on button "Copy Forward Copy Forward" at bounding box center [793, 245] width 52 height 13
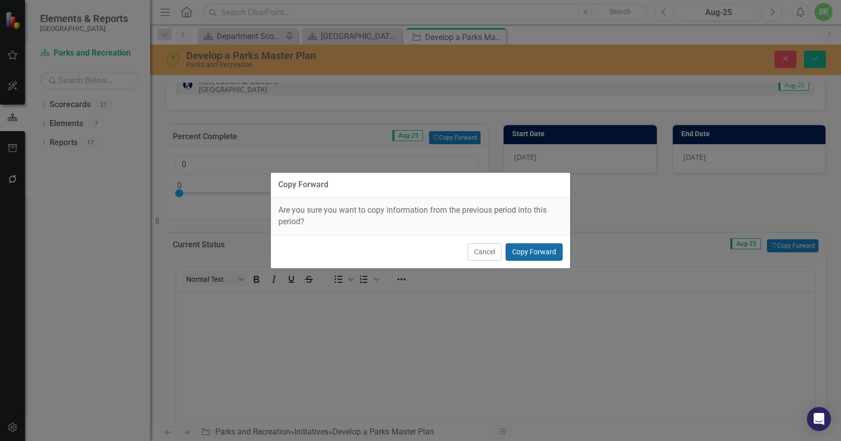
click at [535, 249] on button "Copy Forward" at bounding box center [533, 252] width 57 height 18
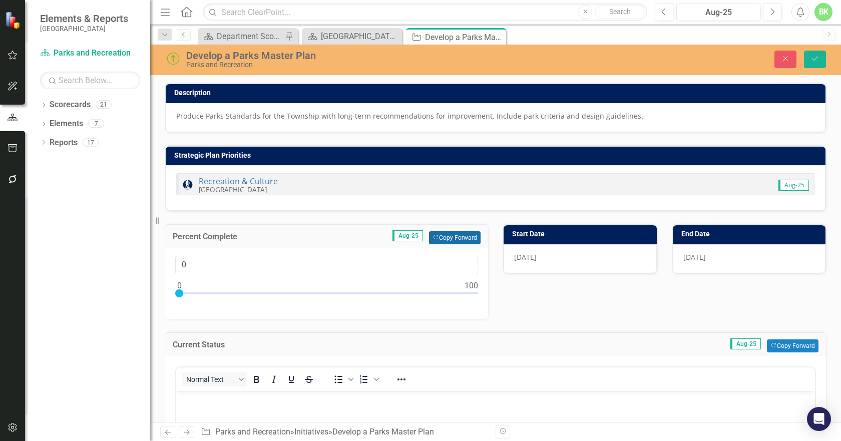
click at [441, 237] on button "Copy Forward Copy Forward" at bounding box center [455, 237] width 52 height 13
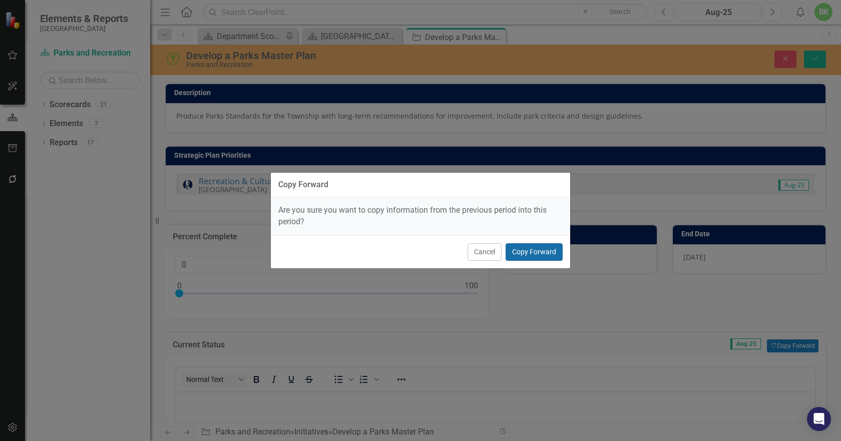
click at [526, 252] on button "Copy Forward" at bounding box center [533, 252] width 57 height 18
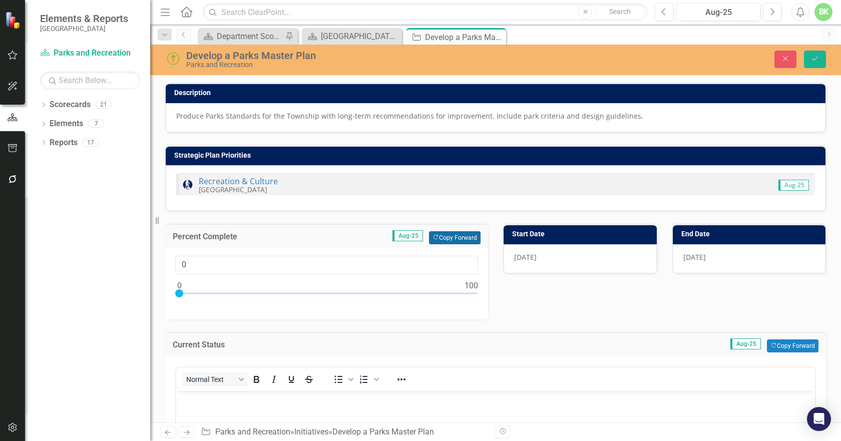
click at [442, 236] on button "Copy Forward Copy Forward" at bounding box center [455, 237] width 52 height 13
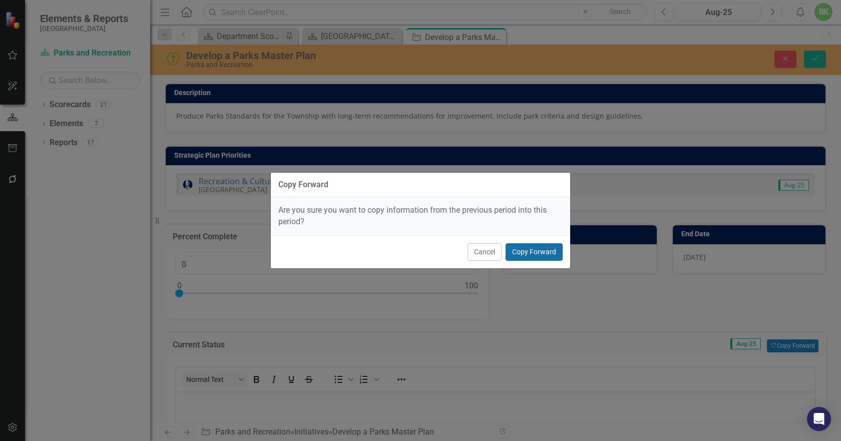
click at [545, 253] on button "Copy Forward" at bounding box center [533, 252] width 57 height 18
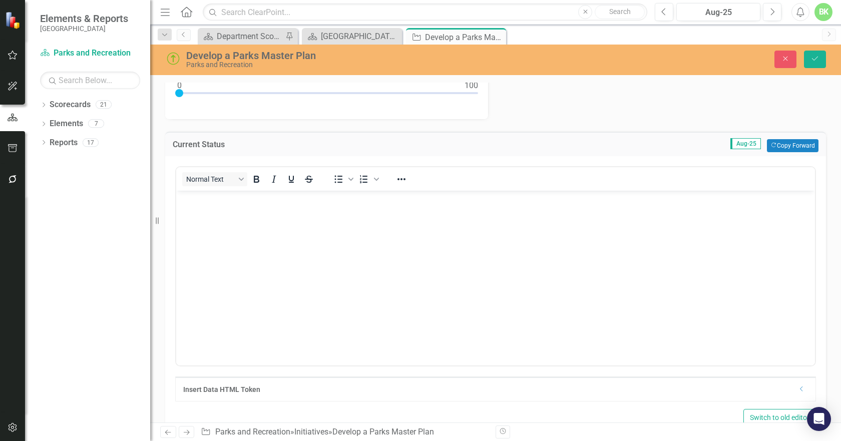
scroll to position [100, 0]
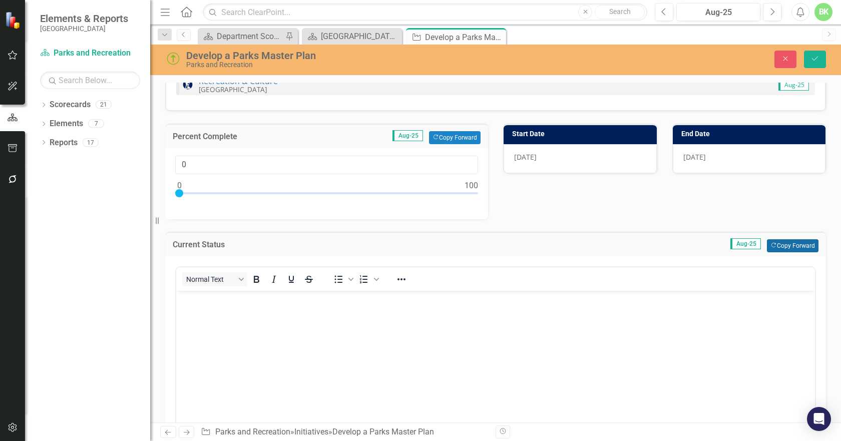
click at [769, 244] on button "Copy Forward Copy Forward" at bounding box center [793, 245] width 52 height 13
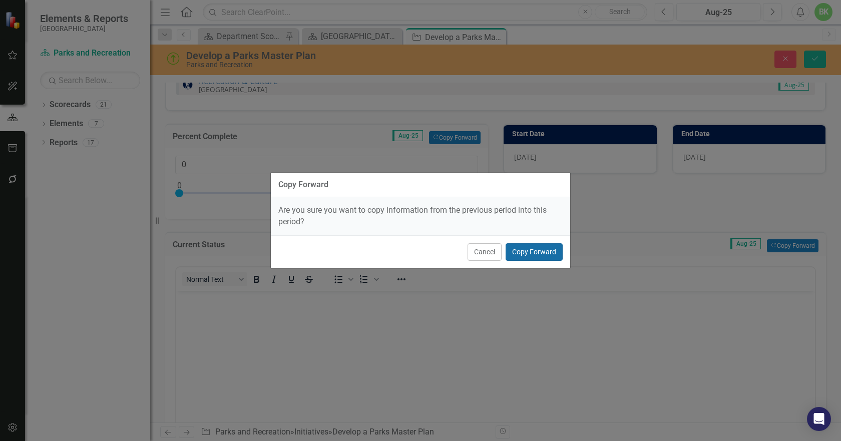
click at [508, 251] on button "Copy Forward" at bounding box center [533, 252] width 57 height 18
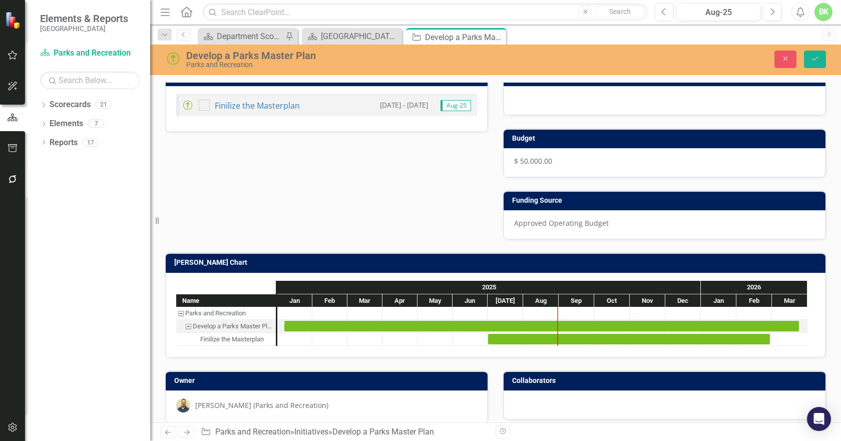
scroll to position [601, 0]
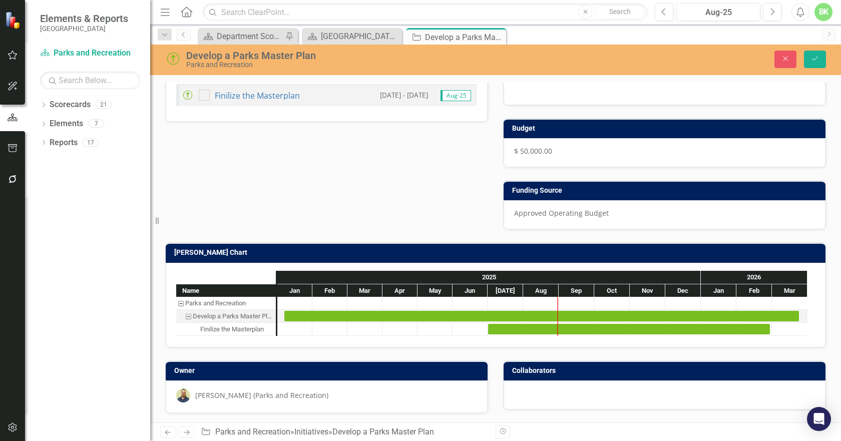
click at [441, 256] on h3 "[PERSON_NAME] Chart" at bounding box center [497, 253] width 646 height 8
click at [441, 255] on h3 "[PERSON_NAME] Chart" at bounding box center [497, 253] width 646 height 8
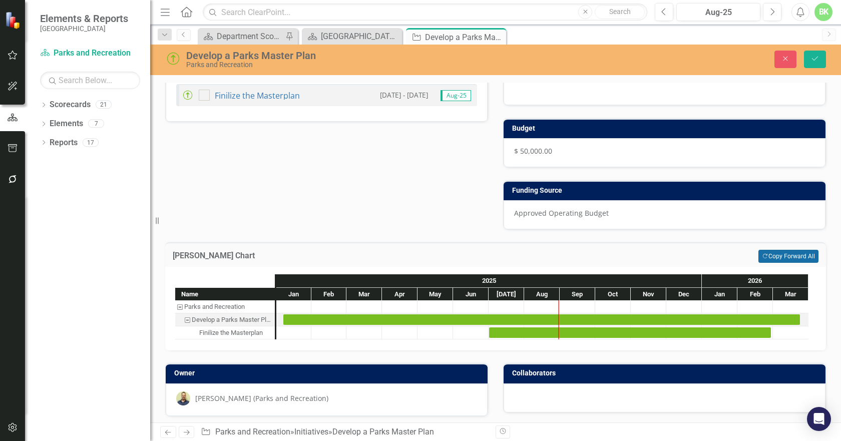
click at [768, 251] on button "Copy Forward Copy Forward All" at bounding box center [788, 256] width 60 height 13
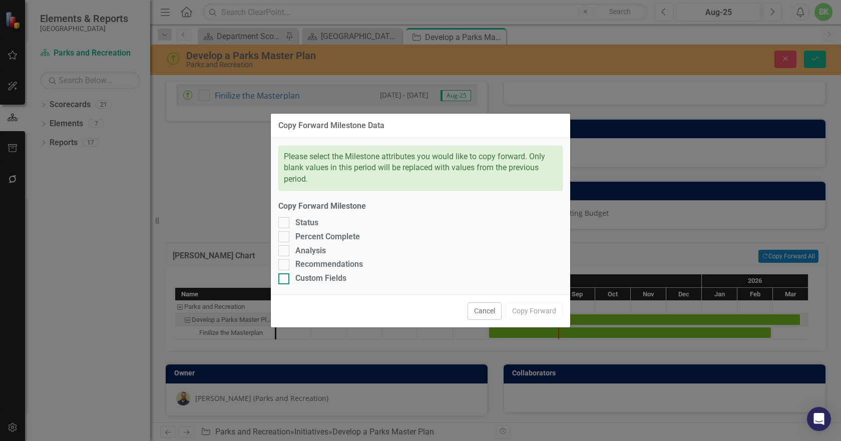
click at [294, 278] on div "Custom Fields" at bounding box center [420, 279] width 284 height 12
click at [285, 278] on input "Custom Fields" at bounding box center [281, 276] width 7 height 7
checkbox input "true"
drag, startPoint x: 296, startPoint y: 265, endPoint x: 296, endPoint y: 249, distance: 16.0
click at [296, 262] on div "Recommendations" at bounding box center [329, 265] width 68 height 12
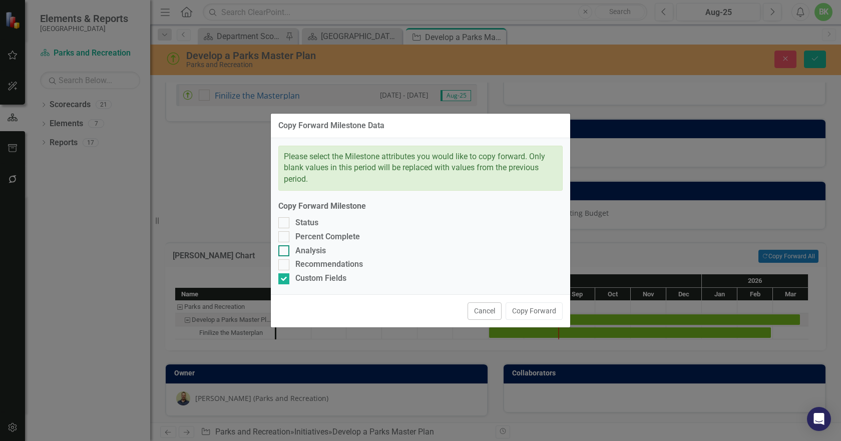
click at [285, 262] on input "Recommendations" at bounding box center [281, 262] width 7 height 7
checkbox input "true"
drag, startPoint x: 296, startPoint y: 248, endPoint x: 296, endPoint y: 241, distance: 7.5
click at [296, 248] on div "Analysis" at bounding box center [310, 251] width 31 height 12
click at [285, 248] on input "Analysis" at bounding box center [281, 248] width 7 height 7
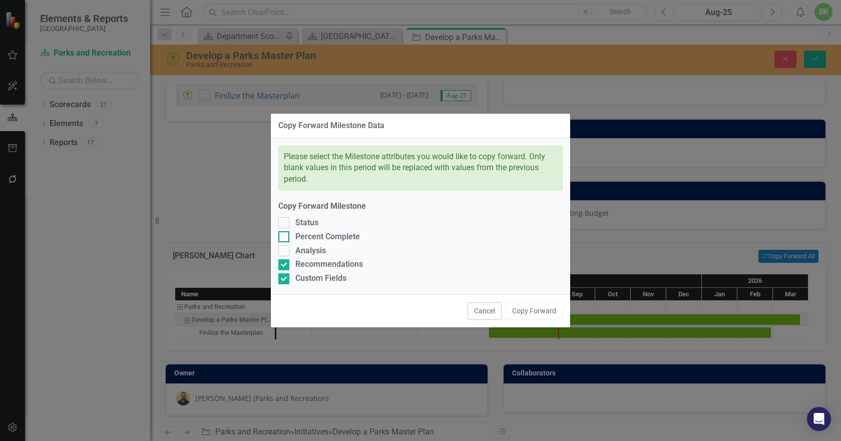
checkbox input "true"
click at [295, 234] on div "Percent Complete" at bounding box center [420, 237] width 284 height 12
click at [285, 234] on input "Percent Complete" at bounding box center [281, 234] width 7 height 7
checkbox input "true"
click at [292, 228] on div "Status" at bounding box center [420, 223] width 284 height 12
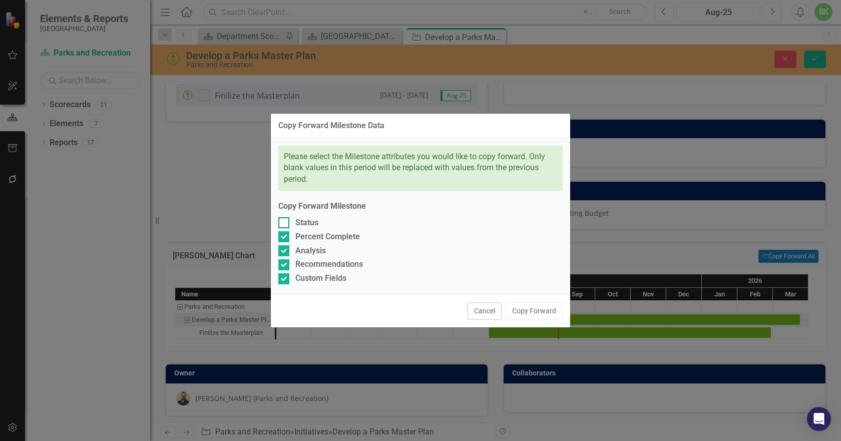
click at [285, 224] on input "Status" at bounding box center [281, 220] width 7 height 7
checkbox input "true"
click at [522, 307] on button "Copy Forward" at bounding box center [533, 311] width 57 height 18
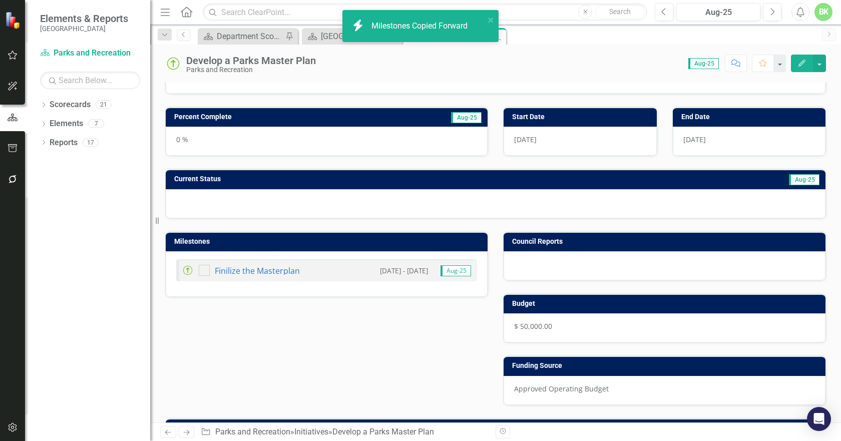
scroll to position [0, 0]
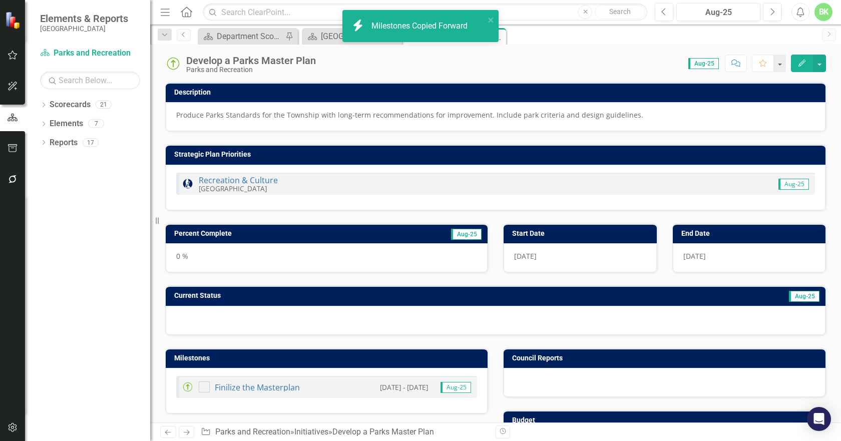
click at [180, 63] on img at bounding box center [173, 64] width 16 height 16
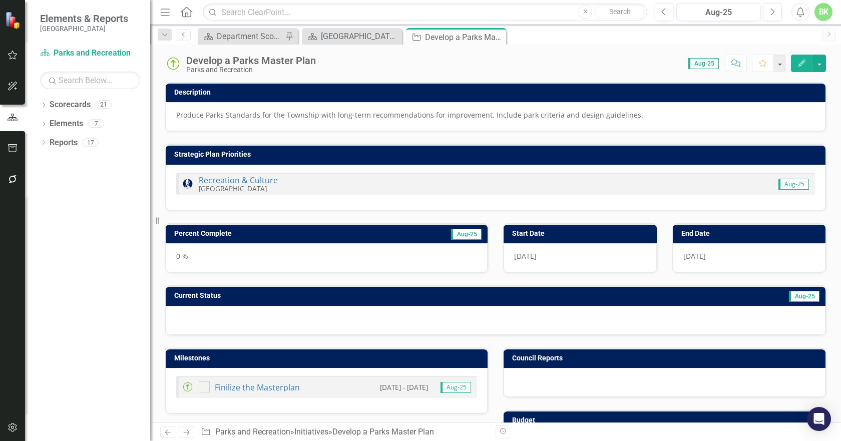
click at [177, 64] on img at bounding box center [173, 64] width 16 height 16
click at [167, 67] on img at bounding box center [173, 64] width 16 height 16
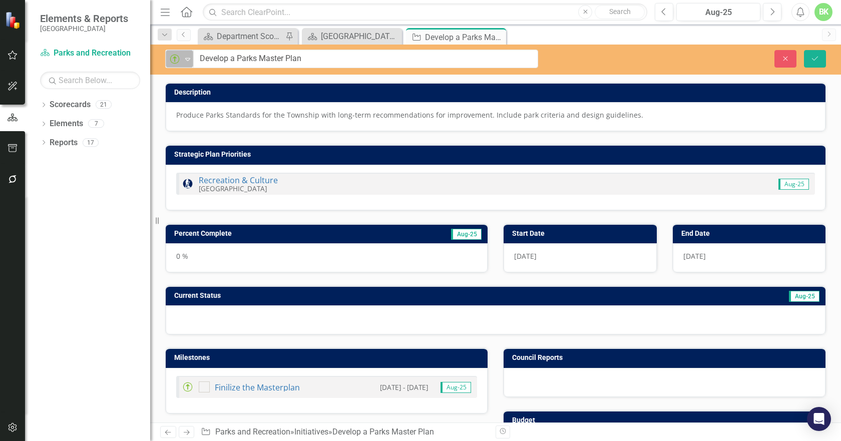
click at [171, 65] on div "Proceeding as Anticipated" at bounding box center [175, 59] width 15 height 14
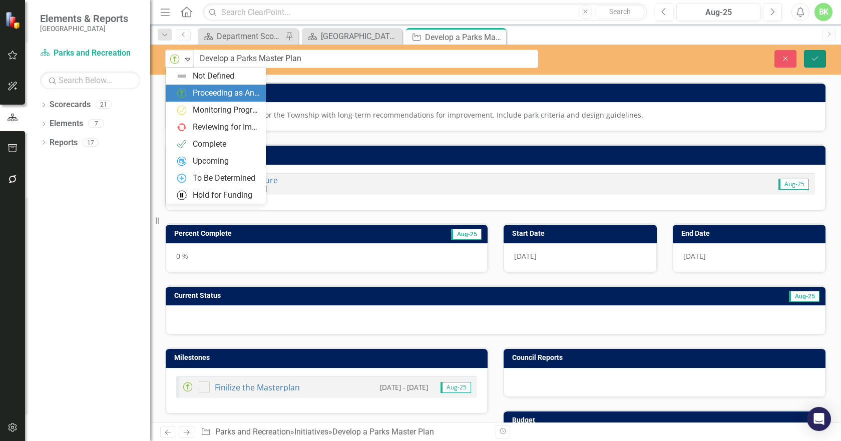
click at [809, 62] on button "Save" at bounding box center [815, 59] width 22 height 18
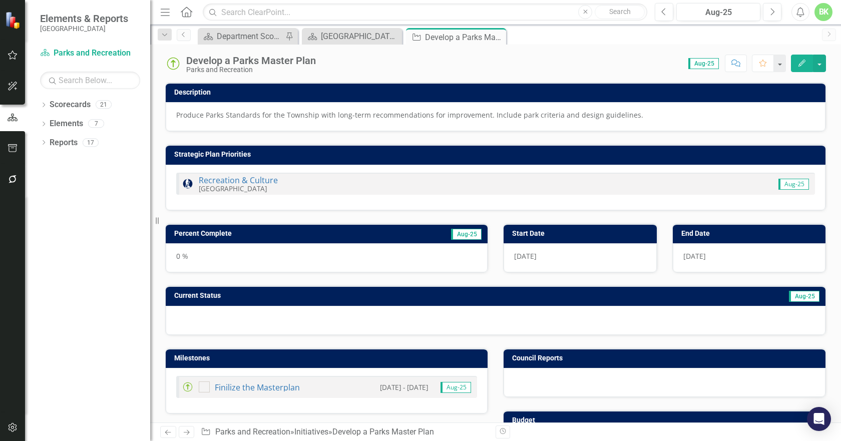
click at [0, 0] on icon "Close" at bounding box center [0, 0] width 0 height 0
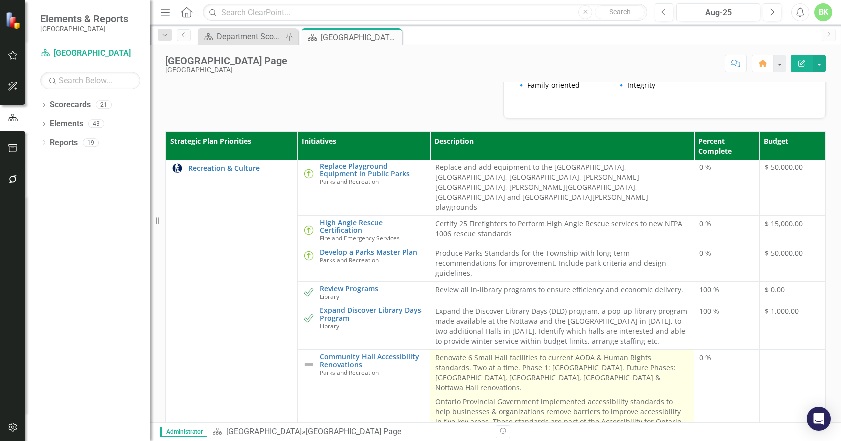
scroll to position [300, 0]
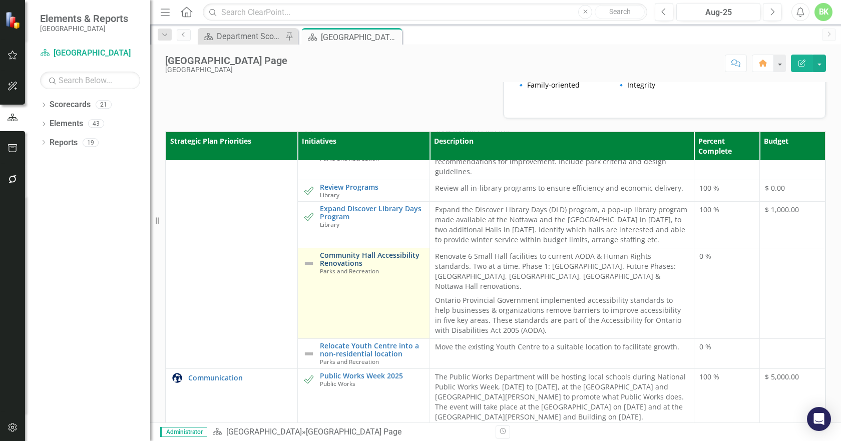
click at [392, 267] on link "Community Hall Accessibility Renovations" at bounding box center [372, 259] width 104 height 16
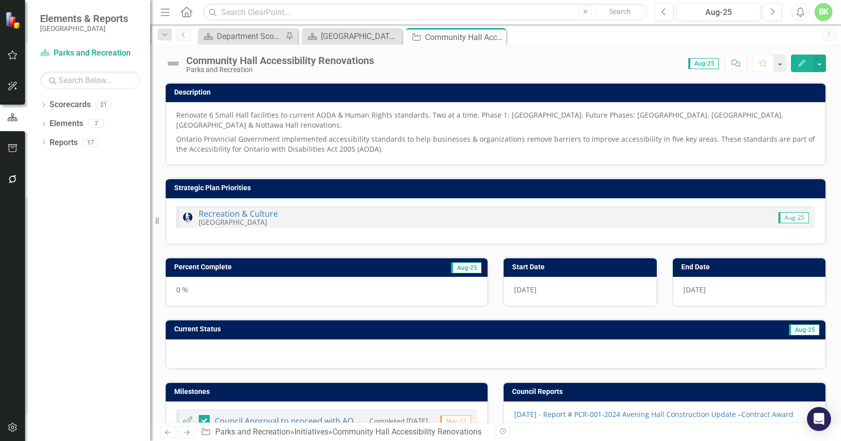
click at [176, 62] on img at bounding box center [173, 64] width 16 height 16
click at [176, 64] on img at bounding box center [173, 64] width 16 height 16
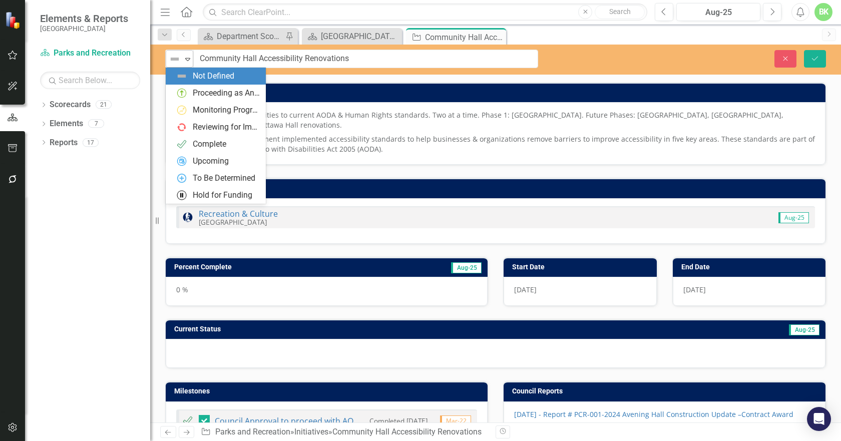
click at [176, 64] on img at bounding box center [175, 59] width 12 height 12
click at [194, 98] on div "Proceeding as Anticipated" at bounding box center [226, 94] width 67 height 12
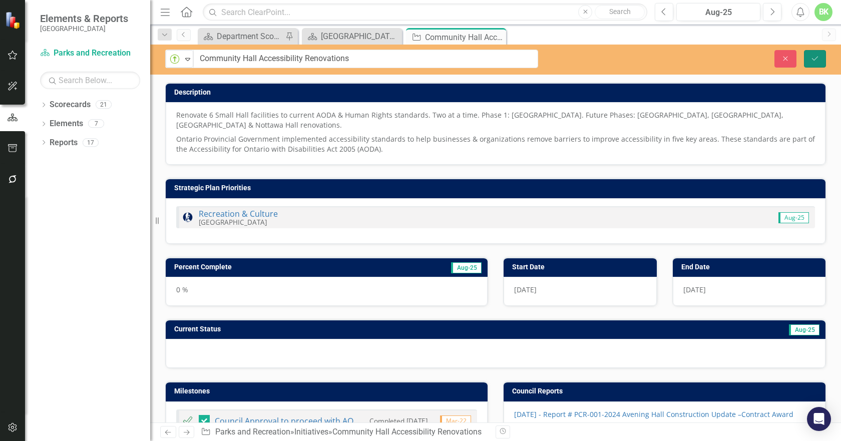
click at [815, 67] on button "Save" at bounding box center [815, 59] width 22 height 18
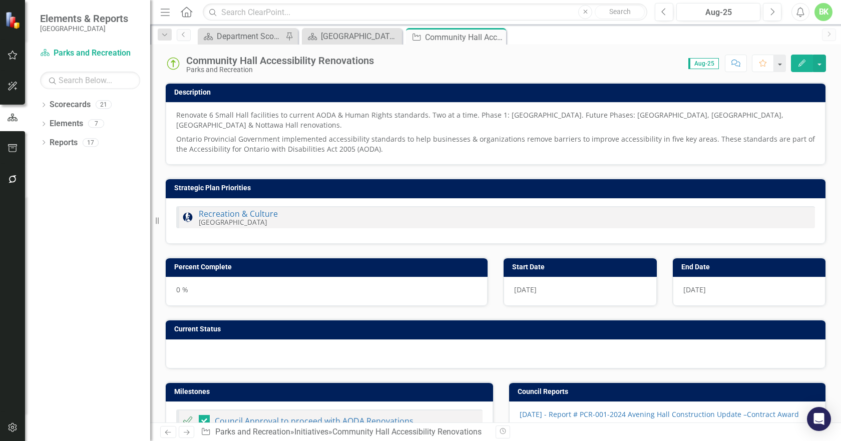
click at [265, 267] on h3 "Percent Complete" at bounding box center [328, 267] width 308 height 8
click at [262, 266] on h3 "Percent Complete" at bounding box center [273, 267] width 199 height 8
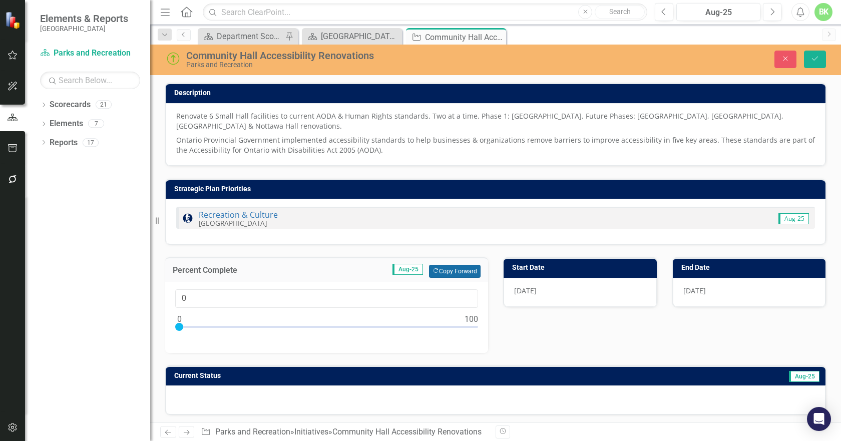
click at [444, 272] on button "Copy Forward Copy Forward" at bounding box center [455, 271] width 52 height 13
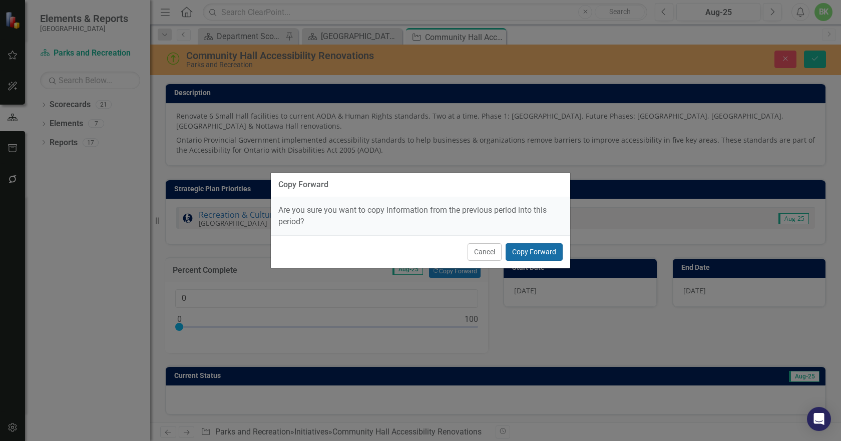
click at [517, 253] on button "Copy Forward" at bounding box center [533, 252] width 57 height 18
type input "20"
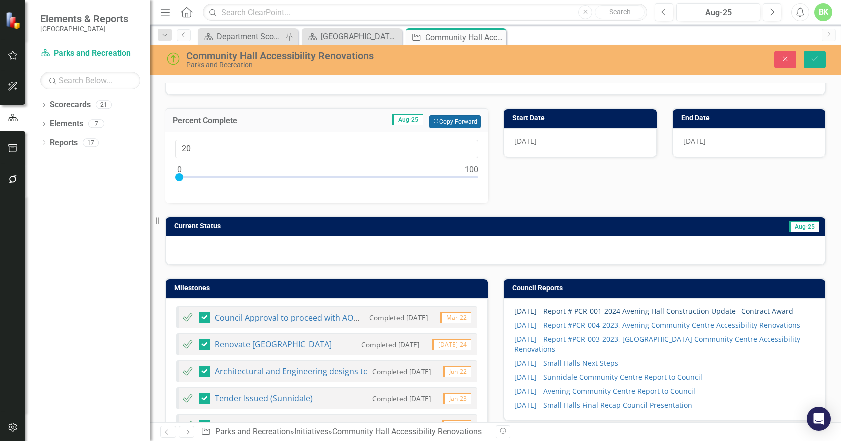
scroll to position [150, 0]
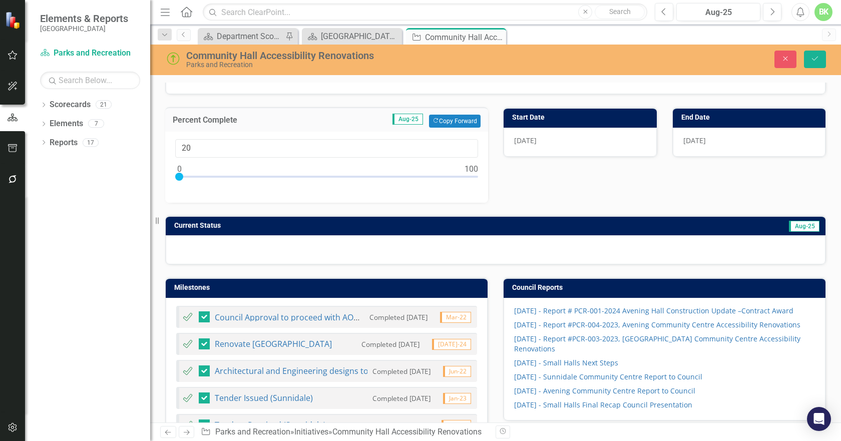
click at [351, 221] on td "Current Status" at bounding box center [366, 226] width 385 height 15
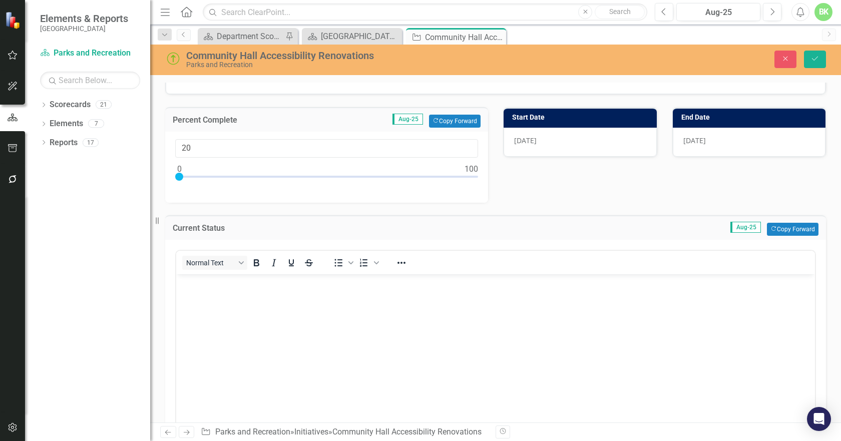
scroll to position [0, 0]
click at [785, 227] on button "Copy Forward Copy Forward" at bounding box center [793, 229] width 52 height 13
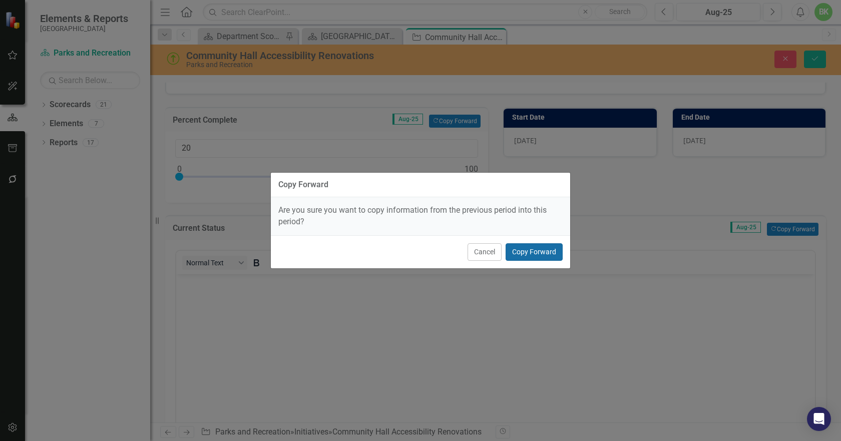
click at [540, 252] on button "Copy Forward" at bounding box center [533, 252] width 57 height 18
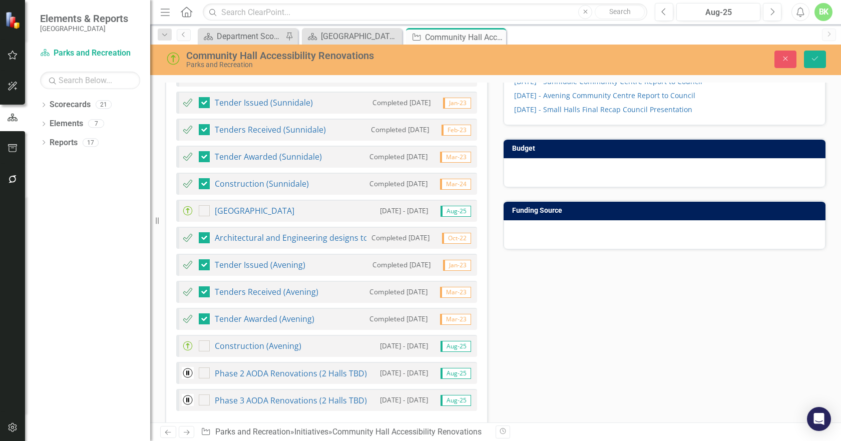
scroll to position [801, 0]
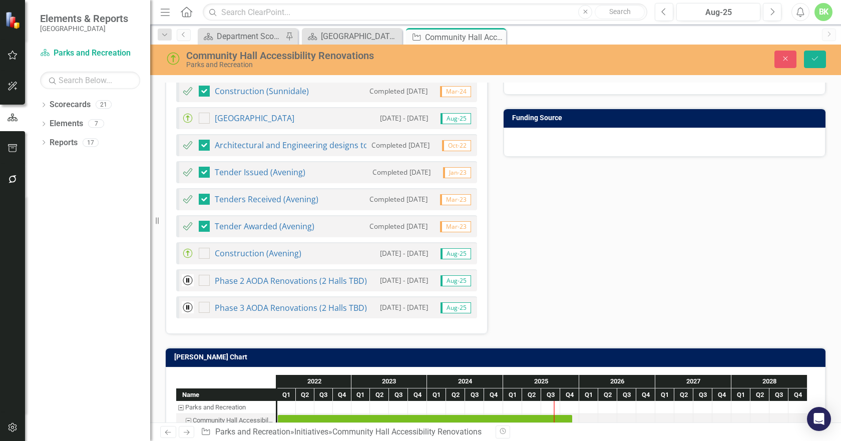
click at [389, 356] on h3 "[PERSON_NAME] Chart" at bounding box center [497, 357] width 646 height 8
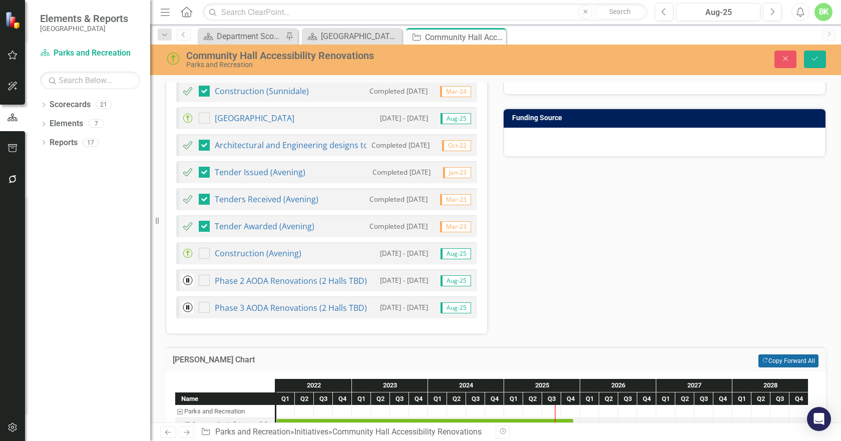
click at [775, 363] on button "Copy Forward Copy Forward All" at bounding box center [788, 360] width 60 height 13
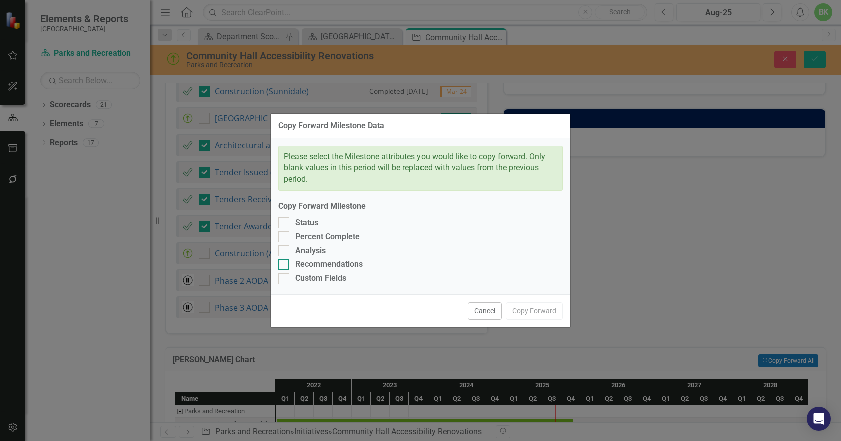
drag, startPoint x: 318, startPoint y: 278, endPoint x: 316, endPoint y: 263, distance: 15.1
click at [318, 277] on div "Custom Fields" at bounding box center [320, 279] width 51 height 12
click at [285, 277] on input "Custom Fields" at bounding box center [281, 276] width 7 height 7
checkbox input "true"
drag, startPoint x: 316, startPoint y: 262, endPoint x: 308, endPoint y: 246, distance: 18.6
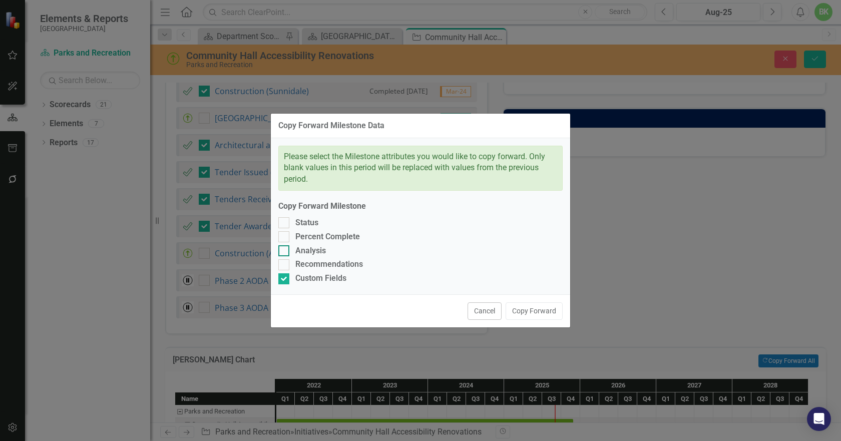
click at [315, 259] on div "Recommendations" at bounding box center [329, 265] width 68 height 12
click at [285, 259] on input "Recommendations" at bounding box center [281, 262] width 7 height 7
checkbox input "true"
click at [307, 244] on div "Please select the Milestone attributes you would like to copy forward. Only bla…" at bounding box center [420, 216] width 299 height 157
click at [301, 248] on div "Analysis" at bounding box center [310, 251] width 31 height 12
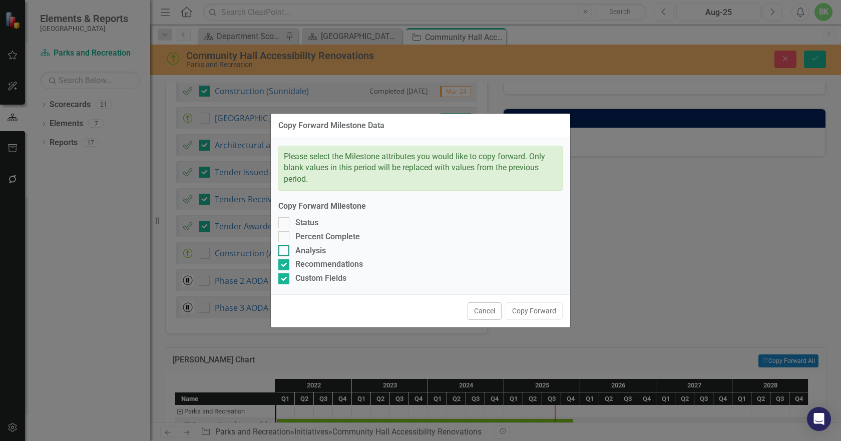
click at [285, 248] on input "Analysis" at bounding box center [281, 248] width 7 height 7
checkbox input "true"
click at [301, 230] on div "Please select the Milestone attributes you would like to copy forward. Only bla…" at bounding box center [420, 216] width 299 height 157
drag, startPoint x: 300, startPoint y: 224, endPoint x: 299, endPoint y: 234, distance: 10.1
click at [300, 225] on div "Status" at bounding box center [306, 223] width 23 height 12
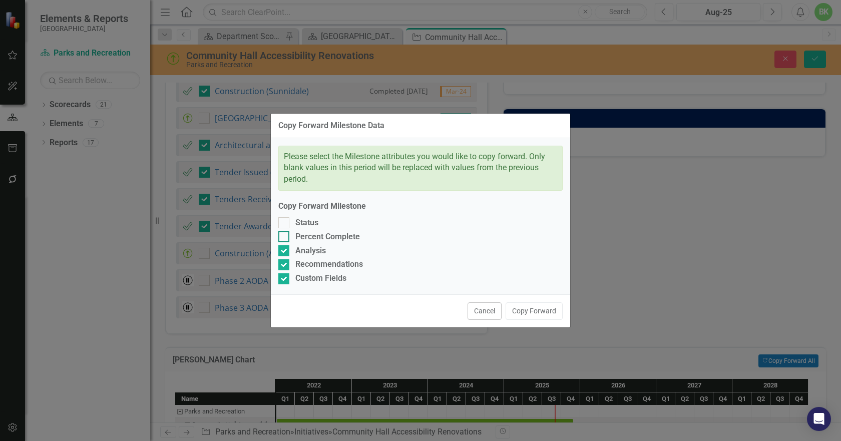
click at [285, 224] on input "Status" at bounding box center [281, 220] width 7 height 7
checkbox input "true"
click at [299, 234] on div "Percent Complete" at bounding box center [327, 237] width 65 height 12
click at [285, 234] on input "Percent Complete" at bounding box center [281, 234] width 7 height 7
checkbox input "true"
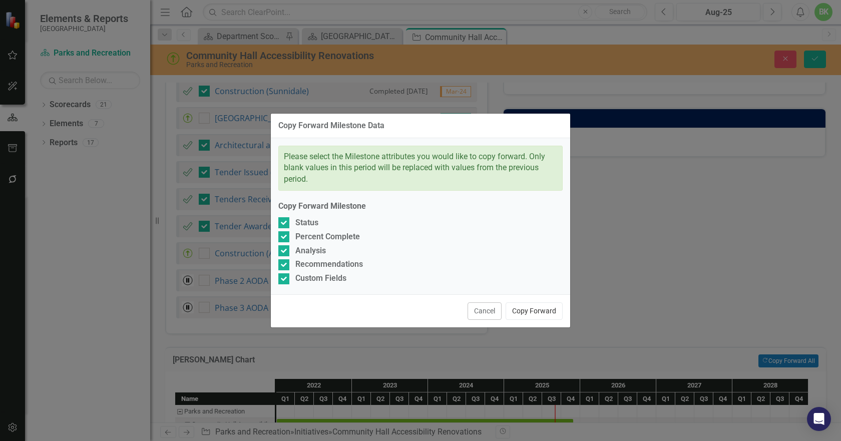
click at [528, 316] on button "Copy Forward" at bounding box center [533, 311] width 57 height 18
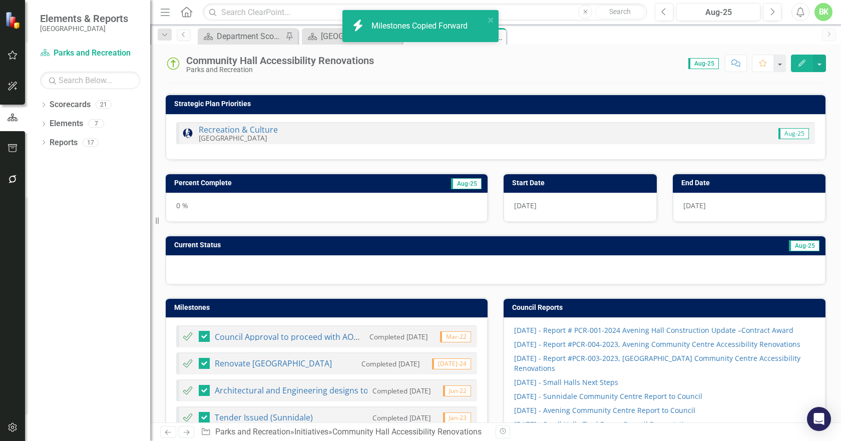
scroll to position [0, 0]
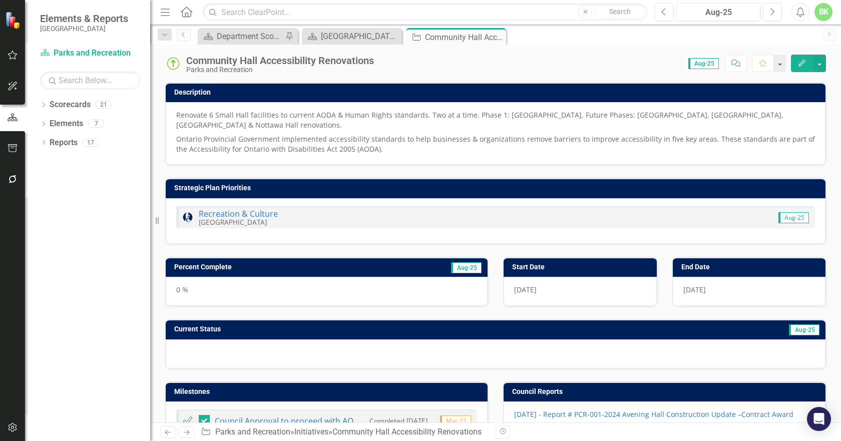
click at [174, 66] on img at bounding box center [173, 64] width 16 height 16
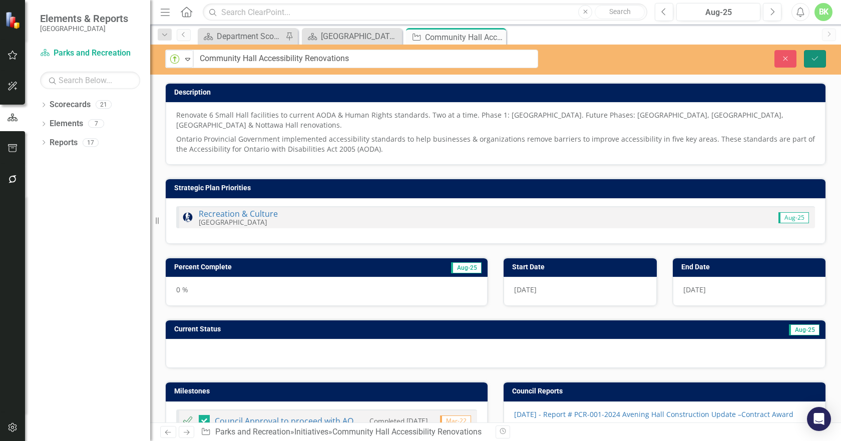
click at [817, 60] on icon "Save" at bounding box center [814, 58] width 9 height 7
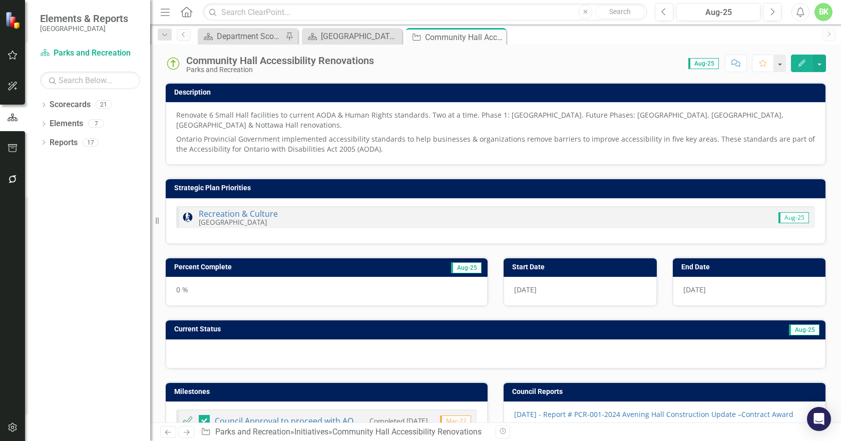
click at [424, 269] on td "Aug-25" at bounding box center [427, 268] width 109 height 15
click at [424, 270] on td "Aug-25" at bounding box center [427, 268] width 109 height 15
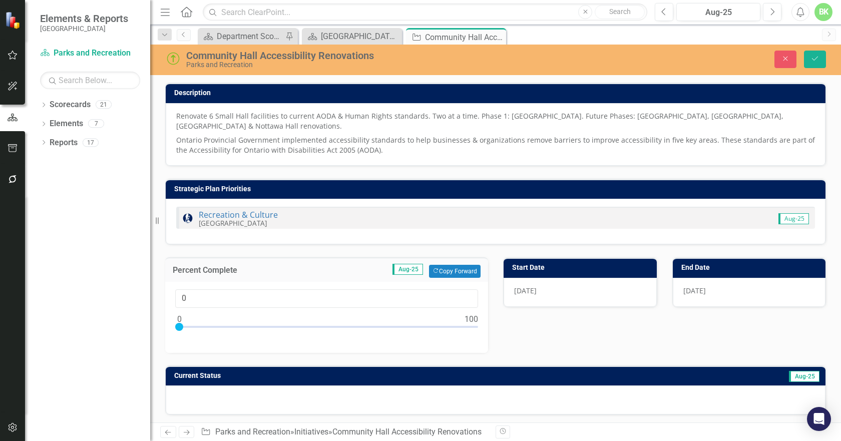
click at [424, 270] on div "Copy Forward Copy Forward" at bounding box center [452, 271] width 57 height 13
click at [453, 270] on button "Copy Forward Copy Forward" at bounding box center [455, 271] width 52 height 13
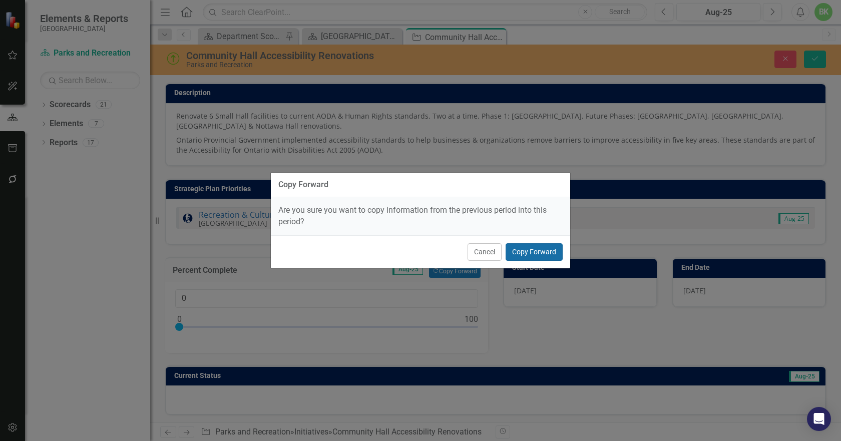
click at [536, 253] on button "Copy Forward" at bounding box center [533, 252] width 57 height 18
type input "20"
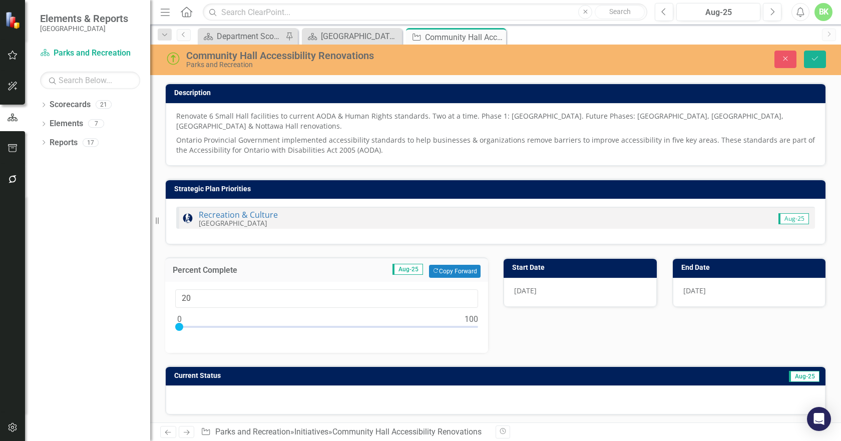
drag, startPoint x: 558, startPoint y: 325, endPoint x: 573, endPoint y: 331, distance: 16.8
click at [558, 325] on div "Description Renovate 6 Small Hall facilities to current AODA & Human Rights sta…" at bounding box center [495, 242] width 675 height 345
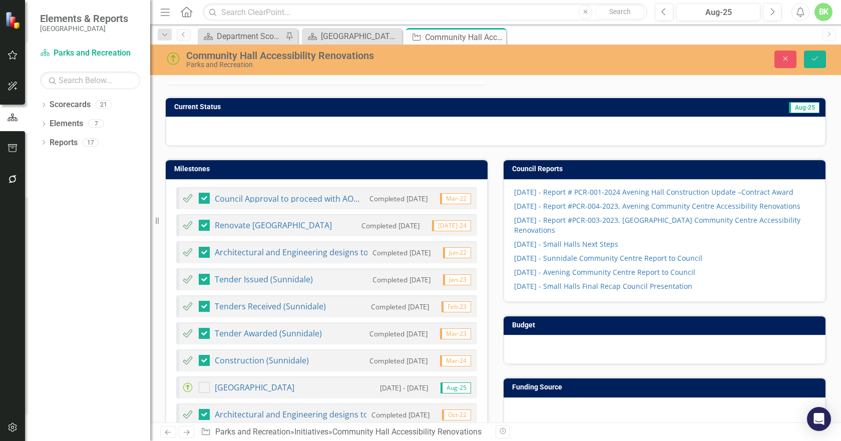
scroll to position [200, 0]
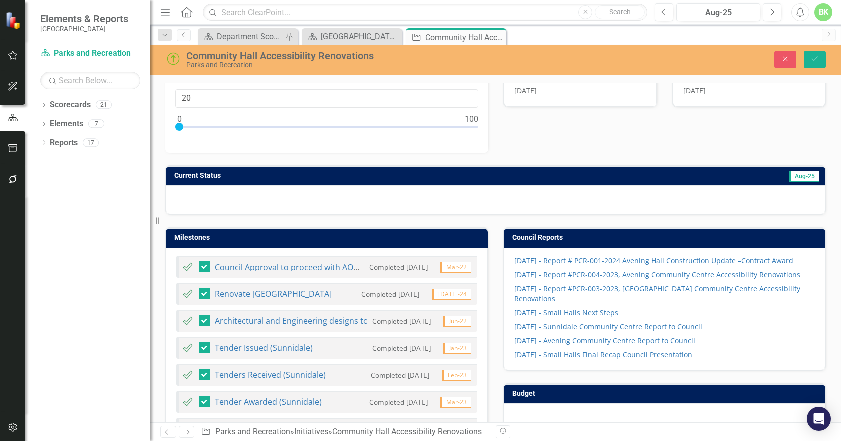
click at [387, 174] on h3 "Current Status" at bounding box center [366, 176] width 385 height 8
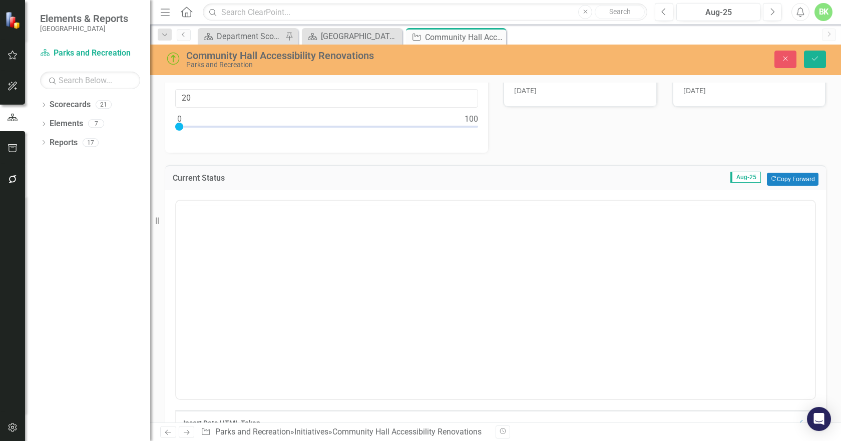
scroll to position [0, 0]
click at [781, 177] on button "Copy Forward Copy Forward" at bounding box center [793, 179] width 52 height 13
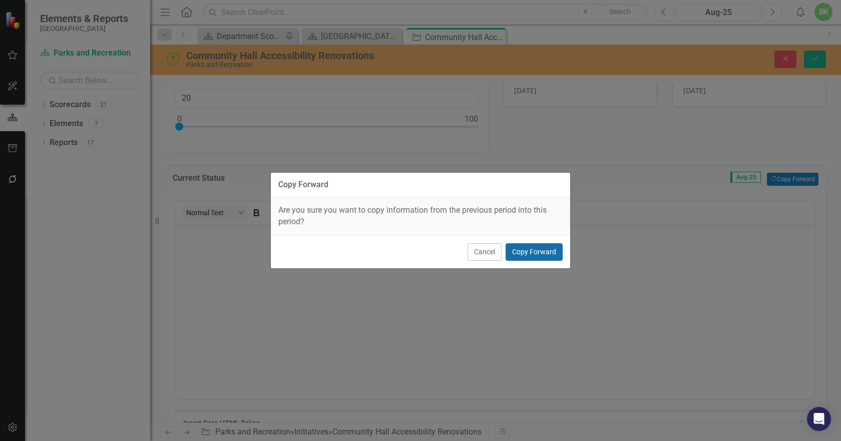
click at [538, 255] on button "Copy Forward" at bounding box center [533, 252] width 57 height 18
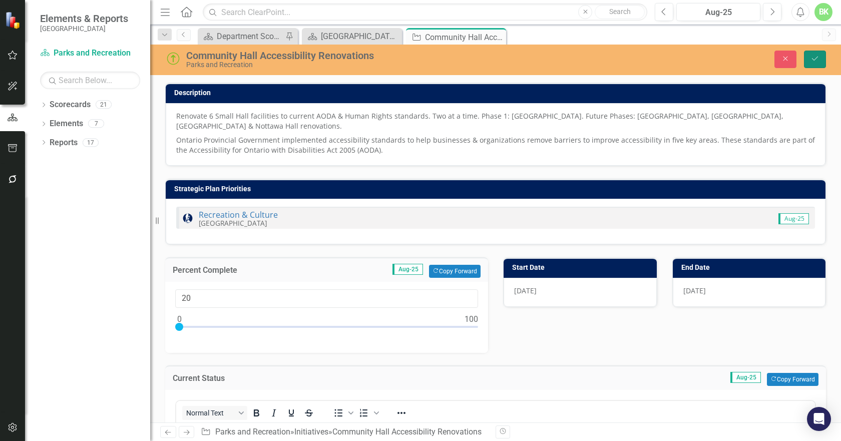
click at [810, 63] on button "Save" at bounding box center [815, 60] width 22 height 18
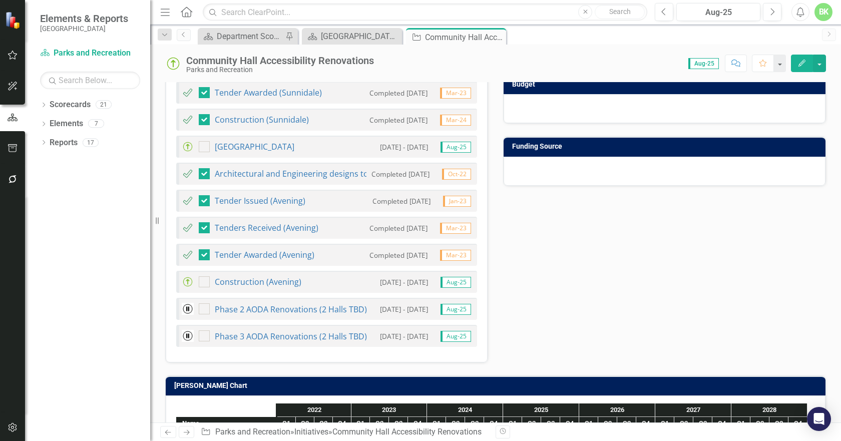
scroll to position [500, 0]
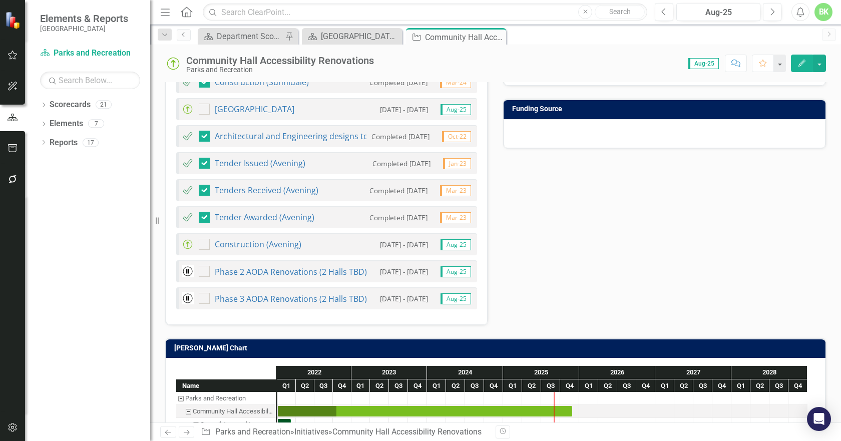
click at [374, 352] on h3 "[PERSON_NAME] Chart" at bounding box center [497, 348] width 646 height 8
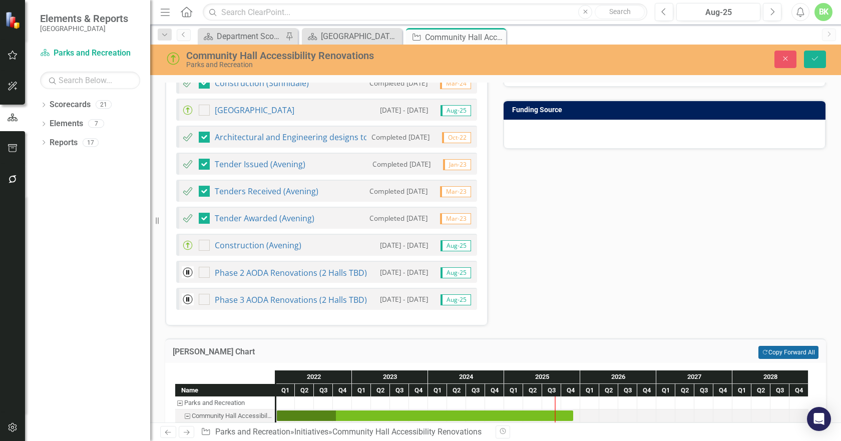
click at [762, 351] on button "Copy Forward Copy Forward All" at bounding box center [788, 352] width 60 height 13
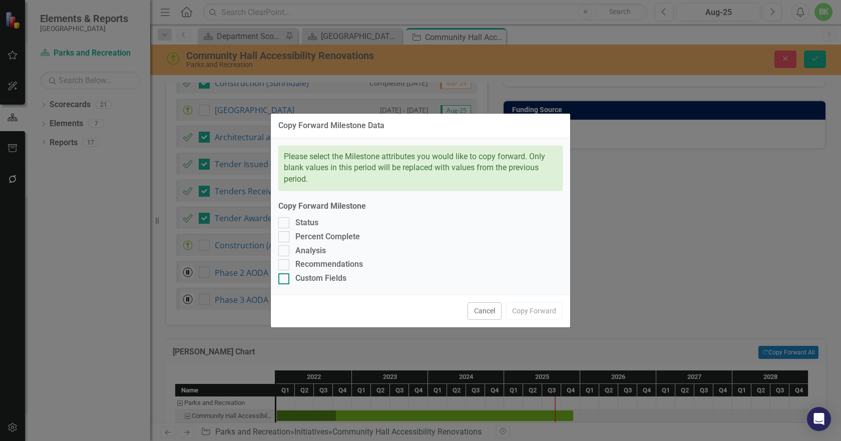
click at [287, 284] on div "Custom Fields" at bounding box center [420, 279] width 284 height 12
click at [285, 280] on input "Custom Fields" at bounding box center [281, 276] width 7 height 7
checkbox input "true"
click at [287, 268] on div at bounding box center [283, 264] width 11 height 11
click at [285, 266] on input "Recommendations" at bounding box center [281, 262] width 7 height 7
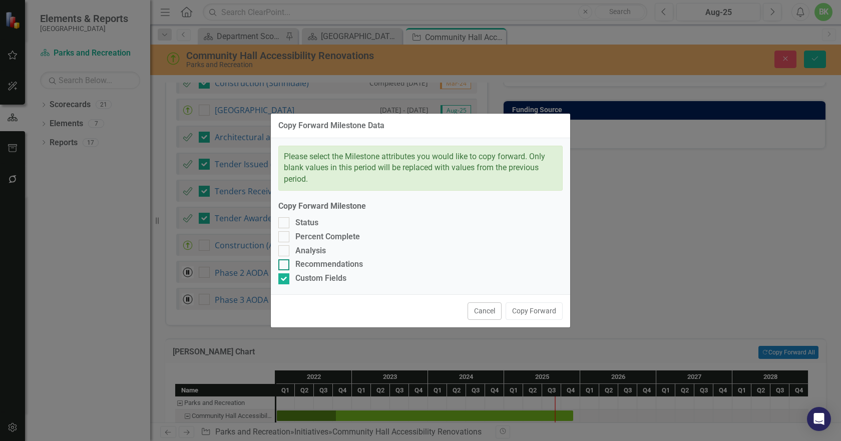
checkbox input "true"
drag, startPoint x: 284, startPoint y: 250, endPoint x: 284, endPoint y: 239, distance: 11.0
click at [284, 249] on input "Analysis" at bounding box center [281, 248] width 7 height 7
checkbox input "true"
click at [284, 234] on input "Percent Complete" at bounding box center [281, 234] width 7 height 7
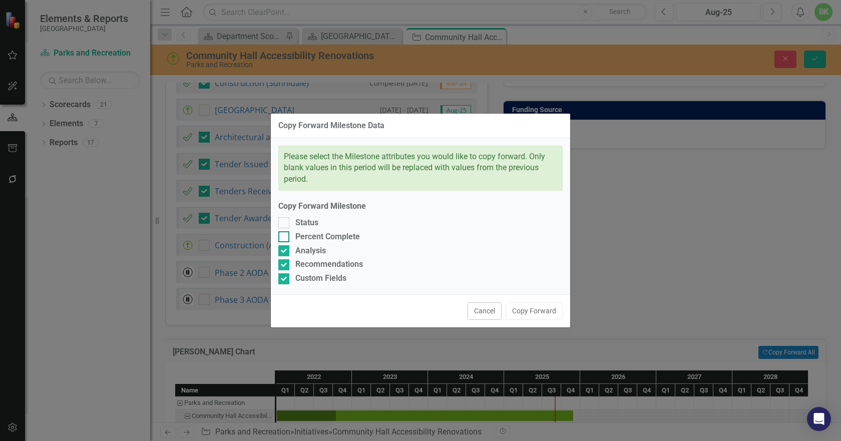
checkbox input "true"
click at [283, 226] on div at bounding box center [283, 222] width 11 height 11
click at [283, 224] on input "Status" at bounding box center [281, 220] width 7 height 7
checkbox input "true"
click at [521, 308] on button "Copy Forward" at bounding box center [533, 311] width 57 height 18
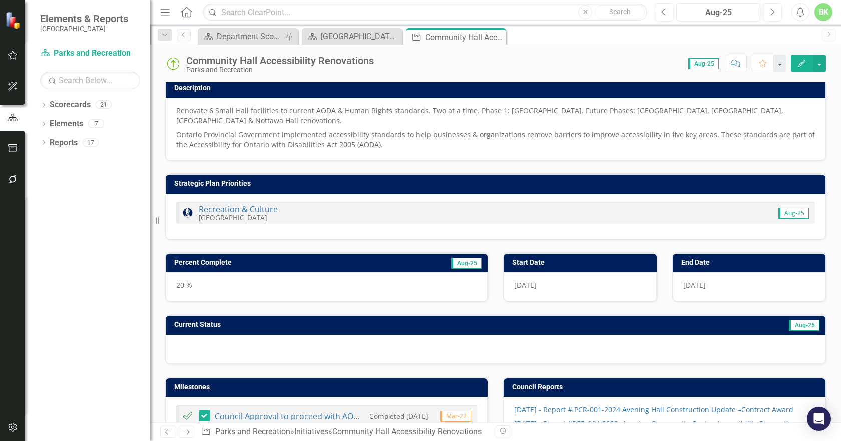
scroll to position [0, 0]
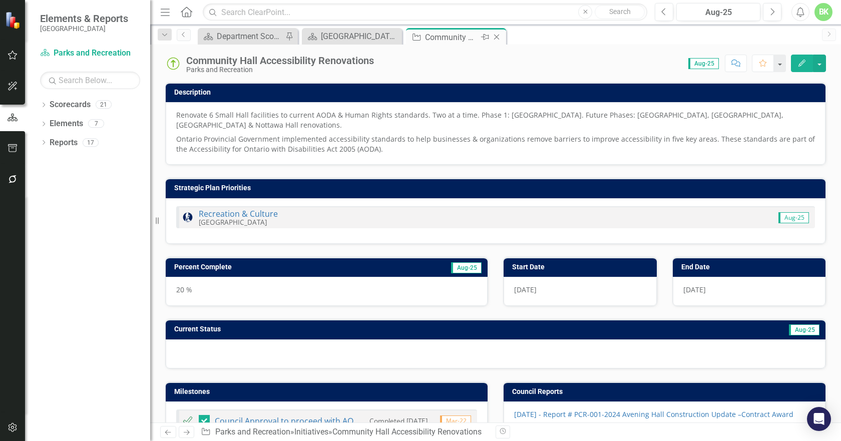
click at [495, 38] on icon "Close" at bounding box center [496, 37] width 10 height 8
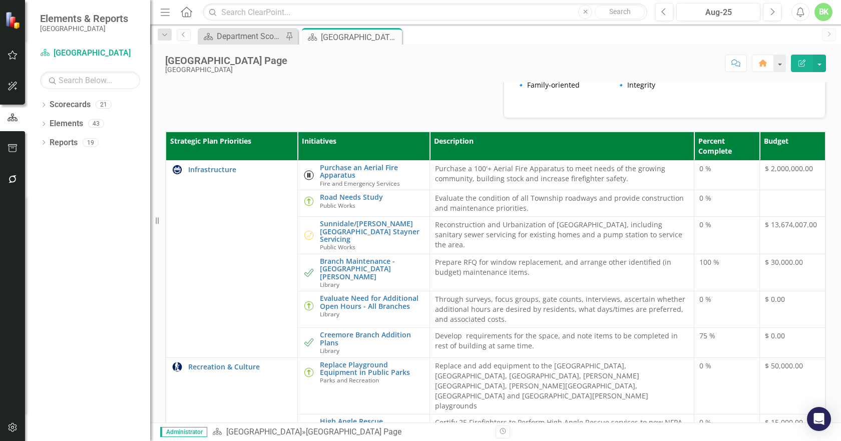
scroll to position [250, 0]
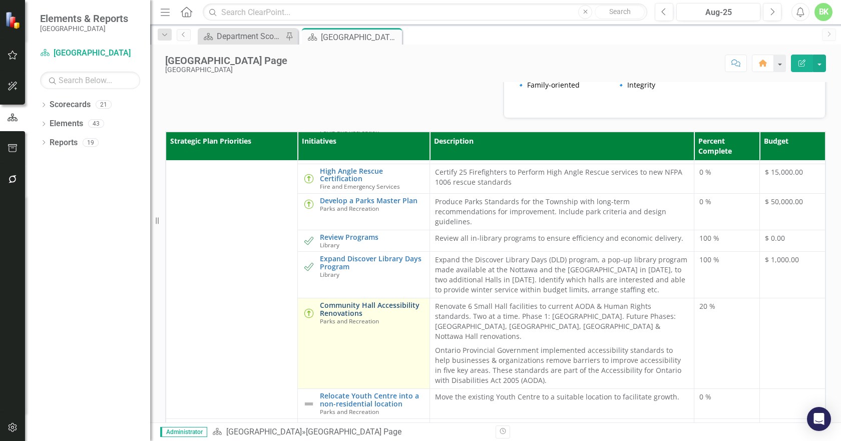
click at [361, 317] on link "Community Hall Accessibility Renovations" at bounding box center [372, 309] width 104 height 16
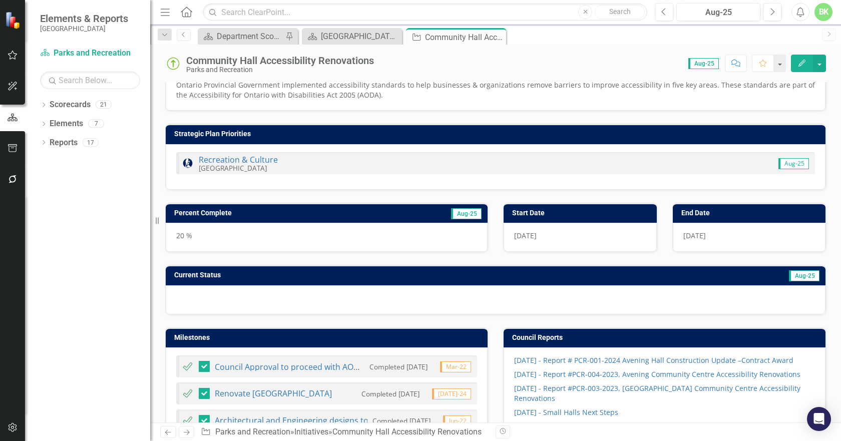
scroll to position [250, 0]
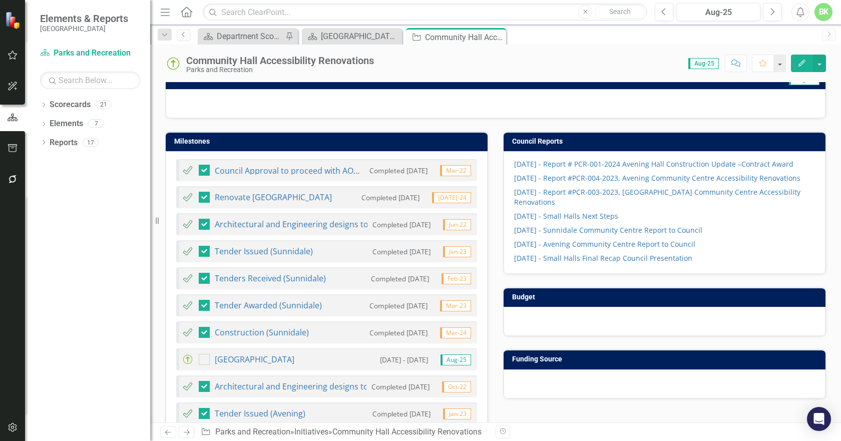
click at [0, 0] on icon "Close" at bounding box center [0, 0] width 0 height 0
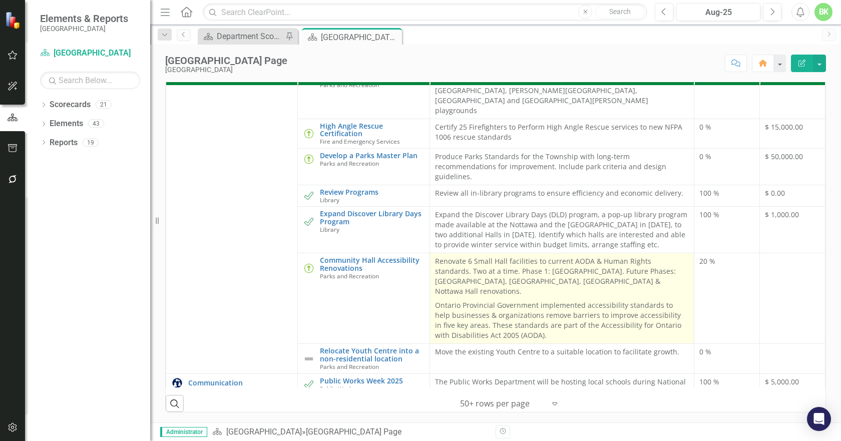
scroll to position [300, 0]
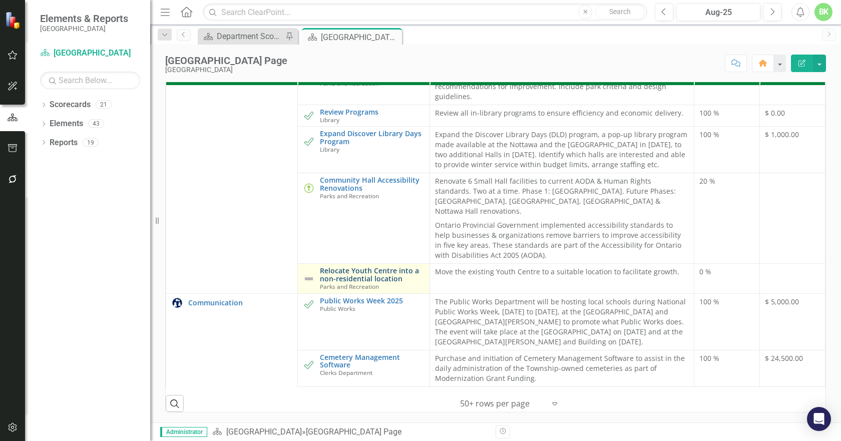
click at [369, 267] on link "Relocate Youth Centre into a non-residential location" at bounding box center [372, 275] width 104 height 16
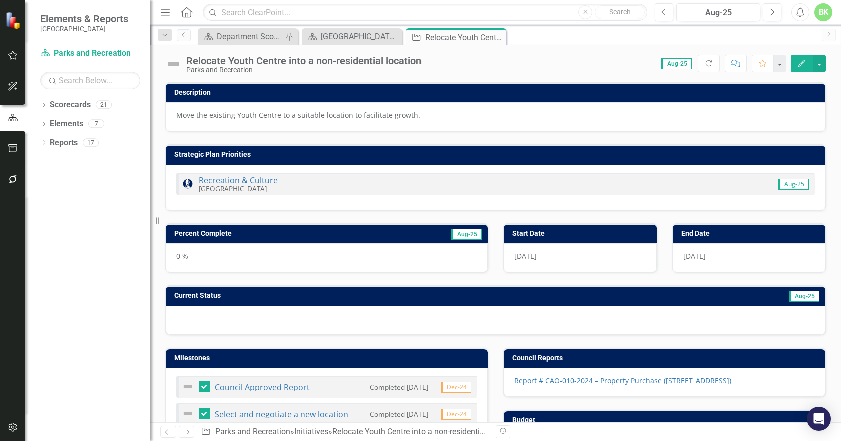
click at [169, 65] on img at bounding box center [173, 64] width 16 height 16
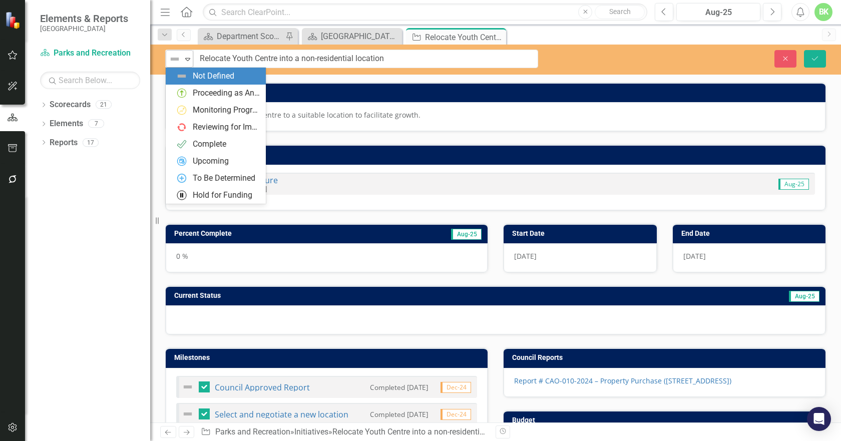
click at [192, 62] on icon "Expand" at bounding box center [188, 59] width 10 height 8
click at [198, 93] on div "Proceeding as Anticipated" at bounding box center [226, 94] width 67 height 12
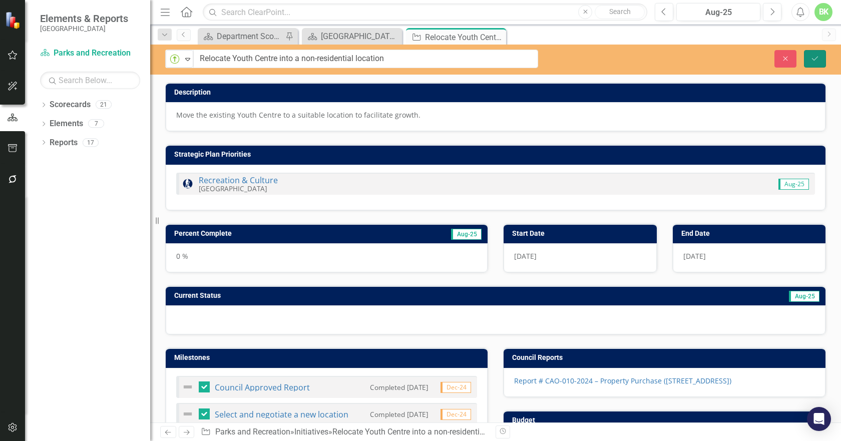
click at [816, 58] on icon "submit" at bounding box center [815, 58] width 6 height 4
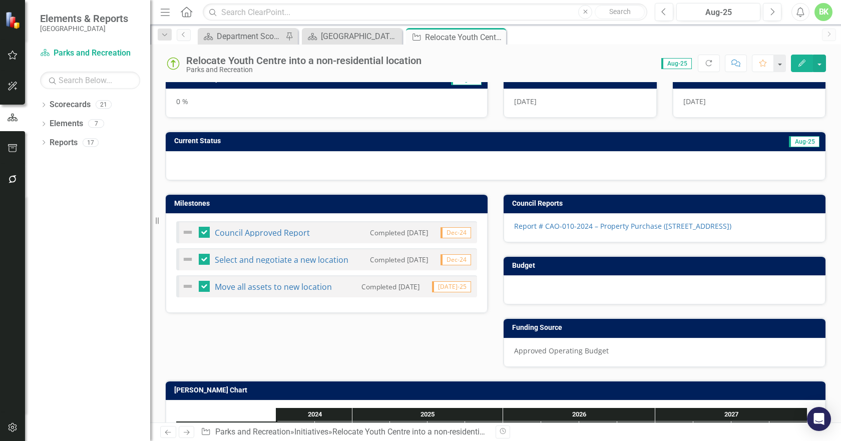
scroll to position [100, 0]
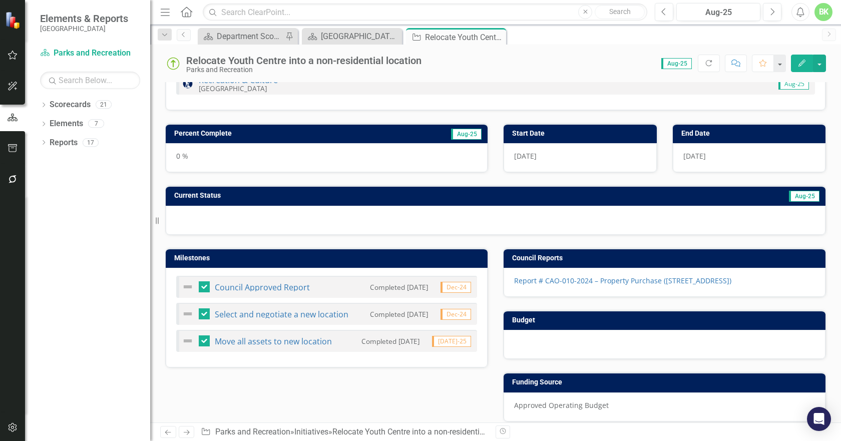
click at [313, 141] on td "Percent Complete" at bounding box center [273, 134] width 199 height 15
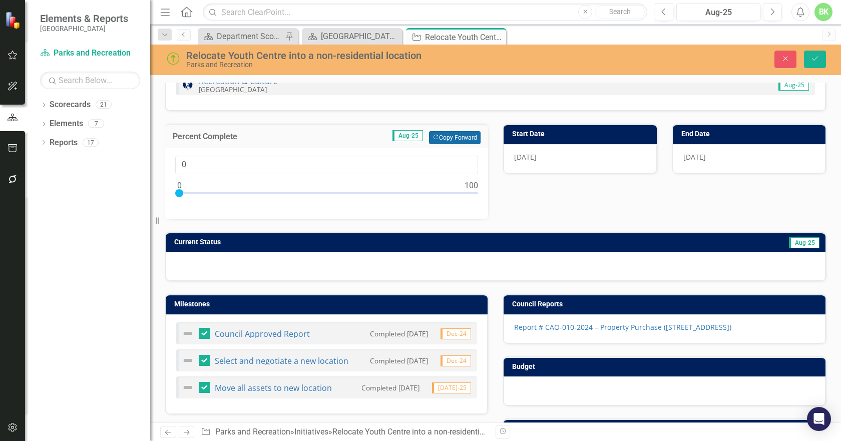
click at [451, 142] on button "Copy Forward Copy Forward" at bounding box center [455, 137] width 52 height 13
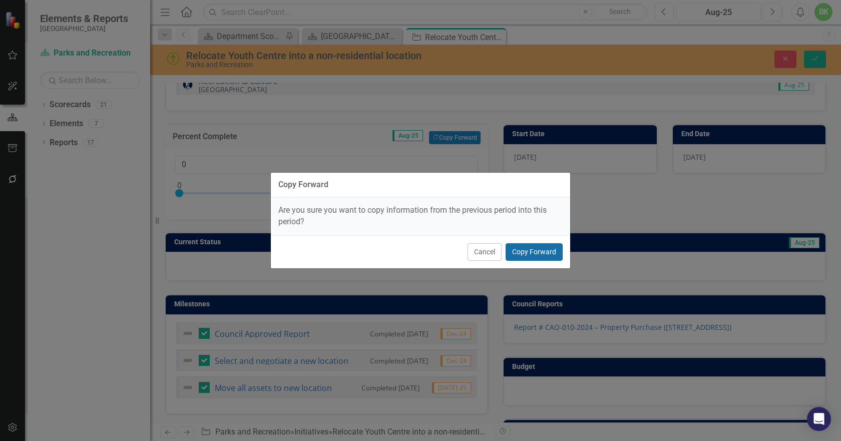
click at [523, 249] on button "Copy Forward" at bounding box center [533, 252] width 57 height 18
type input "75"
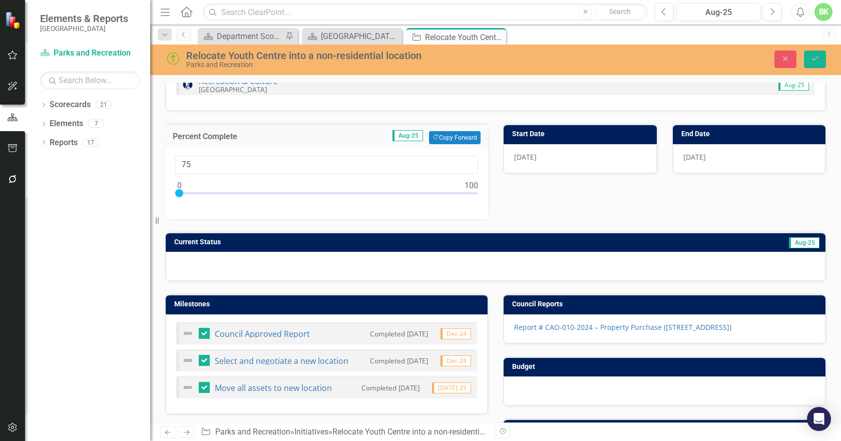
click at [527, 207] on div "Description Move the existing Youth Centre to a suitable location to facilitate…" at bounding box center [495, 125] width 675 height 311
click at [524, 240] on h3 "Current Status" at bounding box center [366, 242] width 385 height 8
click at [523, 240] on h3 "Current Status" at bounding box center [366, 242] width 385 height 8
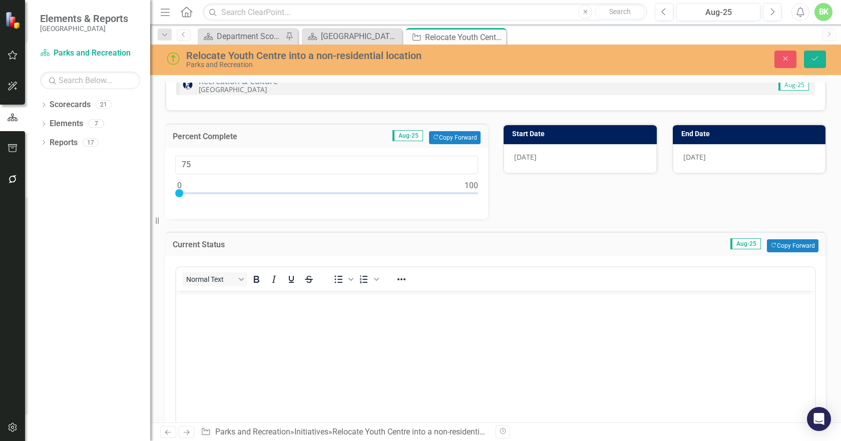
scroll to position [0, 0]
click at [781, 249] on button "Copy Forward Copy Forward" at bounding box center [793, 245] width 52 height 13
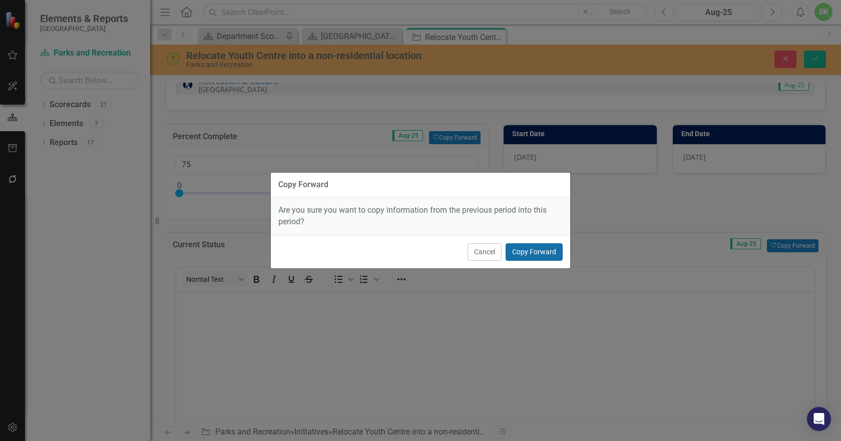
click at [553, 249] on button "Copy Forward" at bounding box center [533, 252] width 57 height 18
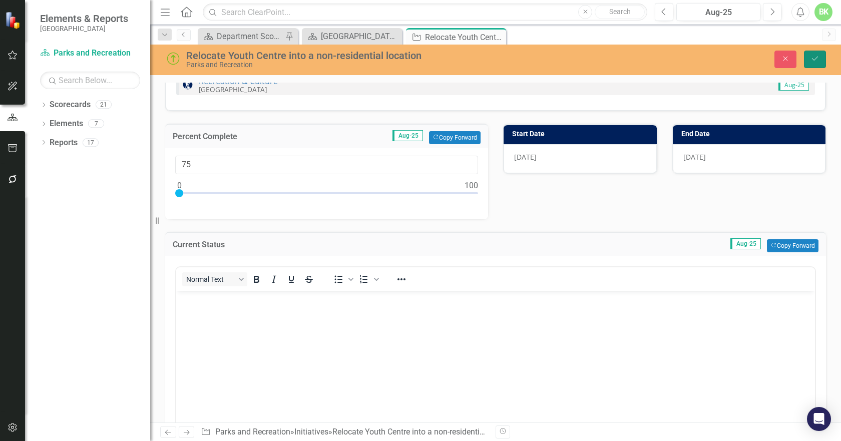
click at [814, 59] on icon "Save" at bounding box center [814, 58] width 9 height 7
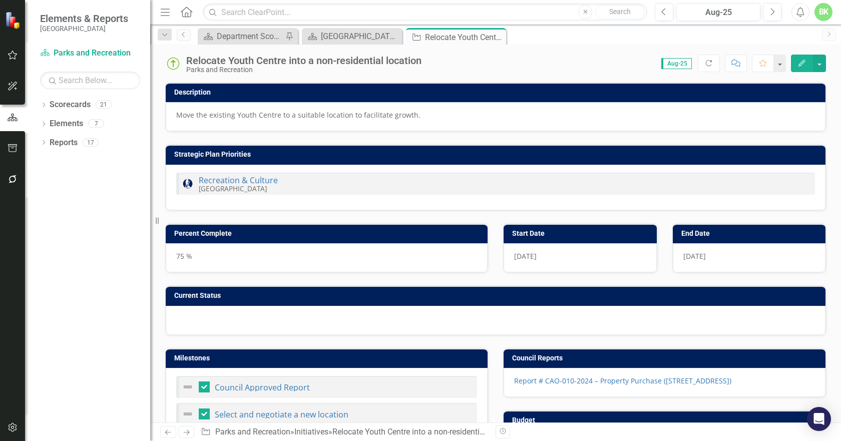
checkbox input "false"
checkbox input "true"
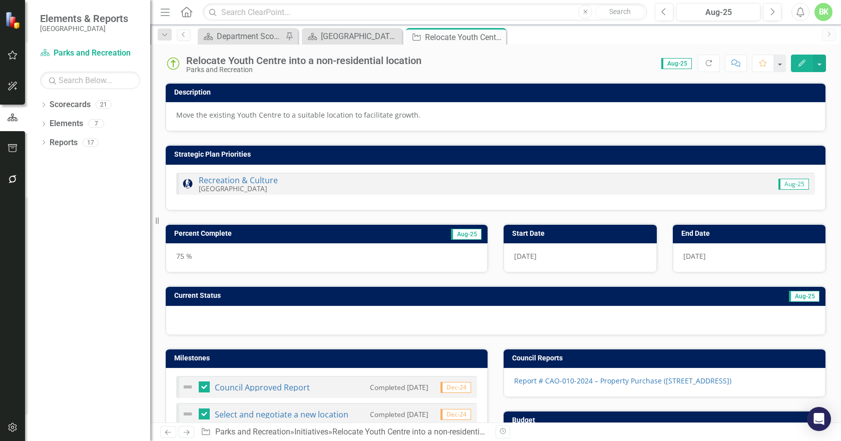
checkbox input "true"
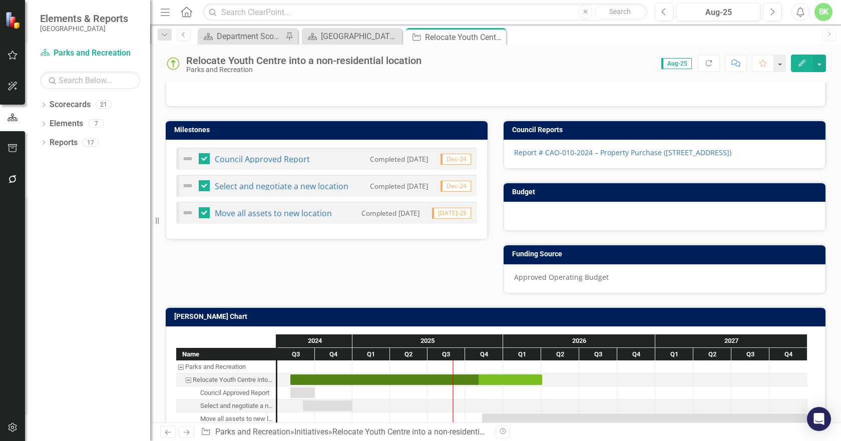
scroll to position [250, 0]
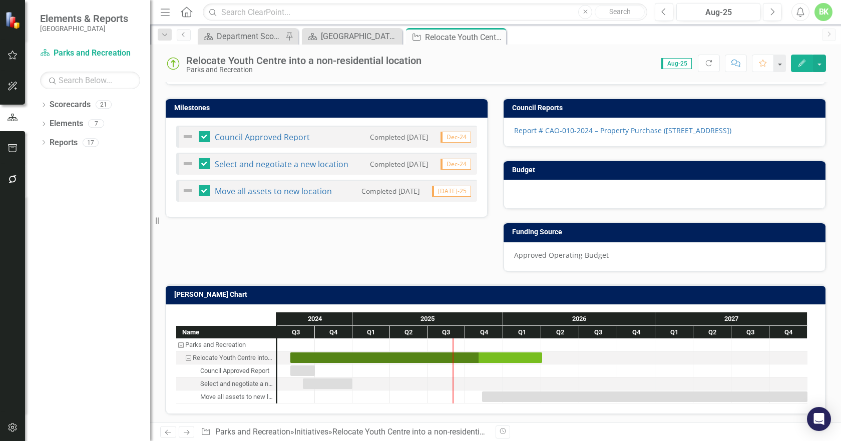
click at [404, 293] on h3 "[PERSON_NAME] Chart" at bounding box center [497, 295] width 646 height 8
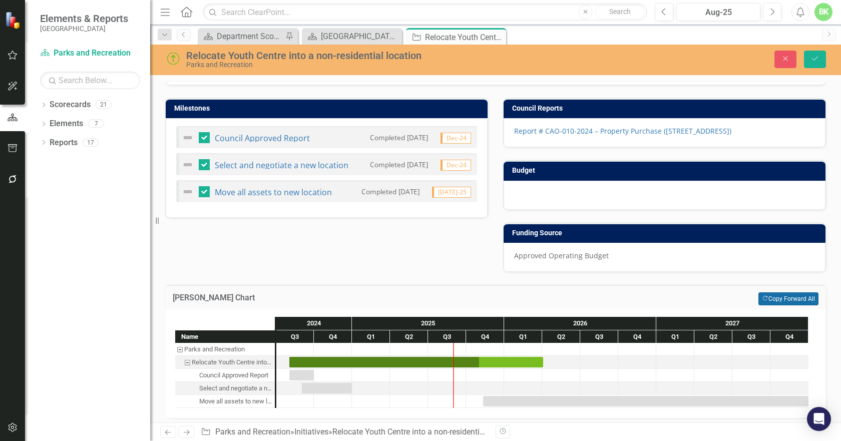
click at [769, 301] on button "Copy Forward Copy Forward All" at bounding box center [788, 298] width 60 height 13
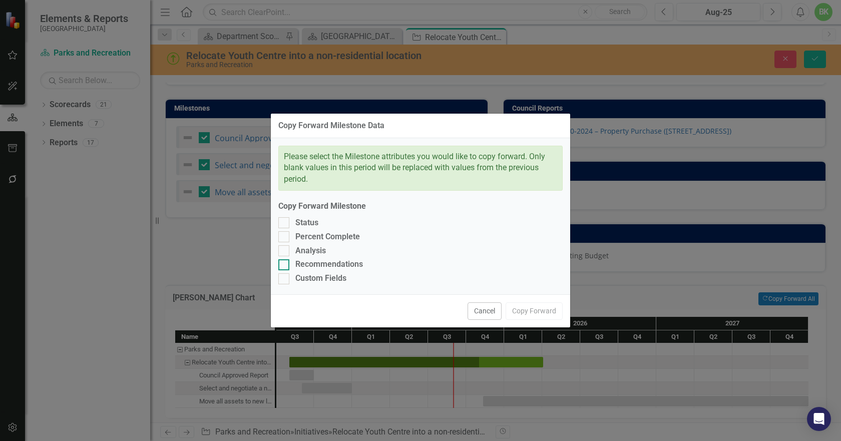
drag, startPoint x: 349, startPoint y: 273, endPoint x: 345, endPoint y: 269, distance: 5.7
click at [348, 273] on div "Custom Fields" at bounding box center [420, 279] width 284 height 12
click at [285, 273] on input "Custom Fields" at bounding box center [281, 276] width 7 height 7
checkbox input "true"
drag, startPoint x: 332, startPoint y: 263, endPoint x: 328, endPoint y: 260, distance: 5.4
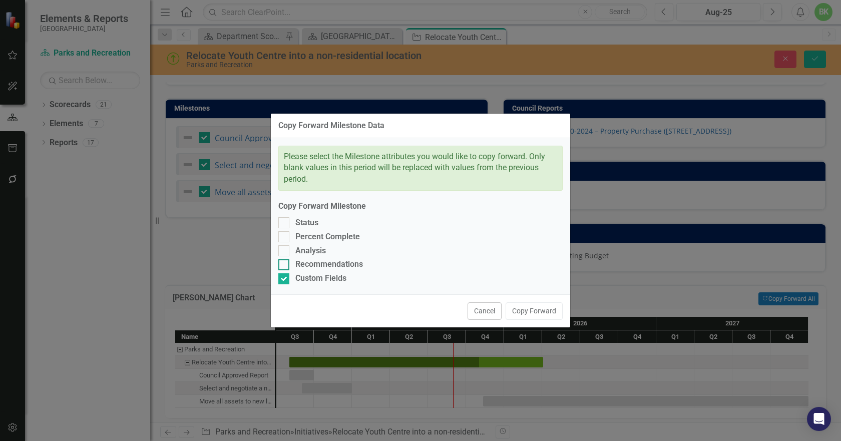
click at [331, 262] on div "Recommendations" at bounding box center [329, 265] width 68 height 12
click at [285, 262] on input "Recommendations" at bounding box center [281, 262] width 7 height 7
checkbox input "true"
click at [303, 250] on div "Analysis" at bounding box center [310, 251] width 31 height 12
click at [285, 250] on input "Analysis" at bounding box center [281, 248] width 7 height 7
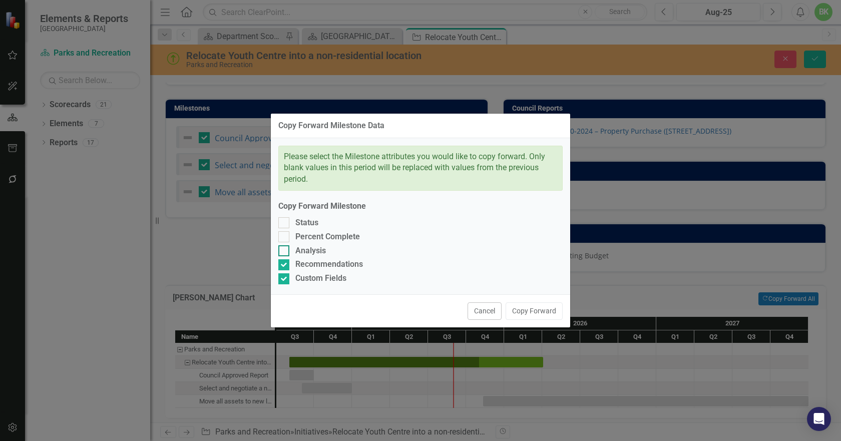
checkbox input "true"
drag, startPoint x: 299, startPoint y: 241, endPoint x: 297, endPoint y: 235, distance: 7.0
click at [299, 240] on div "Percent Complete" at bounding box center [327, 237] width 65 height 12
click at [285, 238] on input "Percent Complete" at bounding box center [281, 234] width 7 height 7
checkbox input "true"
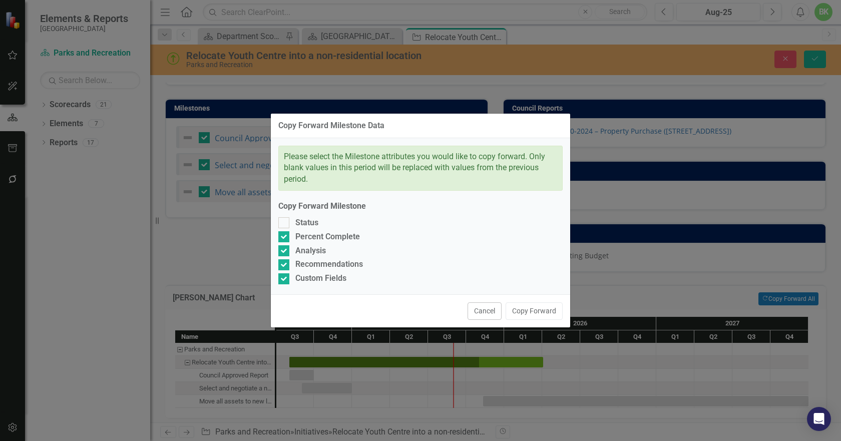
click at [296, 229] on div "Please select the Milestone attributes you would like to copy forward. Only bla…" at bounding box center [420, 216] width 299 height 157
click at [301, 224] on div "Status" at bounding box center [306, 223] width 23 height 12
click at [285, 224] on input "Status" at bounding box center [281, 220] width 7 height 7
checkbox input "true"
click at [540, 313] on button "Copy Forward" at bounding box center [533, 311] width 57 height 18
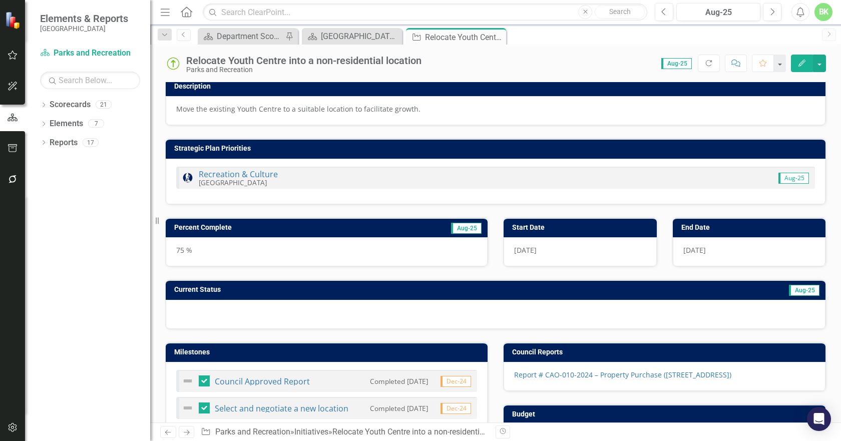
scroll to position [0, 0]
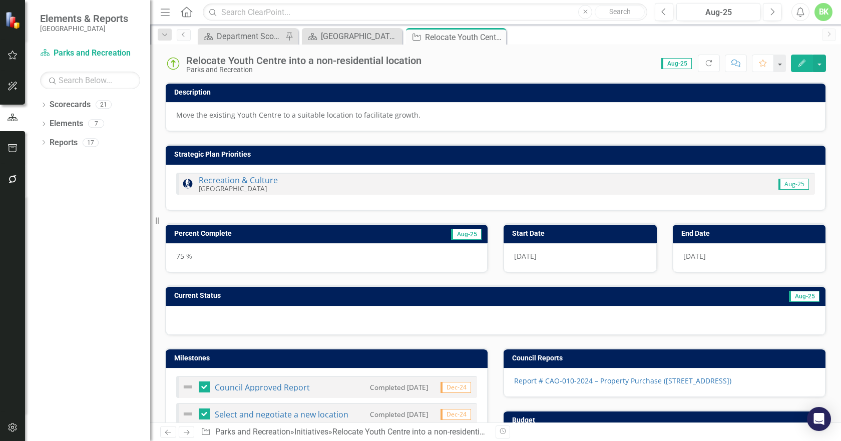
click at [174, 65] on img at bounding box center [173, 64] width 16 height 16
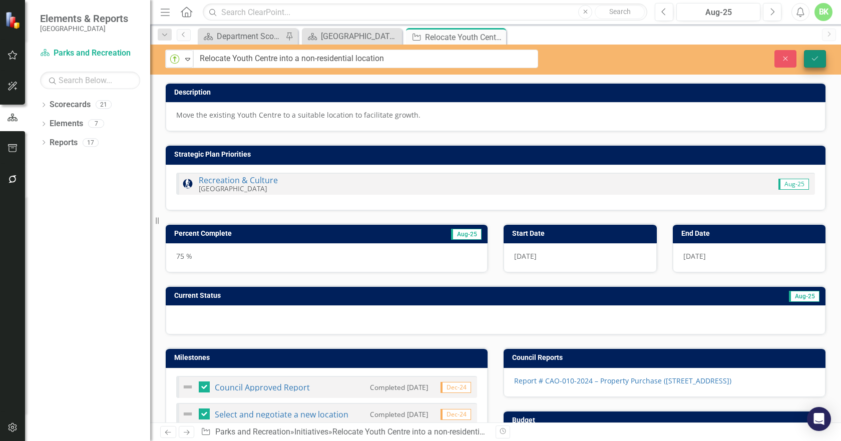
click at [827, 59] on div "Close Save" at bounding box center [696, 59] width 273 height 18
click at [819, 62] on button "Save" at bounding box center [815, 59] width 22 height 18
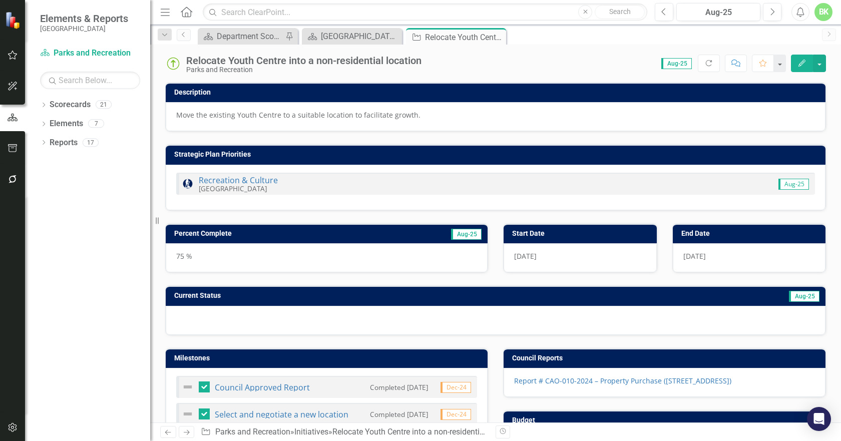
click at [0, 0] on icon at bounding box center [0, 0] width 0 height 0
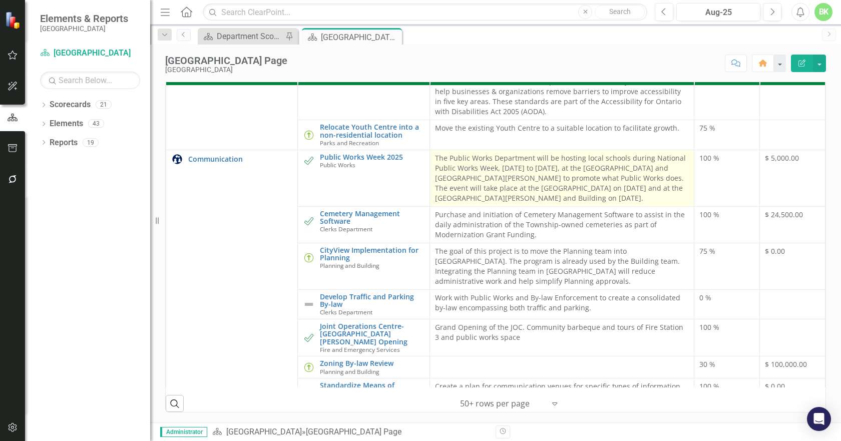
scroll to position [500, 0]
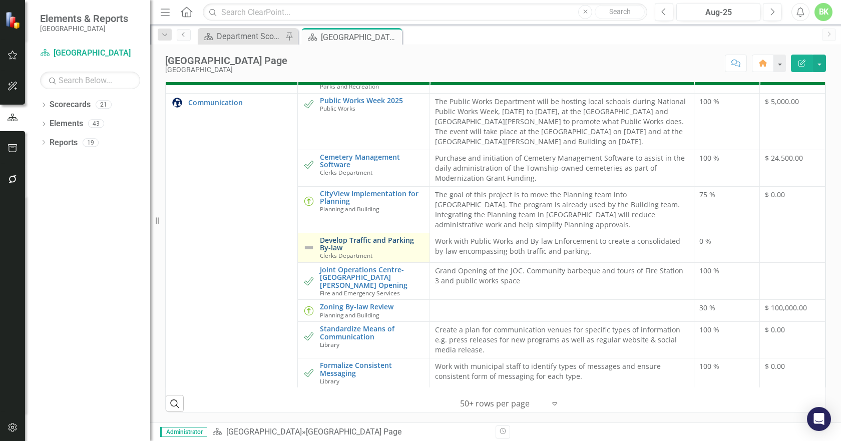
click at [371, 236] on link "Develop Traffic and Parking By-law" at bounding box center [372, 244] width 104 height 16
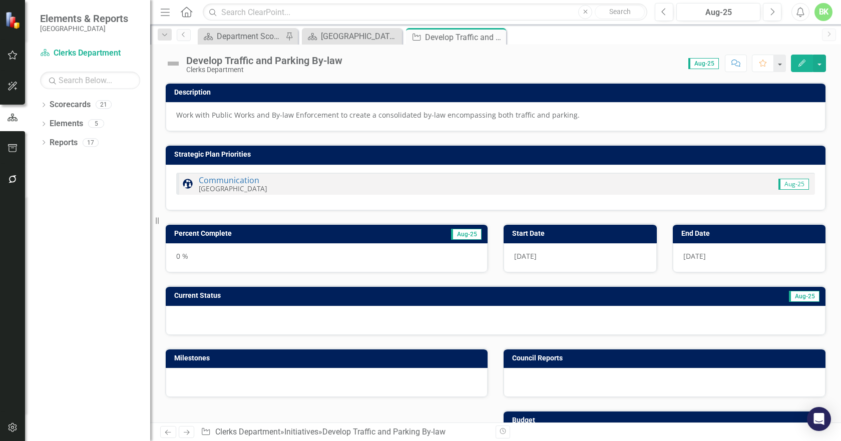
click at [171, 67] on img at bounding box center [173, 64] width 16 height 16
click at [171, 69] on img at bounding box center [173, 64] width 16 height 16
click at [173, 65] on img at bounding box center [173, 64] width 16 height 16
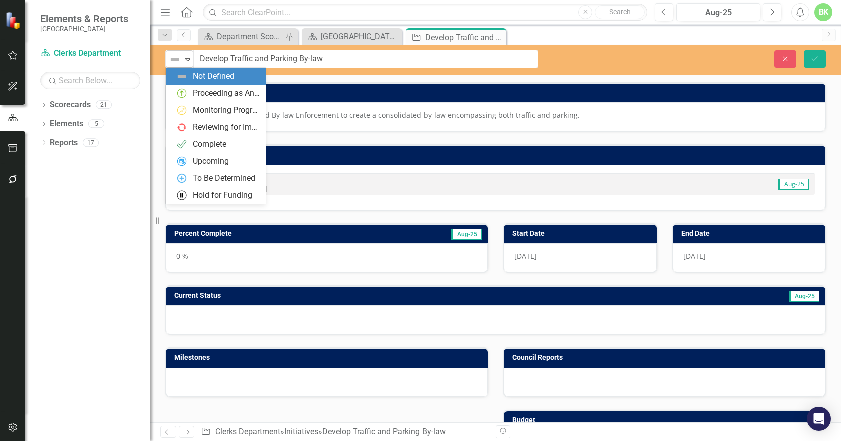
click at [183, 60] on icon "Expand" at bounding box center [188, 59] width 10 height 8
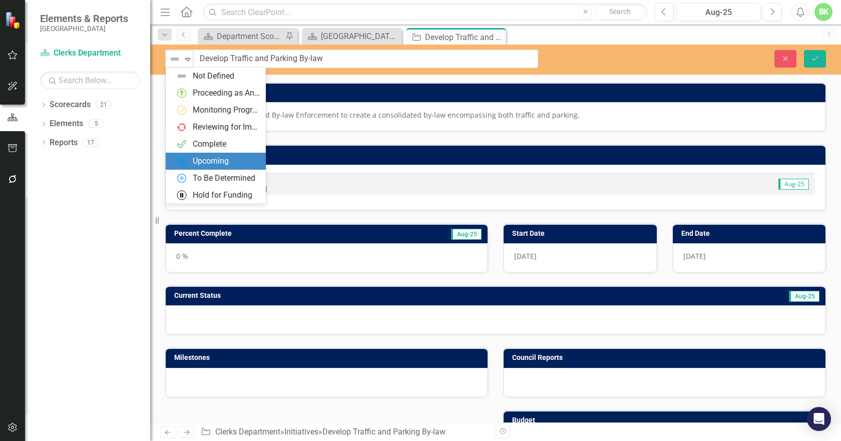
click at [229, 164] on div "Upcoming" at bounding box center [211, 162] width 36 height 12
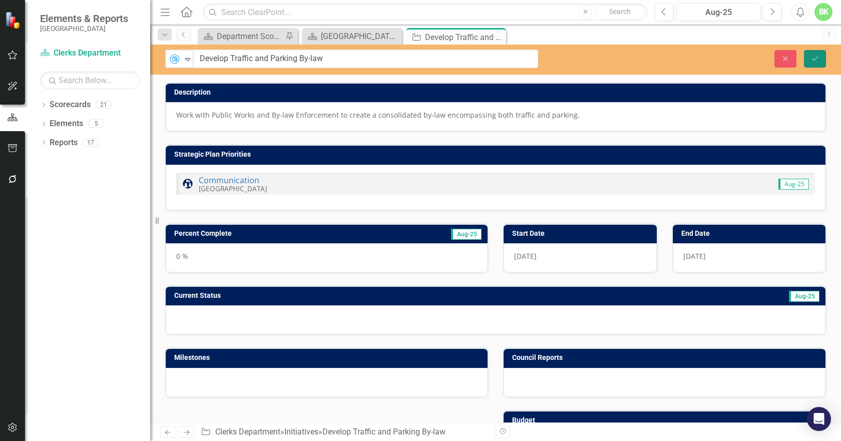
click at [818, 58] on icon "Save" at bounding box center [814, 58] width 9 height 7
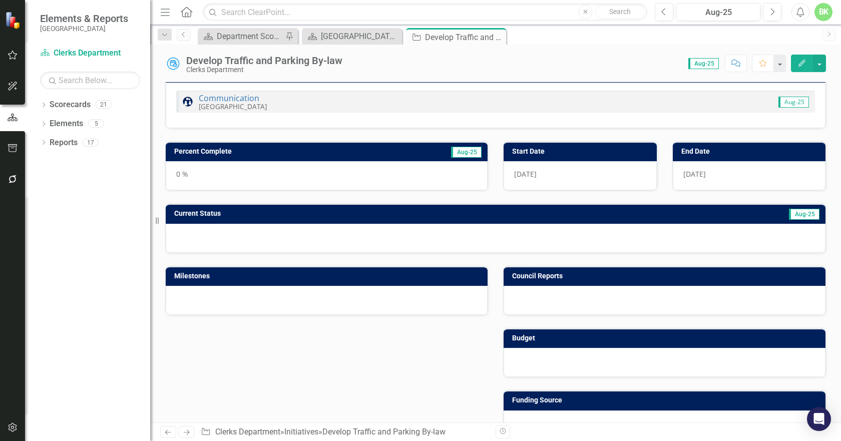
scroll to position [100, 0]
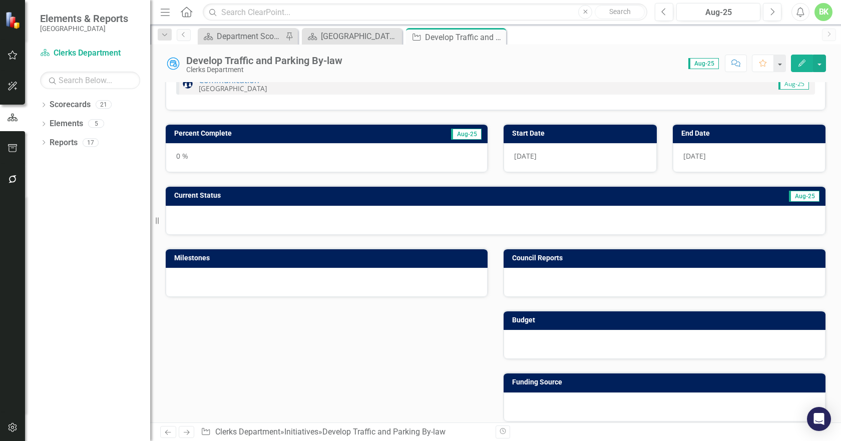
click at [338, 135] on h3 "Percent Complete" at bounding box center [273, 134] width 199 height 8
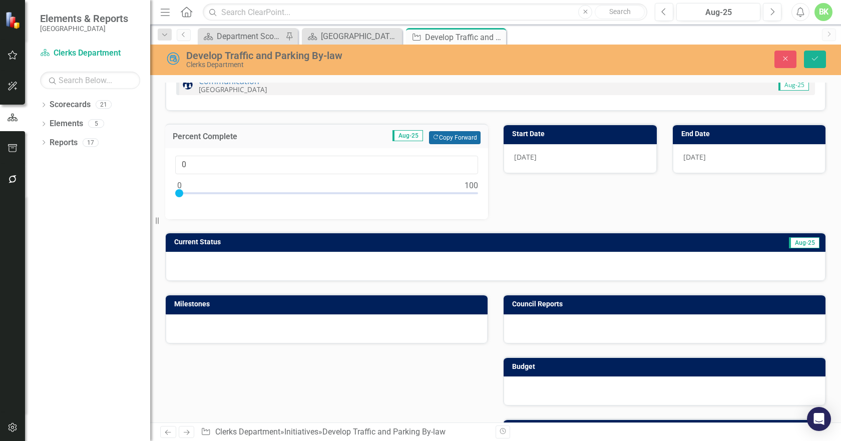
click at [456, 137] on button "Copy Forward Copy Forward" at bounding box center [455, 137] width 52 height 13
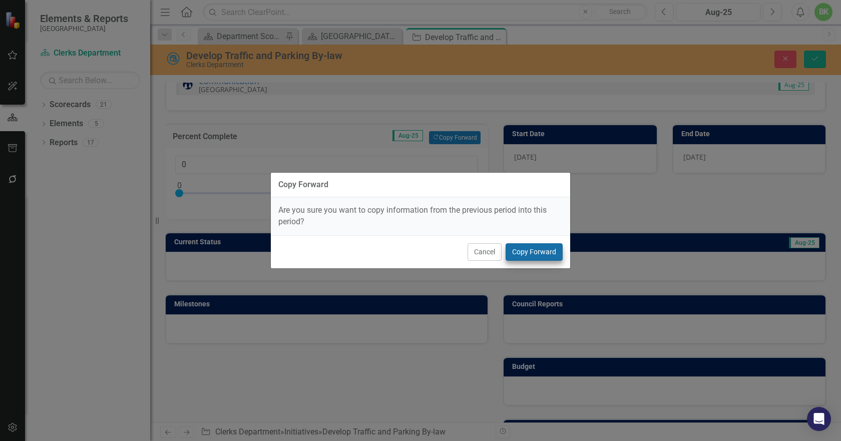
click at [516, 249] on div "Cancel Copy Forward" at bounding box center [420, 251] width 299 height 33
click at [520, 249] on button "Copy Forward" at bounding box center [533, 252] width 57 height 18
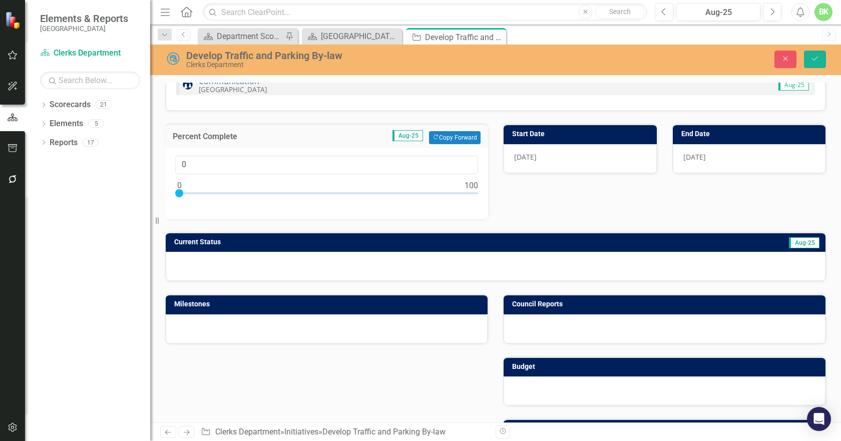
click at [530, 243] on h3 "Current Status" at bounding box center [366, 242] width 385 height 8
click at [529, 243] on h3 "Current Status" at bounding box center [366, 242] width 385 height 8
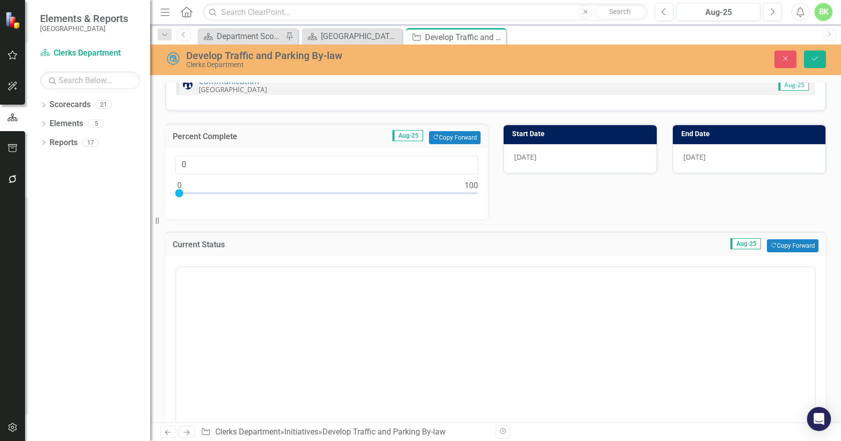
scroll to position [0, 0]
click at [769, 245] on button "Copy Forward Copy Forward" at bounding box center [793, 245] width 52 height 13
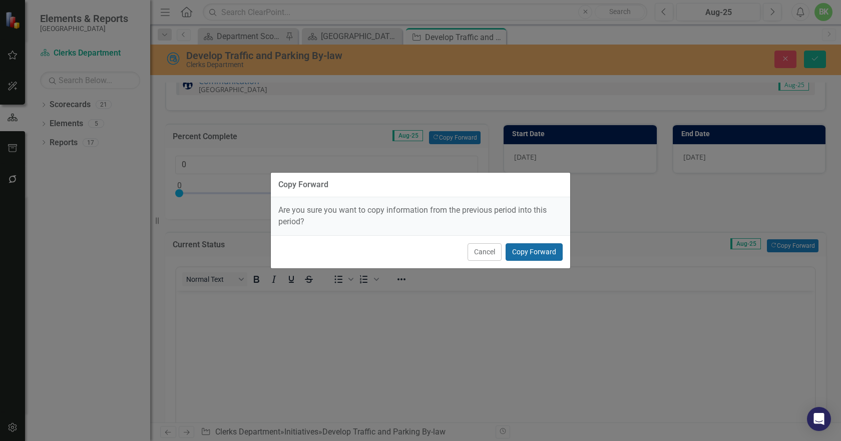
click at [551, 247] on button "Copy Forward" at bounding box center [533, 252] width 57 height 18
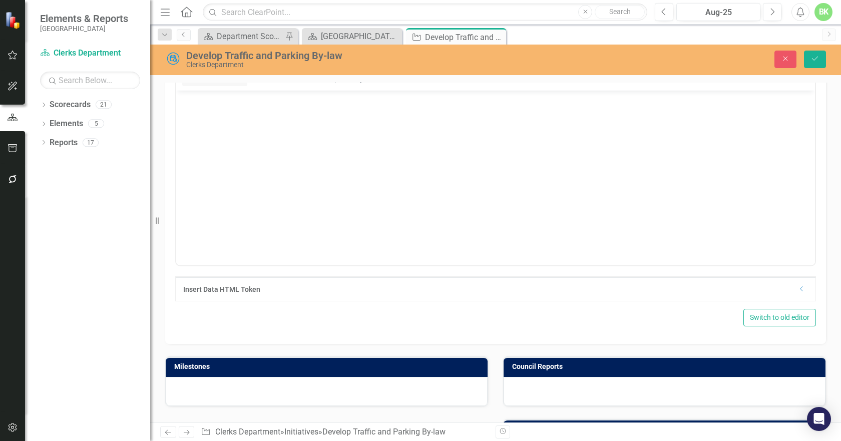
scroll to position [500, 0]
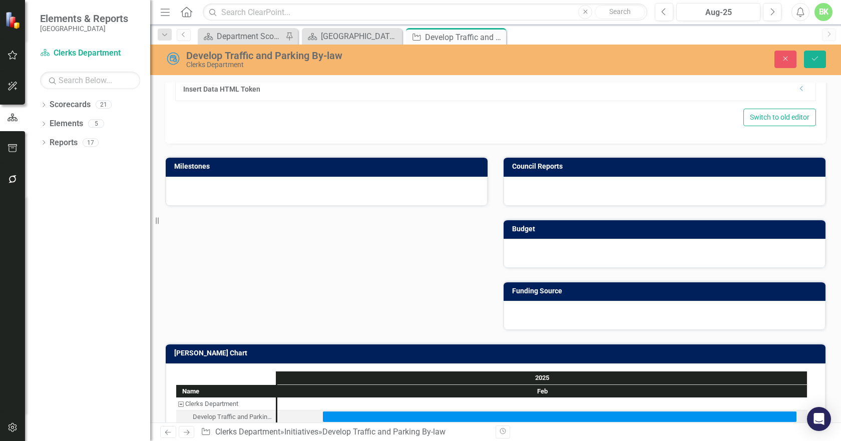
click at [462, 359] on td "[PERSON_NAME] Chart" at bounding box center [497, 354] width 646 height 15
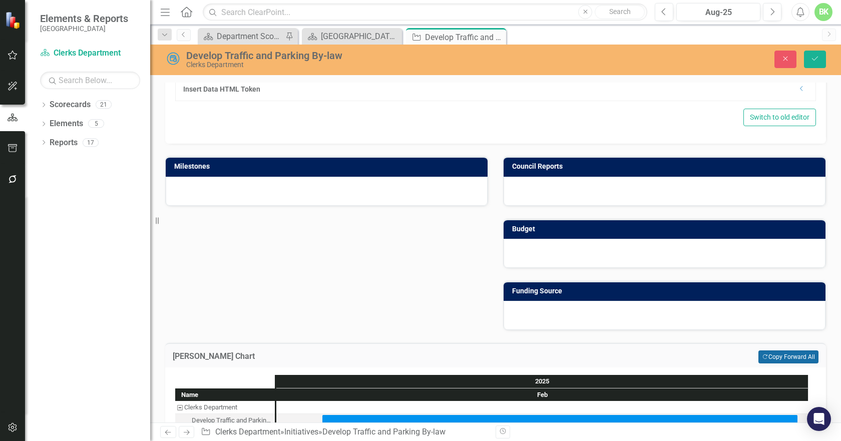
click at [766, 351] on button "Copy Forward Copy Forward All" at bounding box center [788, 356] width 60 height 13
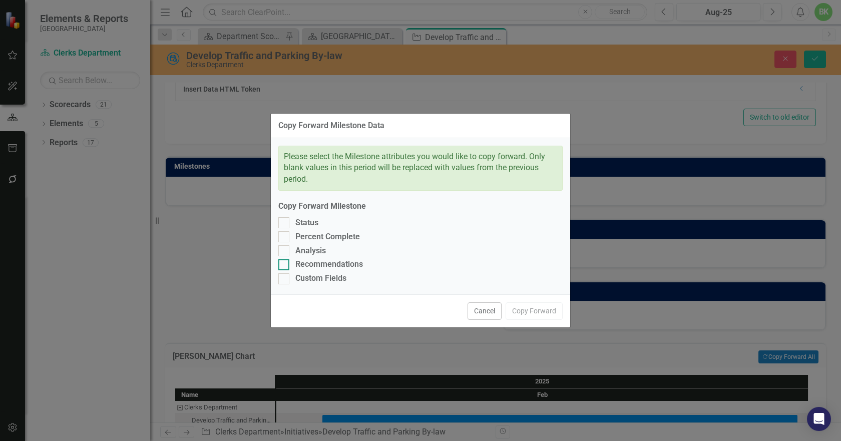
drag, startPoint x: 322, startPoint y: 274, endPoint x: 315, endPoint y: 264, distance: 12.2
click at [322, 273] on div "Custom Fields" at bounding box center [320, 279] width 51 height 12
click at [285, 273] on input "Custom Fields" at bounding box center [281, 276] width 7 height 7
checkbox input "true"
click at [315, 260] on div "Recommendations" at bounding box center [329, 265] width 68 height 12
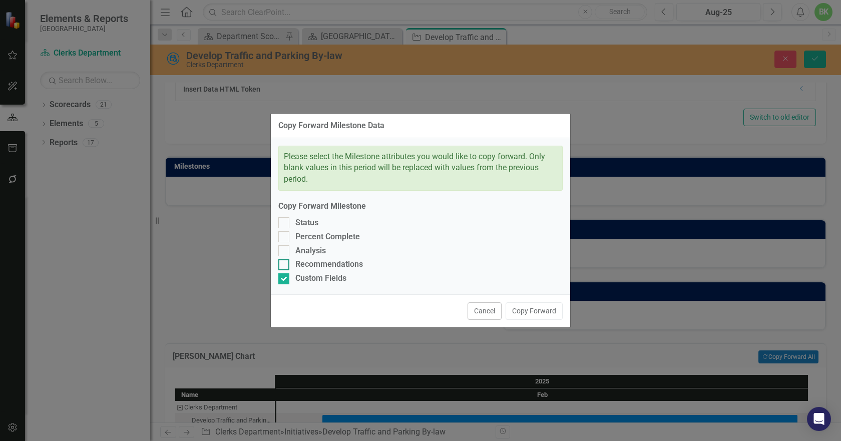
click at [285, 260] on input "Recommendations" at bounding box center [281, 262] width 7 height 7
checkbox input "true"
drag, startPoint x: 309, startPoint y: 252, endPoint x: 306, endPoint y: 245, distance: 8.1
click at [308, 250] on div "Analysis" at bounding box center [310, 251] width 31 height 12
click at [285, 250] on input "Analysis" at bounding box center [281, 248] width 7 height 7
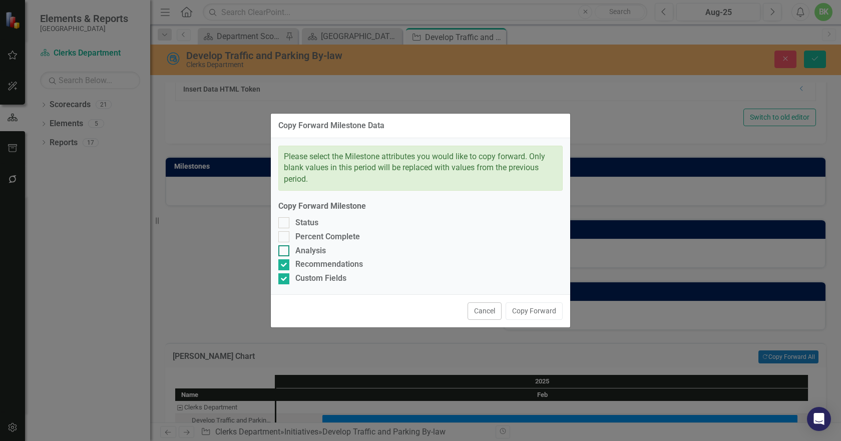
checkbox input "true"
click at [305, 242] on div "Please select the Milestone attributes you would like to copy forward. Only bla…" at bounding box center [420, 216] width 299 height 157
drag, startPoint x: 304, startPoint y: 235, endPoint x: 289, endPoint y: 226, distance: 17.8
click at [303, 235] on div "Percent Complete" at bounding box center [327, 237] width 65 height 12
click at [285, 235] on input "Percent Complete" at bounding box center [281, 234] width 7 height 7
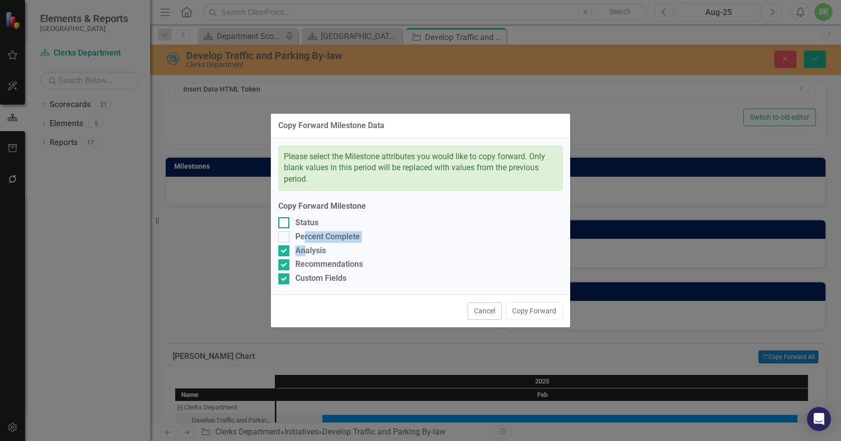
checkbox input "true"
drag, startPoint x: 288, startPoint y: 218, endPoint x: 396, endPoint y: 244, distance: 111.3
click at [289, 217] on div at bounding box center [283, 222] width 11 height 11
click at [285, 217] on input "Status" at bounding box center [281, 220] width 7 height 7
checkbox input "true"
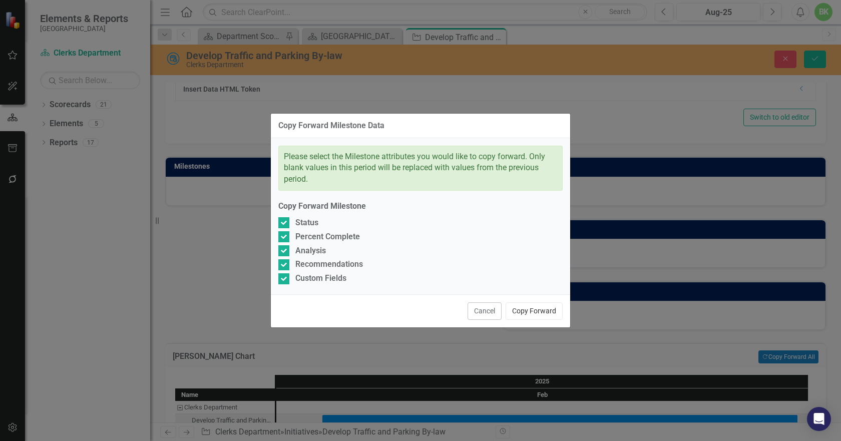
click at [543, 307] on button "Copy Forward" at bounding box center [533, 311] width 57 height 18
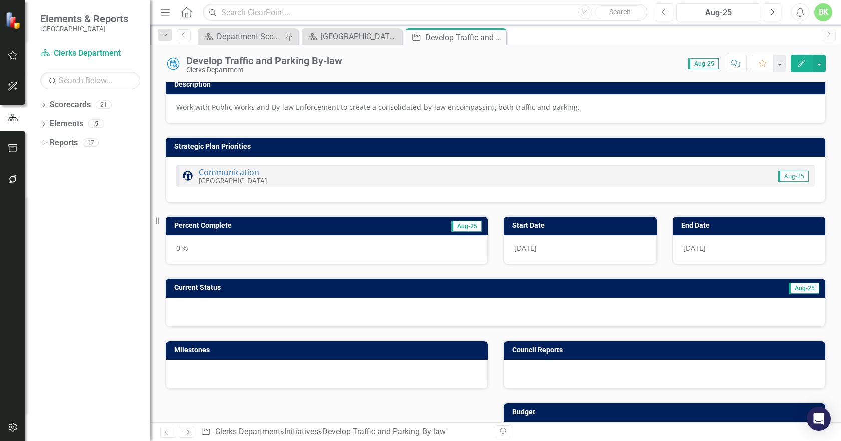
scroll to position [0, 0]
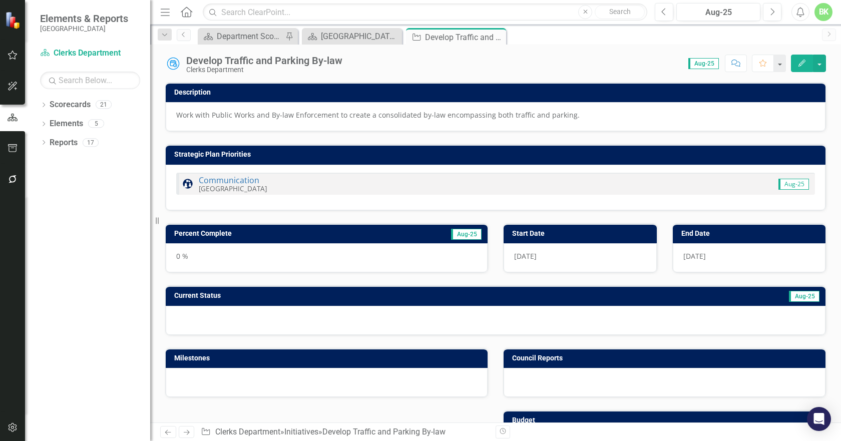
click at [0, 0] on icon "Close" at bounding box center [0, 0] width 0 height 0
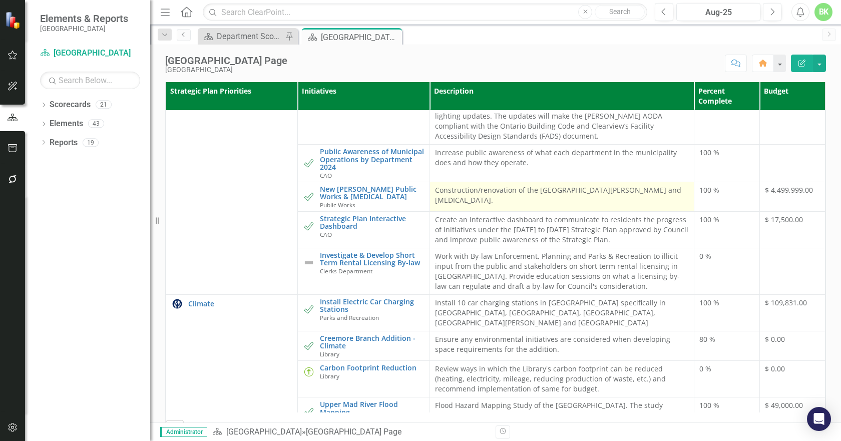
scroll to position [851, 0]
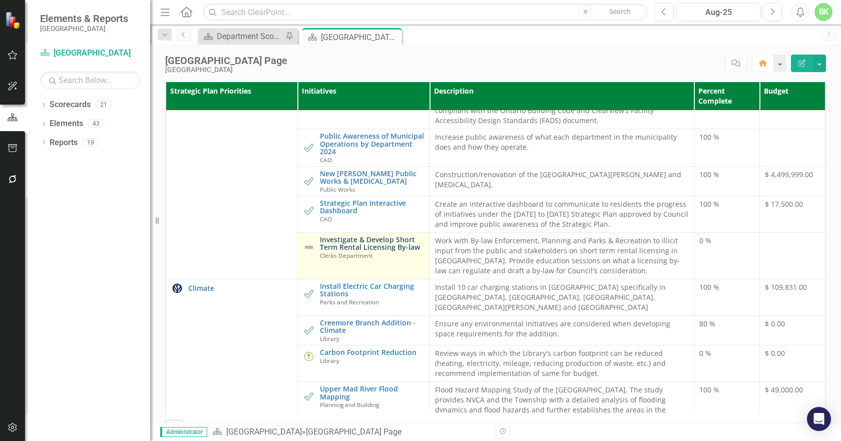
click at [381, 251] on link "Investigate & Develop Short Term Rental Licensing By-law" at bounding box center [372, 244] width 104 height 16
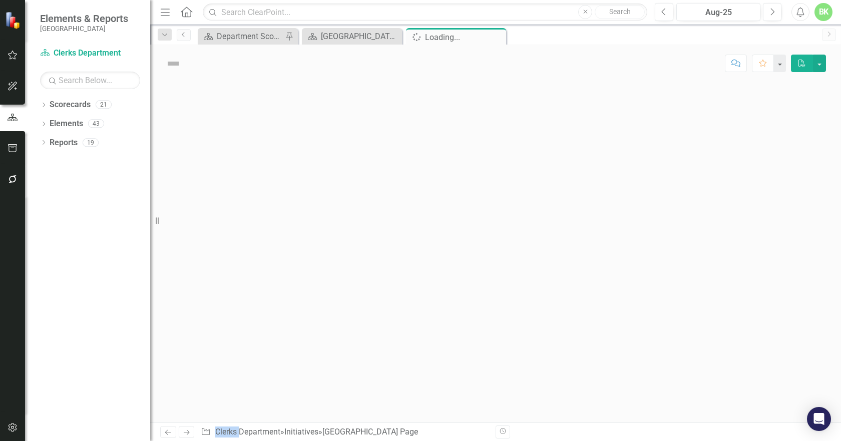
click at [381, 270] on div at bounding box center [495, 252] width 690 height 340
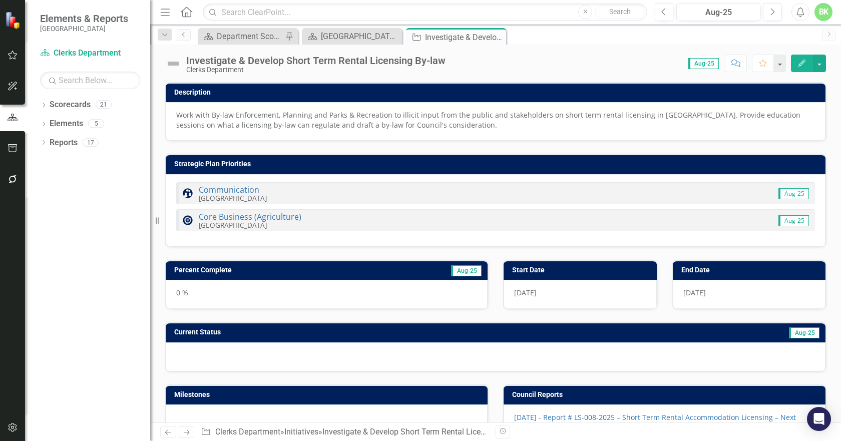
click at [176, 62] on img at bounding box center [173, 64] width 16 height 16
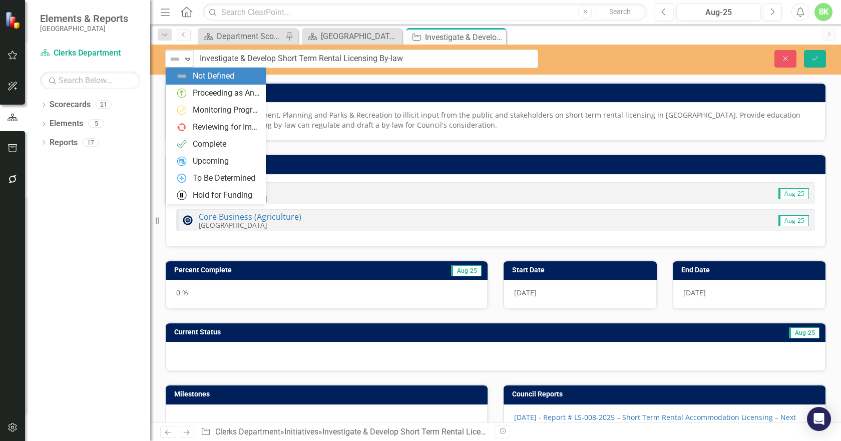
click at [180, 66] on div "Not Defined" at bounding box center [175, 59] width 15 height 14
click at [191, 95] on div "Proceeding as Anticipated" at bounding box center [218, 93] width 84 height 12
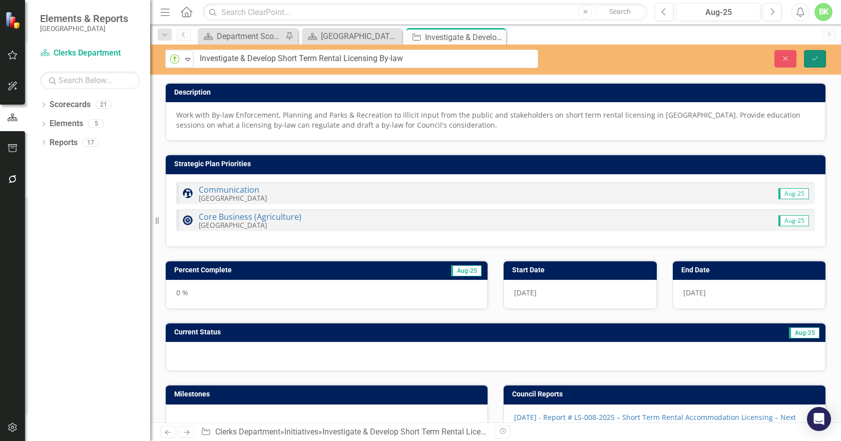
click at [813, 62] on icon "Save" at bounding box center [814, 58] width 9 height 7
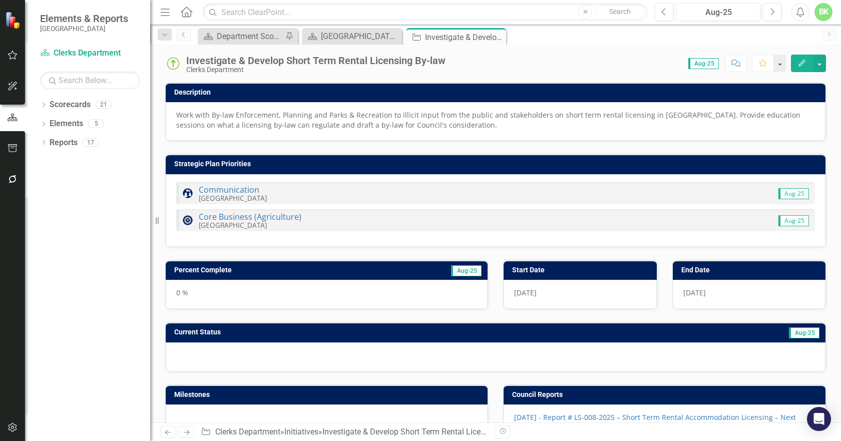
click at [302, 271] on h3 "Percent Complete" at bounding box center [273, 270] width 199 height 8
click at [303, 271] on h3 "Percent Complete" at bounding box center [273, 270] width 199 height 8
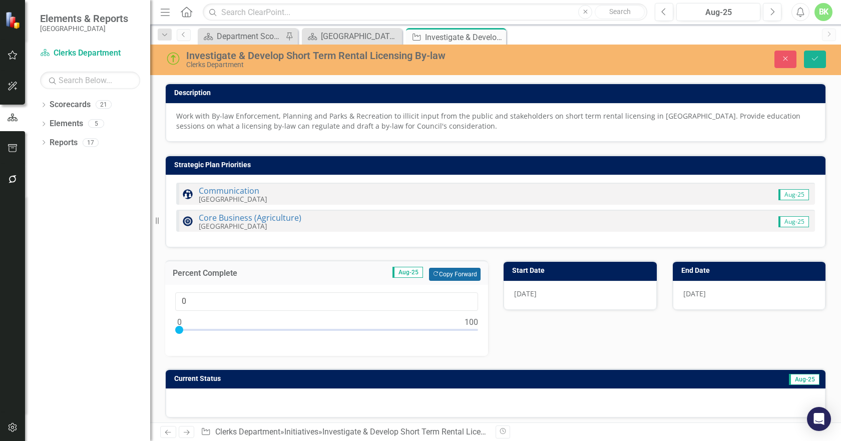
click at [455, 272] on button "Copy Forward Copy Forward" at bounding box center [455, 274] width 52 height 13
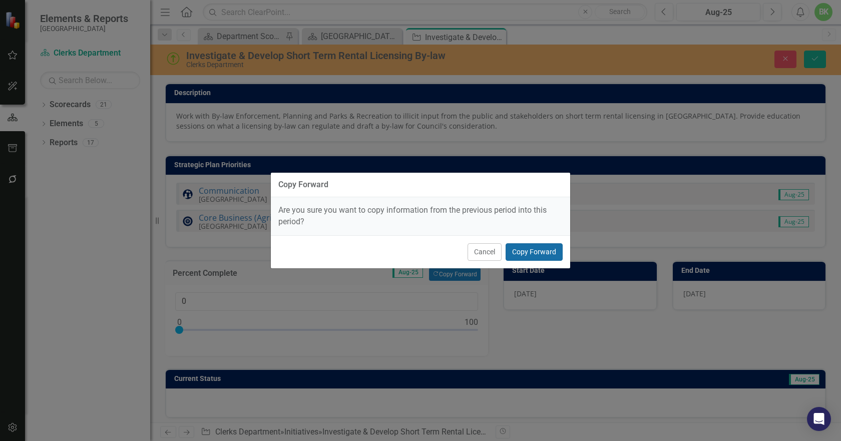
click at [553, 255] on button "Copy Forward" at bounding box center [533, 252] width 57 height 18
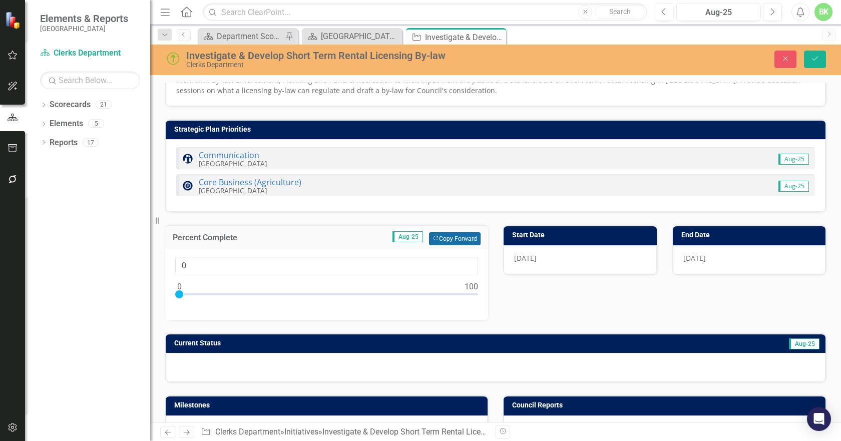
scroll to position [50, 0]
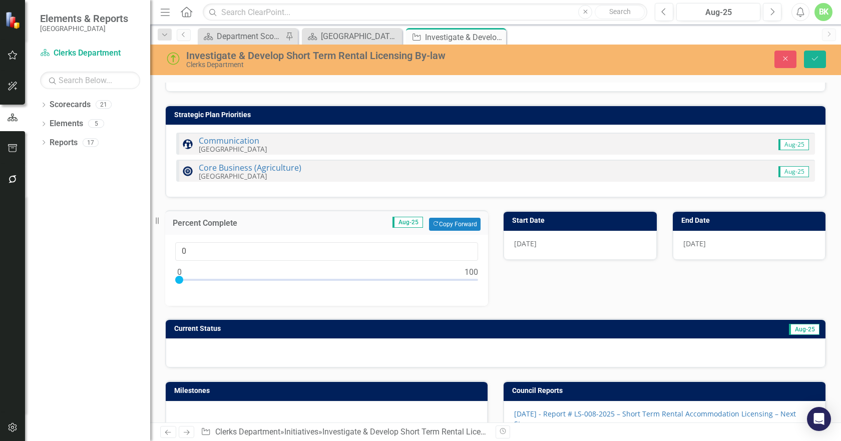
click at [453, 334] on td "Current Status" at bounding box center [366, 329] width 385 height 15
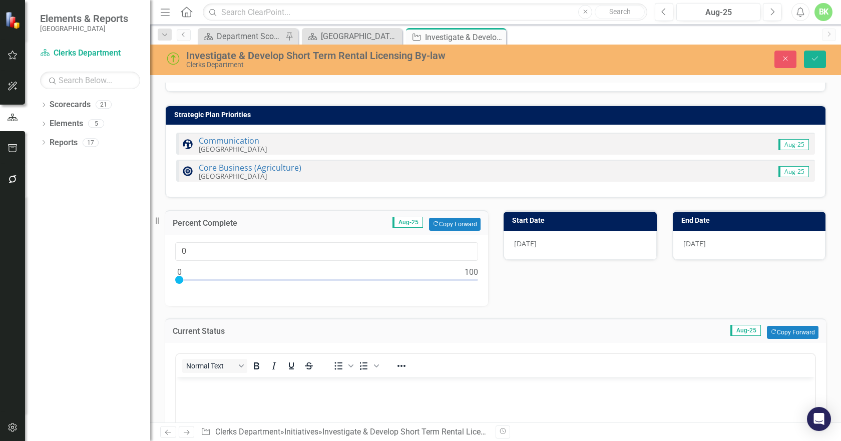
scroll to position [0, 0]
click at [787, 327] on button "Copy Forward Copy Forward" at bounding box center [793, 332] width 52 height 13
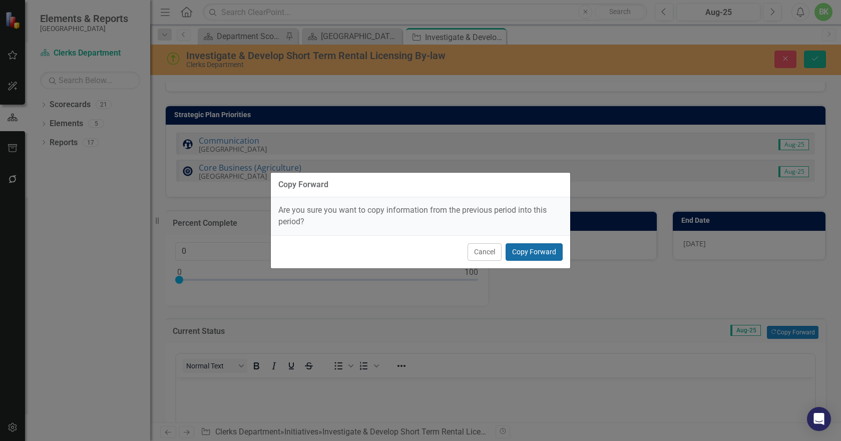
click at [525, 250] on button "Copy Forward" at bounding box center [533, 252] width 57 height 18
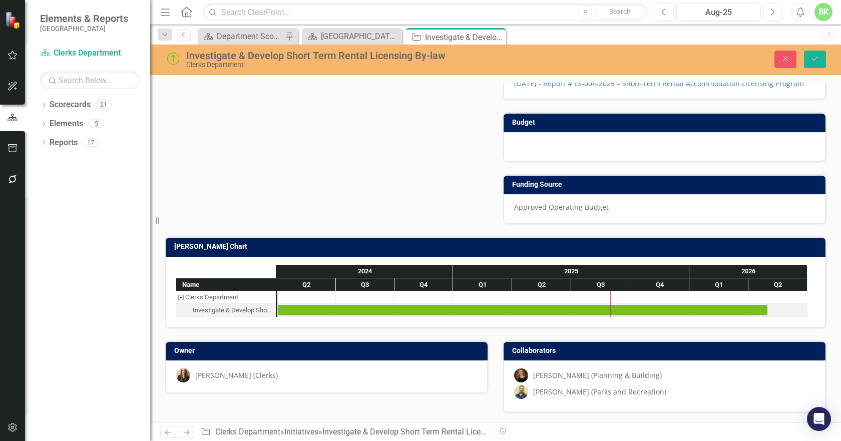
scroll to position [677, 0]
click at [412, 252] on td "[PERSON_NAME] Chart" at bounding box center [497, 247] width 646 height 15
click at [412, 253] on td "[PERSON_NAME] Chart" at bounding box center [497, 247] width 646 height 15
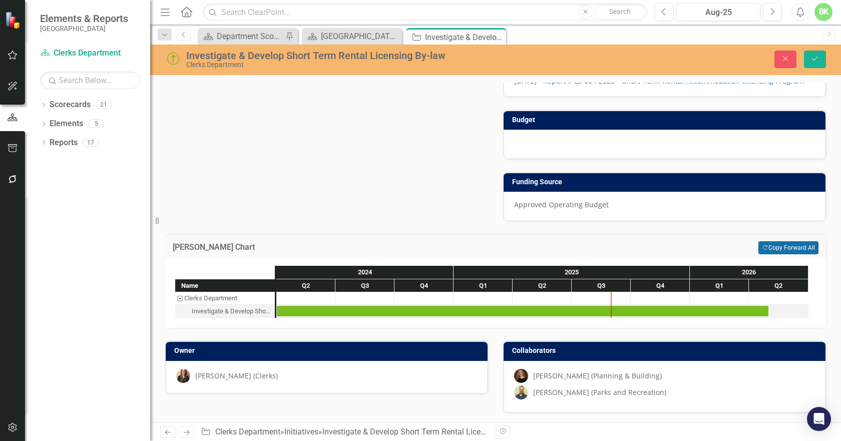
click at [799, 252] on button "Copy Forward Copy Forward All" at bounding box center [788, 247] width 60 height 13
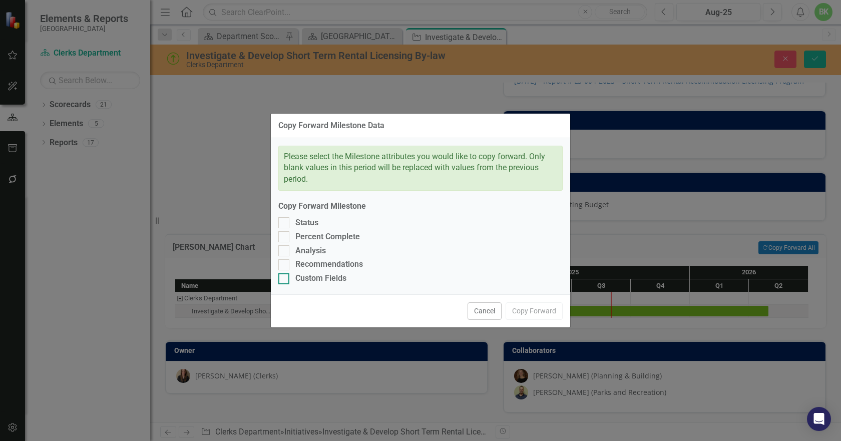
click at [348, 280] on div "Custom Fields" at bounding box center [420, 279] width 284 height 12
click at [285, 280] on input "Custom Fields" at bounding box center [281, 276] width 7 height 7
checkbox input "true"
click at [340, 264] on div "Recommendations" at bounding box center [329, 265] width 68 height 12
click at [285, 264] on input "Recommendations" at bounding box center [281, 262] width 7 height 7
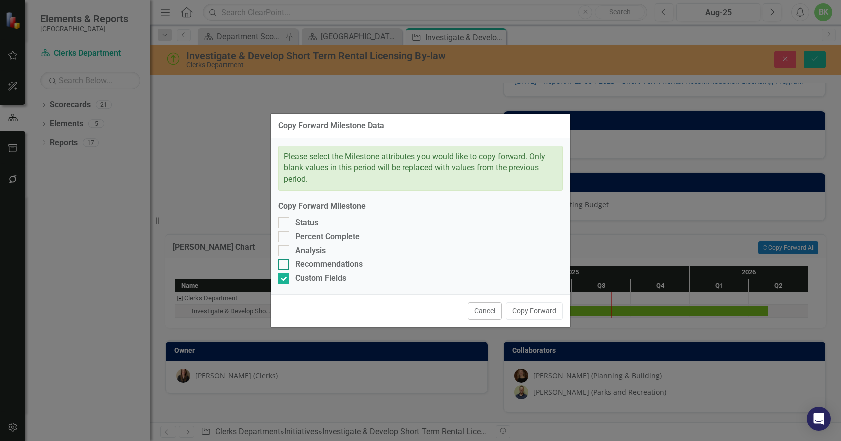
checkbox input "true"
drag, startPoint x: 319, startPoint y: 252, endPoint x: 320, endPoint y: 243, distance: 9.1
click at [319, 251] on div "Analysis" at bounding box center [310, 251] width 31 height 12
click at [285, 251] on input "Analysis" at bounding box center [281, 248] width 7 height 7
checkbox input "true"
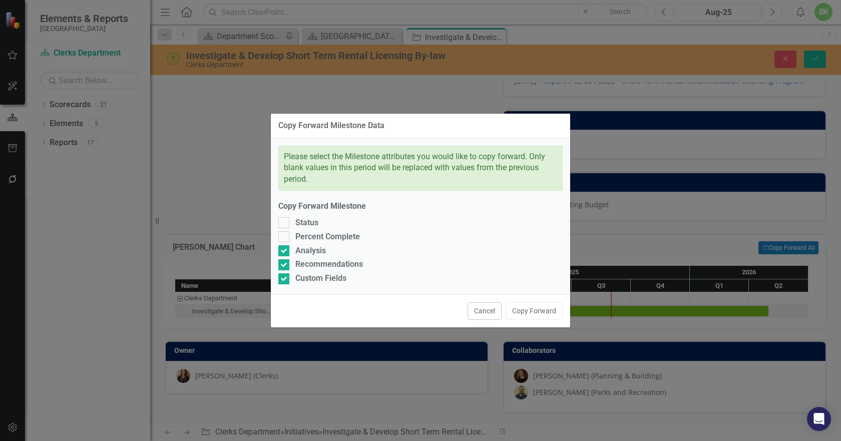
drag, startPoint x: 320, startPoint y: 240, endPoint x: 315, endPoint y: 230, distance: 11.4
click at [320, 240] on div "Percent Complete" at bounding box center [327, 237] width 65 height 12
click at [285, 238] on input "Percent Complete" at bounding box center [281, 234] width 7 height 7
checkbox input "true"
click at [313, 226] on div "Status" at bounding box center [306, 223] width 23 height 12
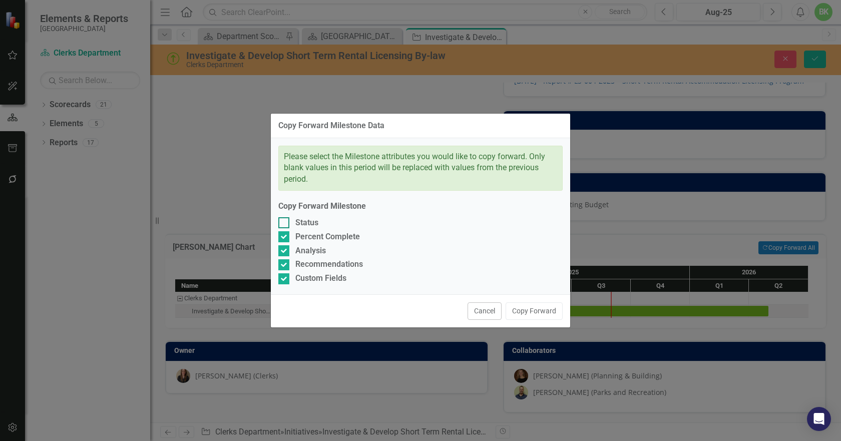
click at [285, 224] on input "Status" at bounding box center [281, 220] width 7 height 7
checkbox input "true"
click at [555, 314] on button "Copy Forward" at bounding box center [533, 311] width 57 height 18
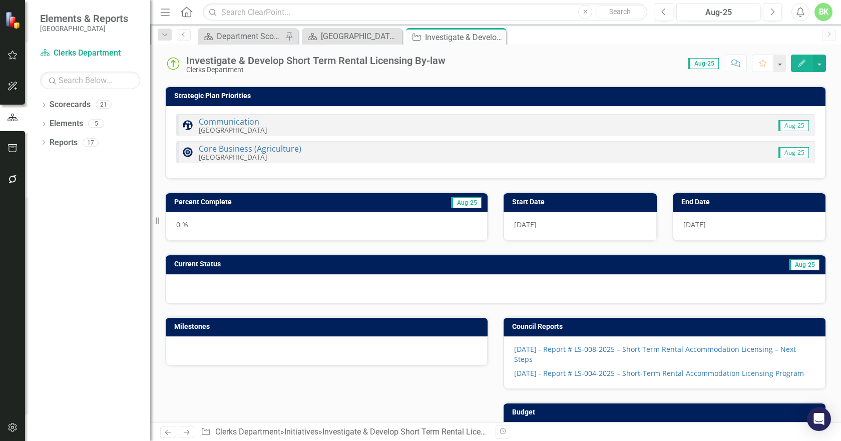
scroll to position [0, 0]
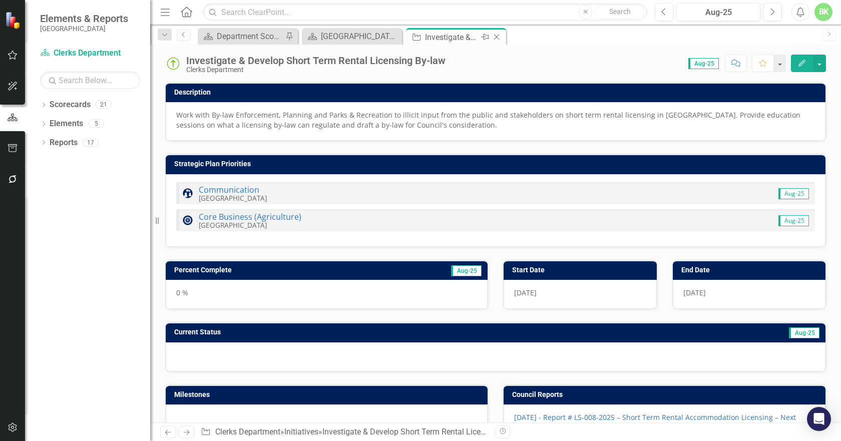
click at [493, 35] on icon "Close" at bounding box center [496, 37] width 10 height 8
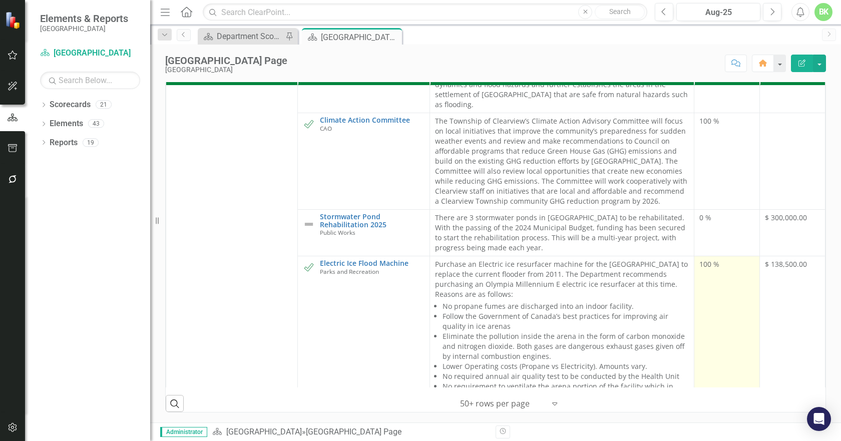
scroll to position [1101, 0]
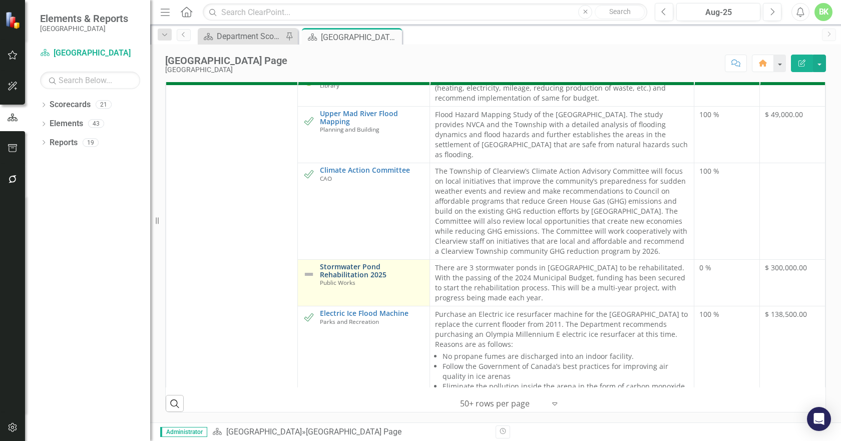
click at [356, 263] on link "Stormwater Pond Rehabilitation 2025" at bounding box center [372, 271] width 104 height 16
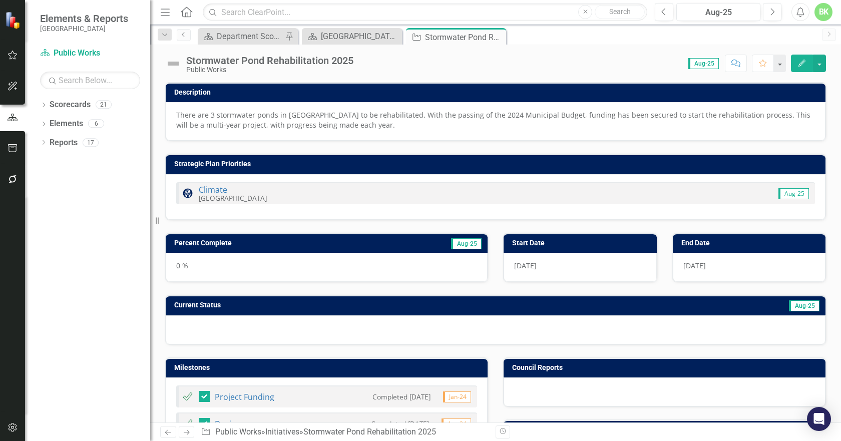
click at [173, 60] on img at bounding box center [173, 64] width 16 height 16
click at [172, 61] on img at bounding box center [173, 64] width 16 height 16
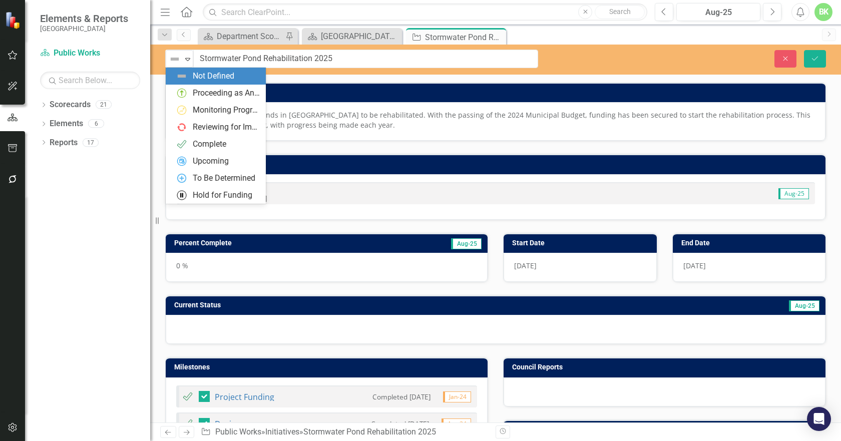
click at [193, 61] on div "Not Defined Expand" at bounding box center [180, 59] width 28 height 18
click at [194, 100] on div "Proceeding as Anticipated" at bounding box center [216, 93] width 100 height 17
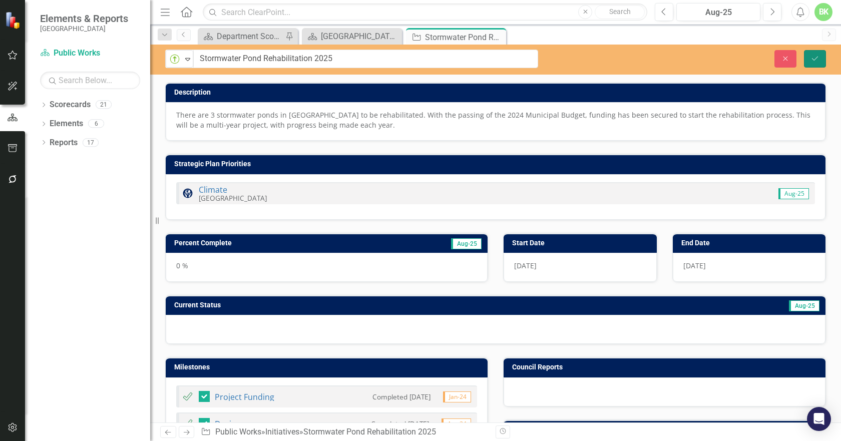
click at [813, 56] on icon "Save" at bounding box center [814, 58] width 9 height 7
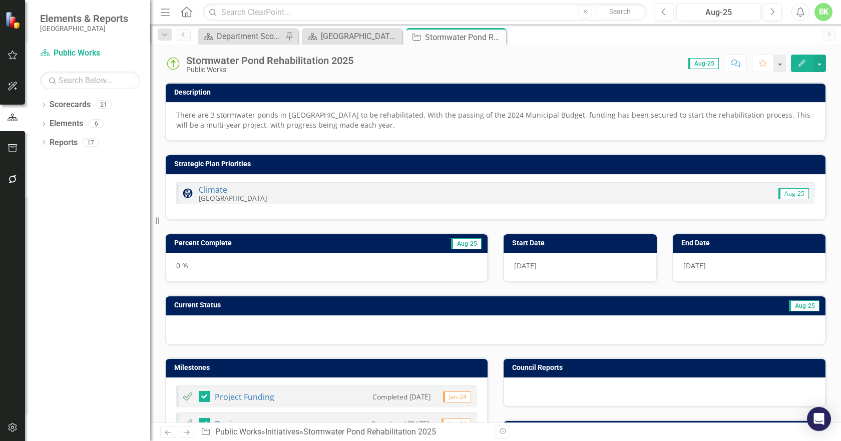
click at [257, 241] on h3 "Percent Complete" at bounding box center [273, 243] width 199 height 8
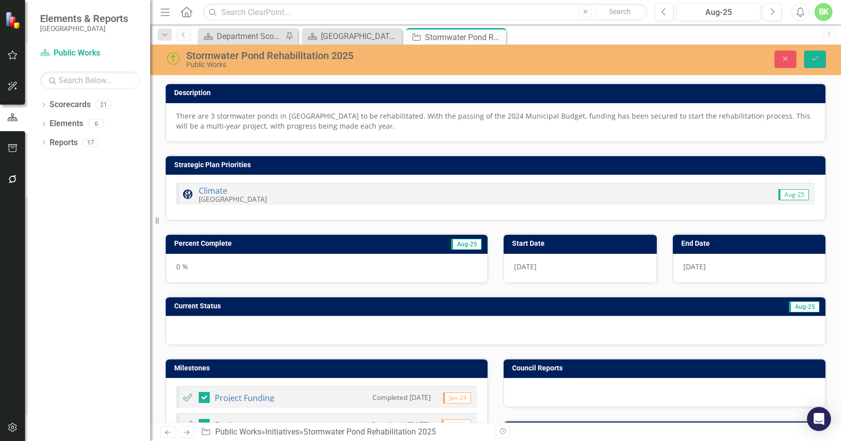
click at [359, 243] on h3 "Percent Complete" at bounding box center [273, 244] width 199 height 8
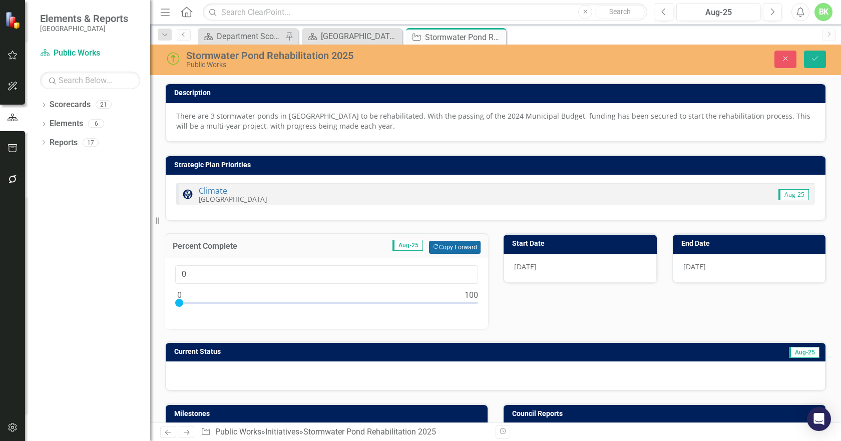
click at [462, 250] on button "Copy Forward Copy Forward" at bounding box center [455, 247] width 52 height 13
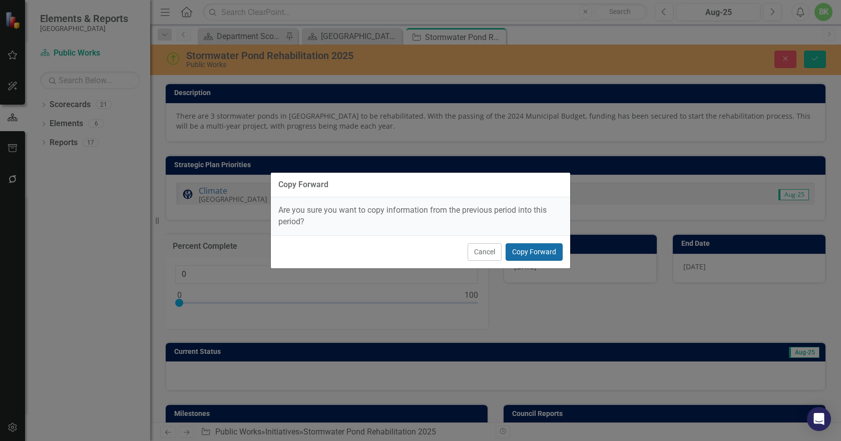
click at [538, 252] on button "Copy Forward" at bounding box center [533, 252] width 57 height 18
type input "50"
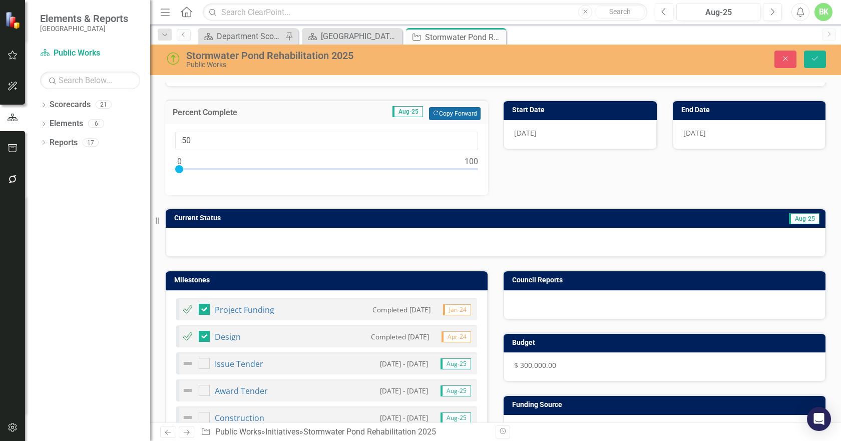
scroll to position [150, 0]
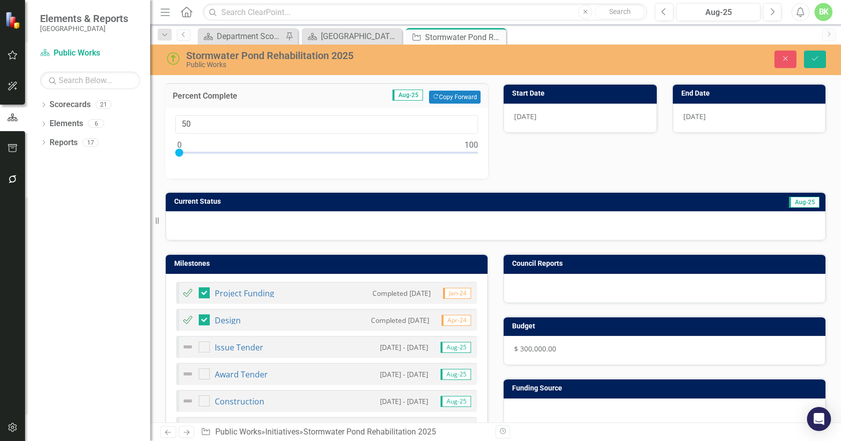
click at [321, 202] on h3 "Current Status" at bounding box center [366, 202] width 385 height 8
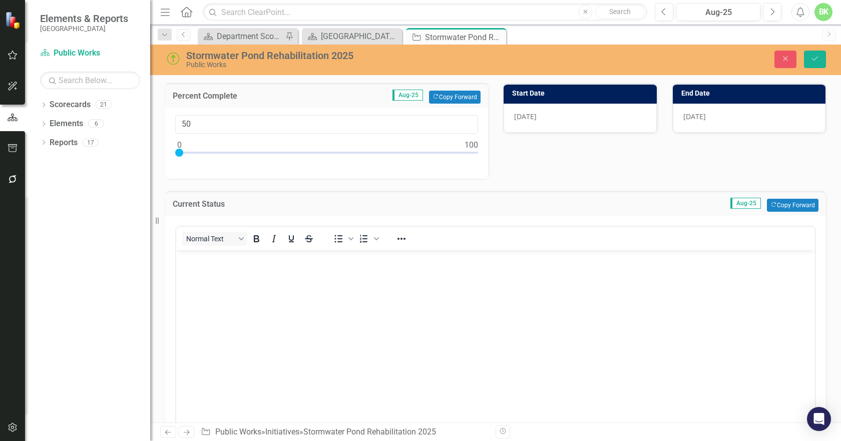
scroll to position [0, 0]
click at [783, 203] on button "Copy Forward Copy Forward" at bounding box center [793, 205] width 52 height 13
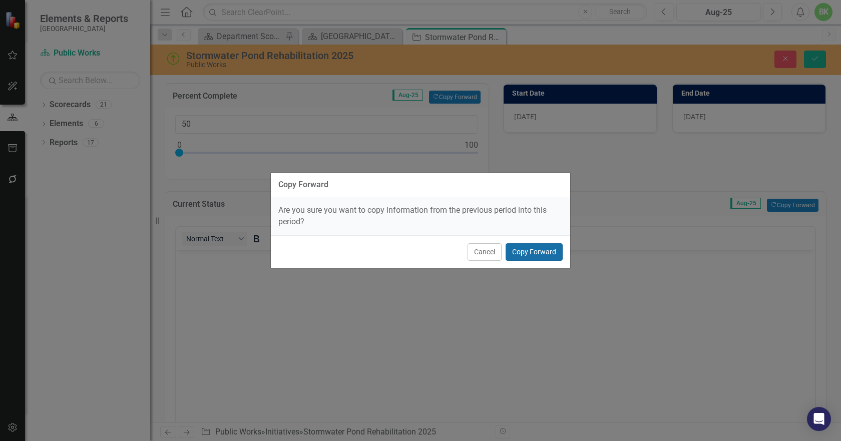
click at [544, 252] on button "Copy Forward" at bounding box center [533, 252] width 57 height 18
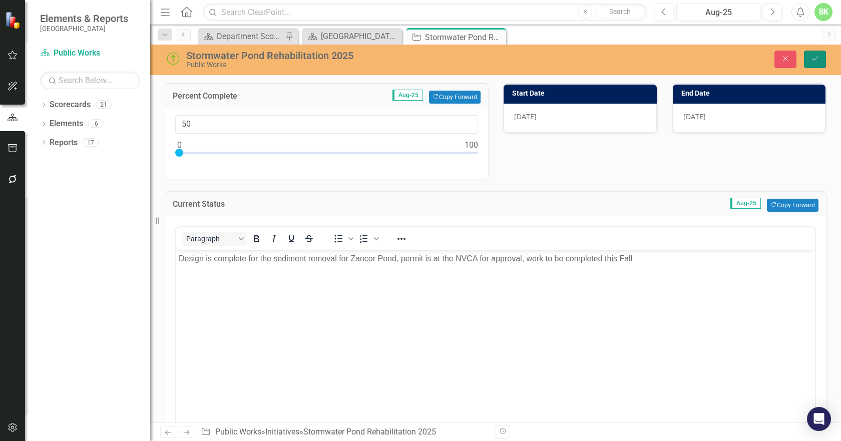
click at [821, 58] on button "Save" at bounding box center [815, 60] width 22 height 18
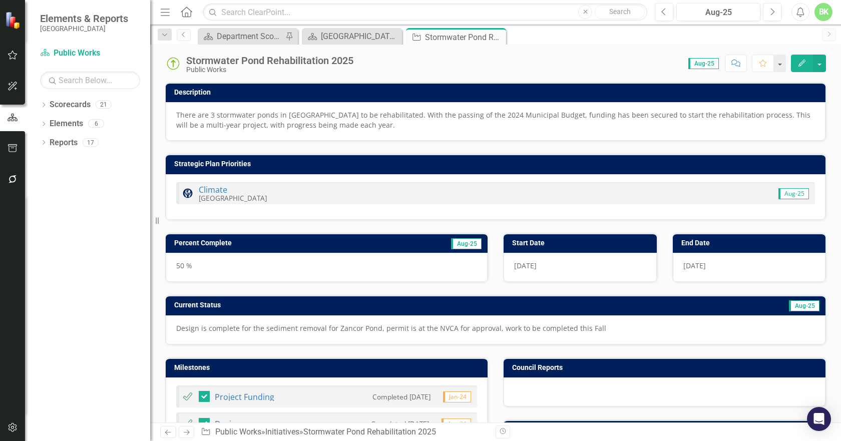
checkbox input "false"
checkbox input "true"
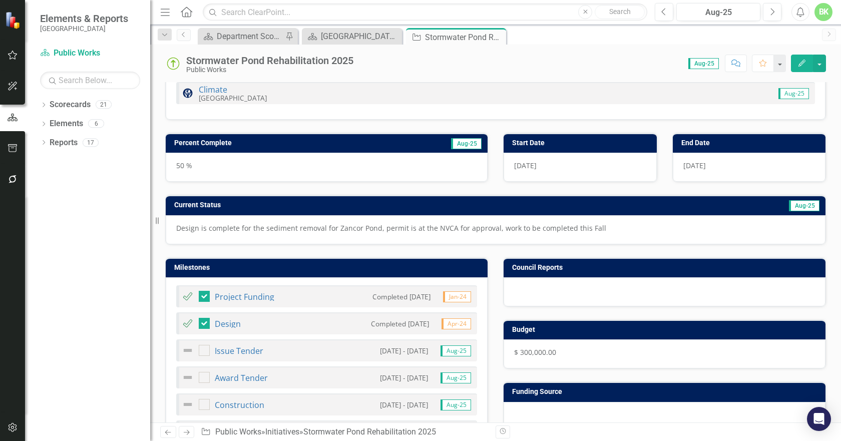
click at [340, 267] on h3 "Milestones" at bounding box center [328, 268] width 308 height 8
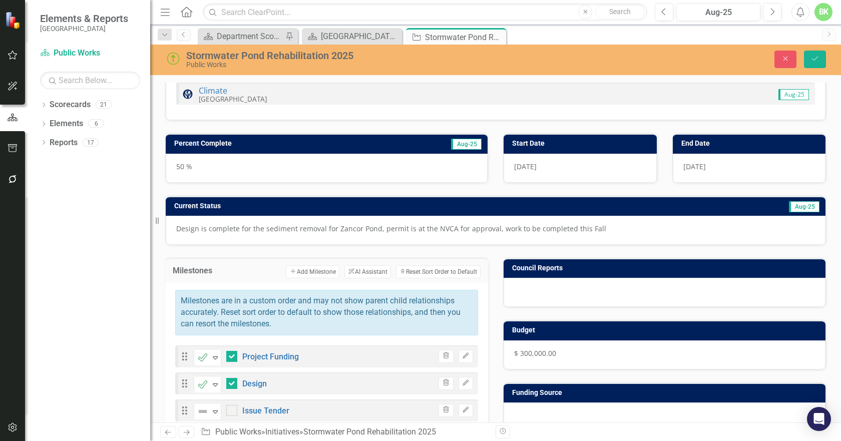
scroll to position [300, 0]
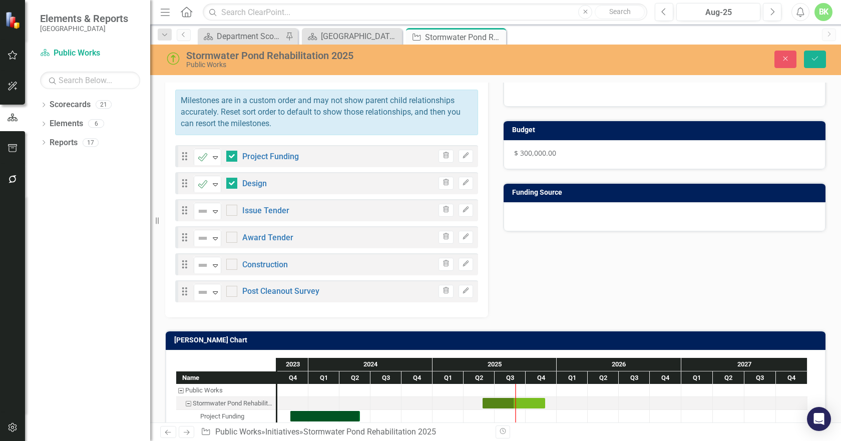
click at [560, 341] on h3 "[PERSON_NAME] Chart" at bounding box center [497, 340] width 646 height 8
click at [561, 341] on h3 "[PERSON_NAME] Chart" at bounding box center [497, 340] width 646 height 8
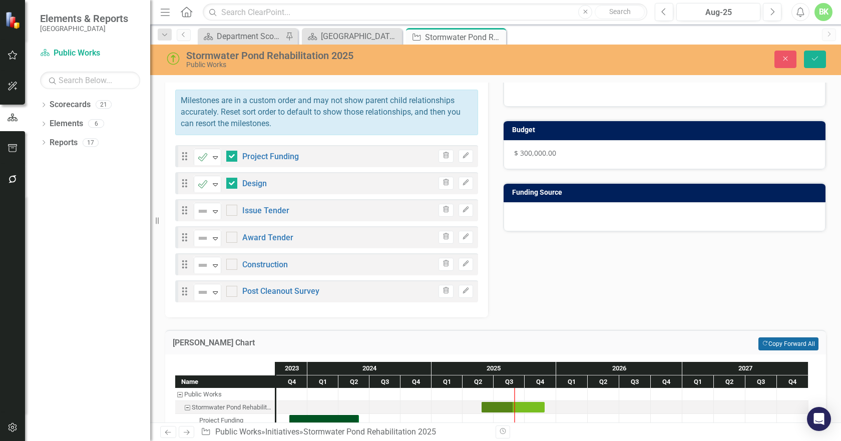
click at [775, 347] on button "Copy Forward Copy Forward All" at bounding box center [788, 343] width 60 height 13
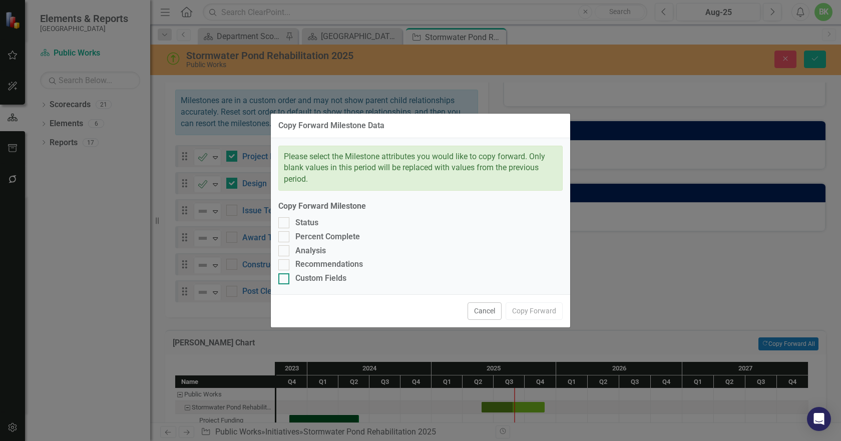
click at [305, 277] on div "Custom Fields" at bounding box center [320, 279] width 51 height 12
click at [285, 277] on input "Custom Fields" at bounding box center [281, 276] width 7 height 7
checkbox input "true"
click at [304, 262] on div "Recommendations" at bounding box center [329, 265] width 68 height 12
click at [285, 262] on input "Recommendations" at bounding box center [281, 262] width 7 height 7
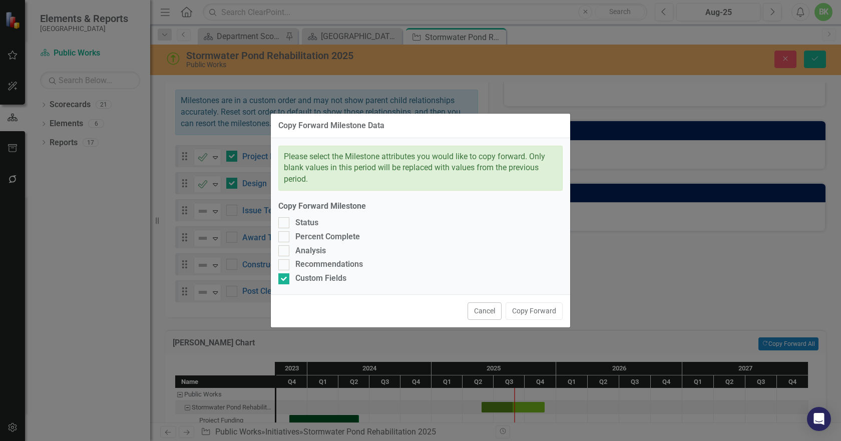
checkbox input "true"
click at [303, 251] on div "Analysis" at bounding box center [310, 251] width 31 height 12
click at [285, 251] on input "Analysis" at bounding box center [281, 248] width 7 height 7
checkbox input "true"
click at [302, 236] on div "Percent Complete" at bounding box center [327, 237] width 65 height 12
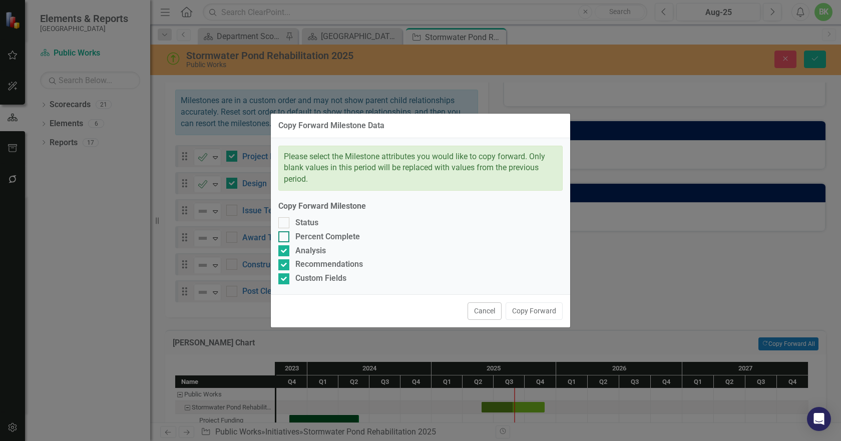
click at [285, 236] on input "Percent Complete" at bounding box center [281, 234] width 7 height 7
checkbox input "true"
click at [296, 225] on div "Status" at bounding box center [306, 223] width 23 height 12
click at [285, 224] on input "Status" at bounding box center [281, 220] width 7 height 7
checkbox input "true"
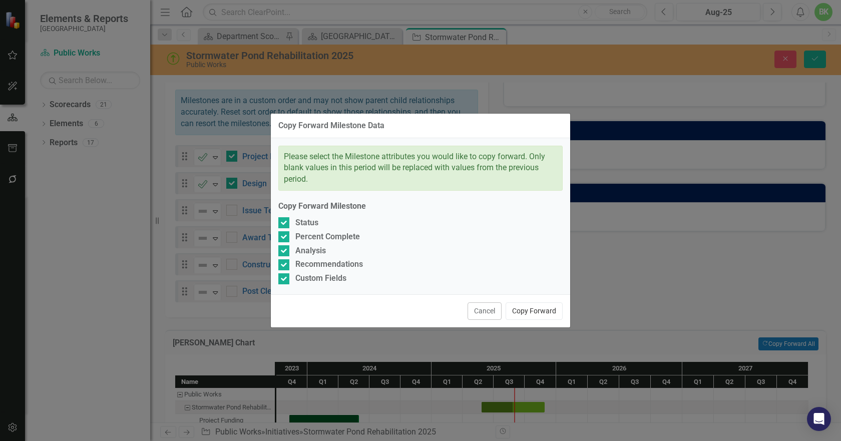
click at [535, 313] on button "Copy Forward" at bounding box center [533, 311] width 57 height 18
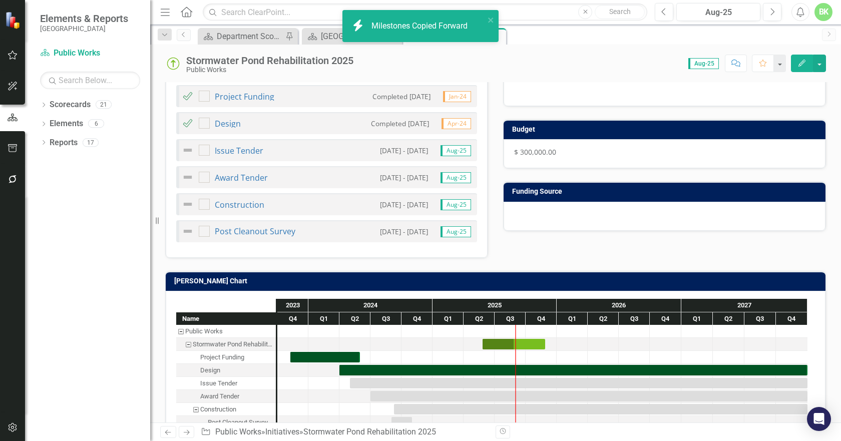
checkbox input "false"
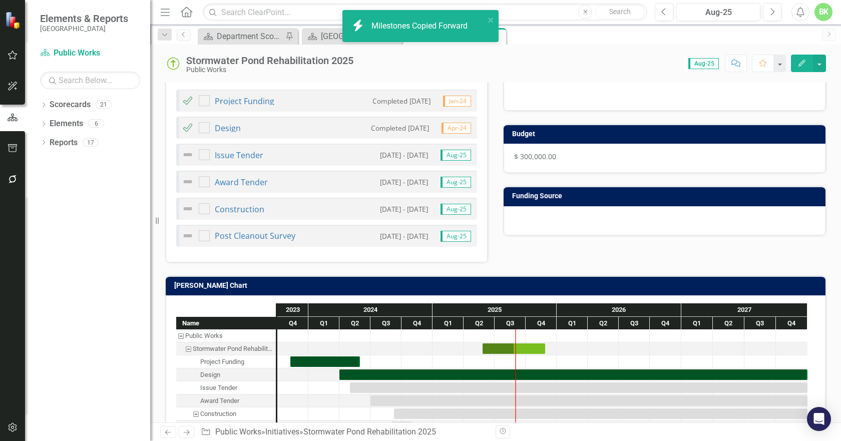
checkbox input "true"
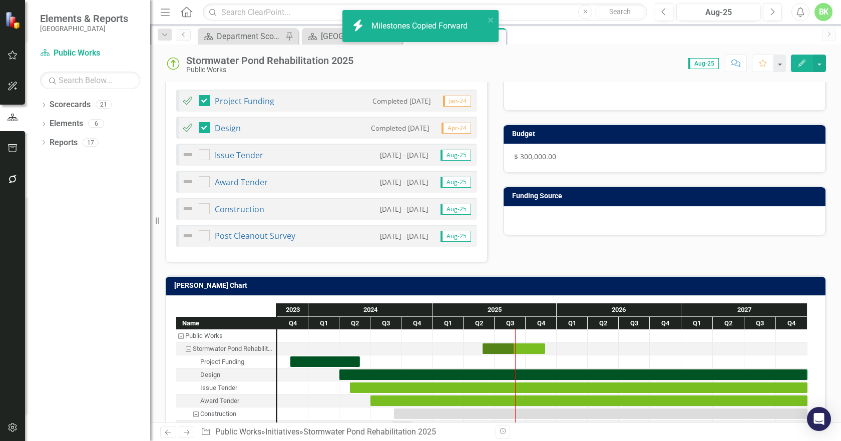
checkbox input "false"
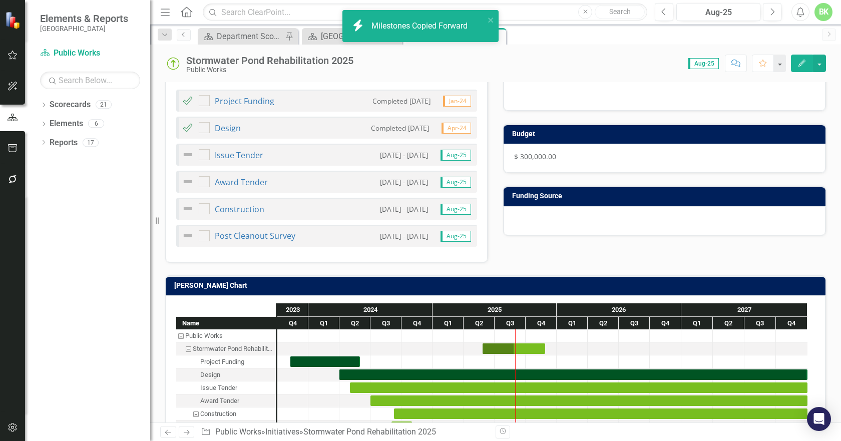
checkbox input "true"
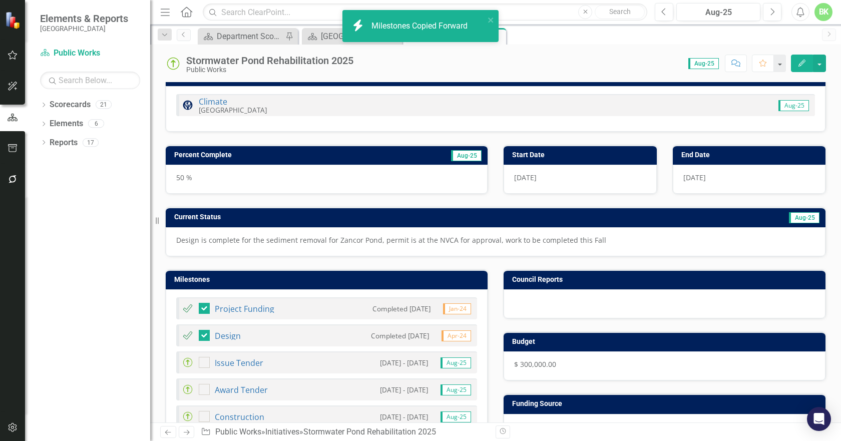
scroll to position [0, 0]
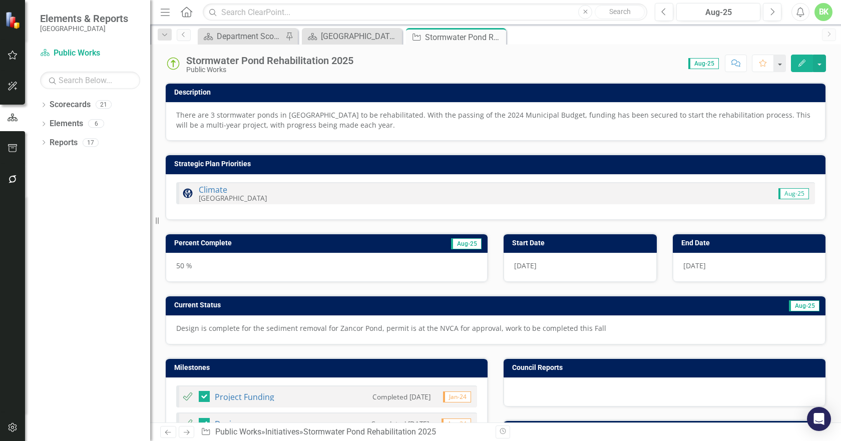
click at [176, 65] on img at bounding box center [173, 64] width 16 height 16
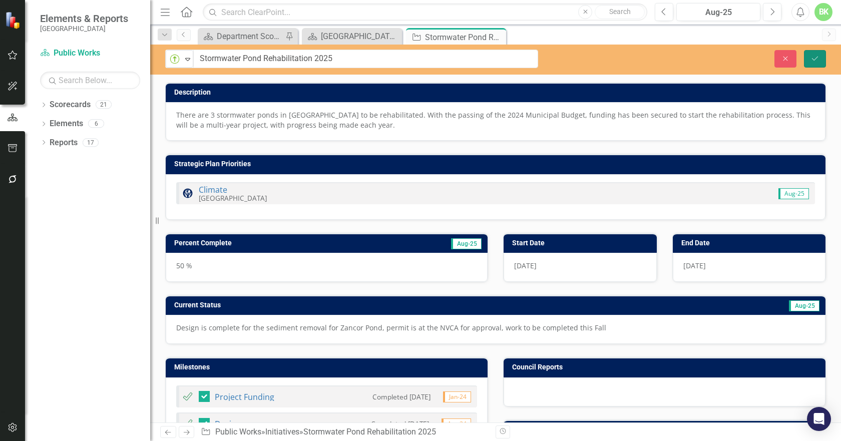
click at [822, 59] on button "Save" at bounding box center [815, 59] width 22 height 18
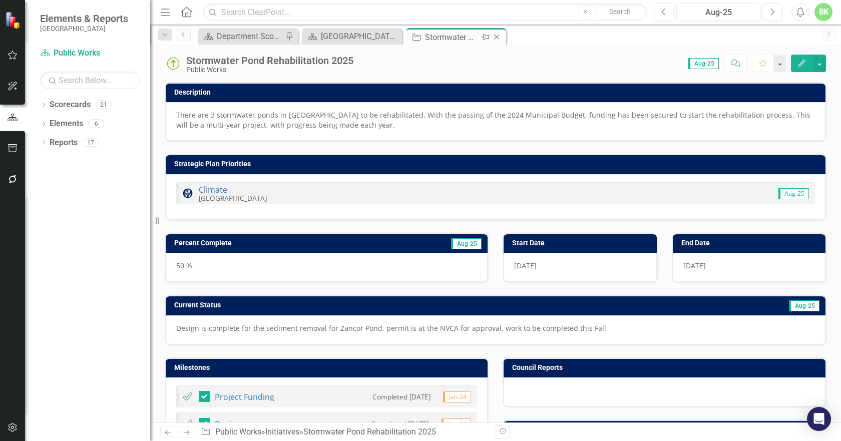
click at [495, 38] on icon "Close" at bounding box center [496, 37] width 10 height 8
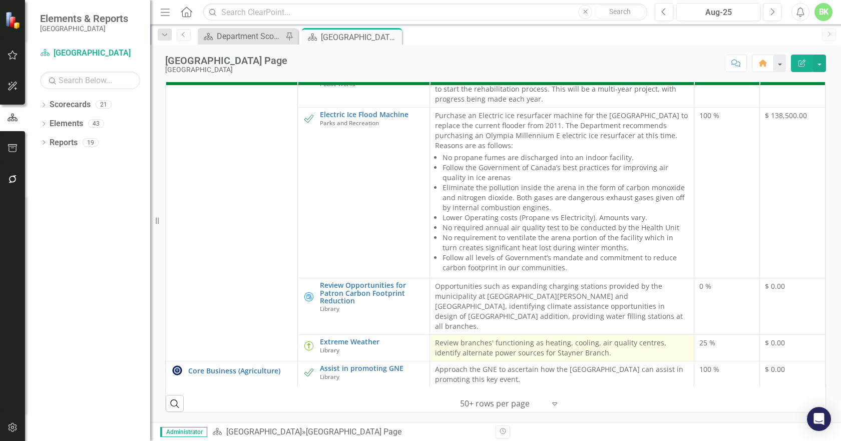
scroll to position [1326, 0]
